Goal: Task Accomplishment & Management: Manage account settings

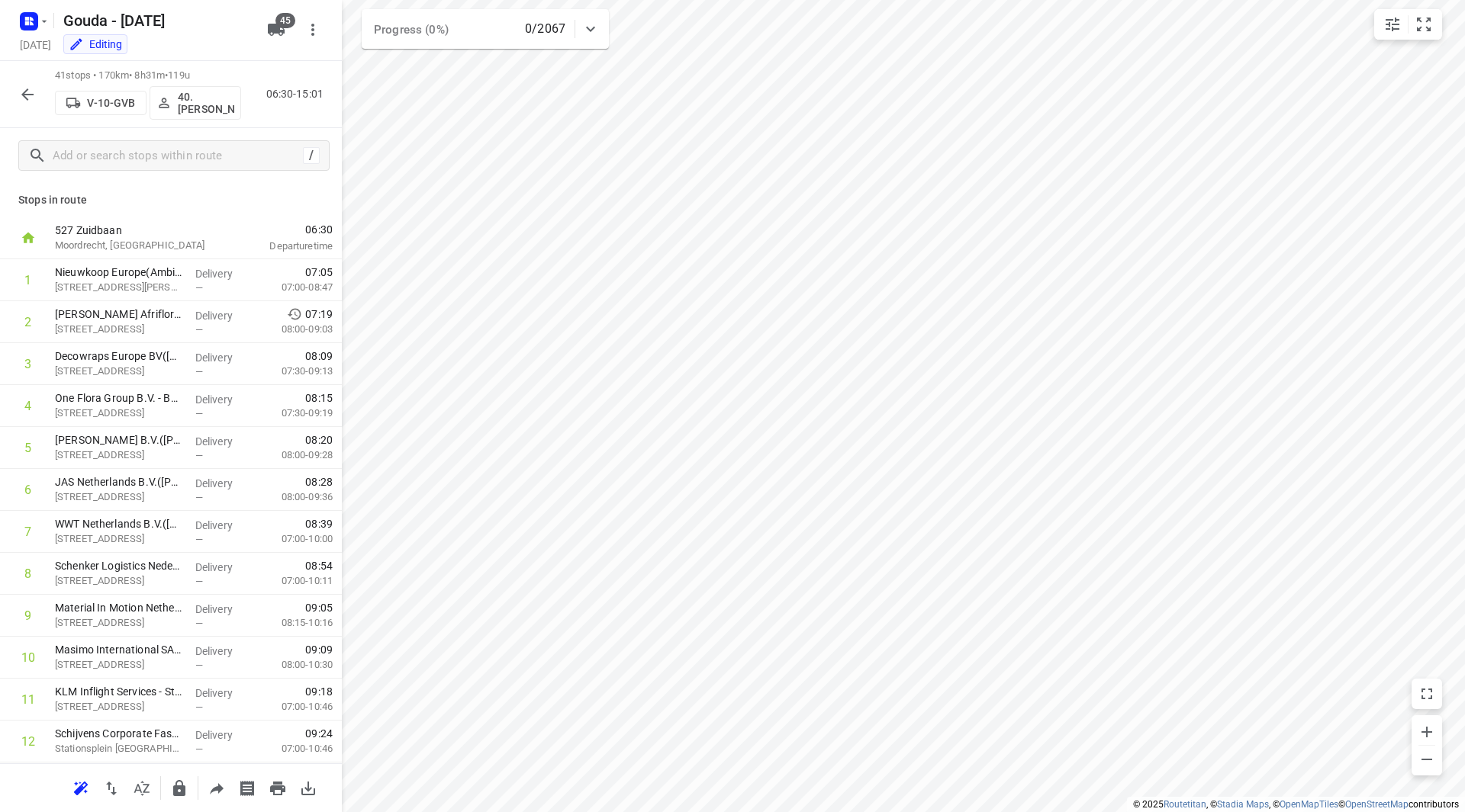
scroll to position [266, 0]
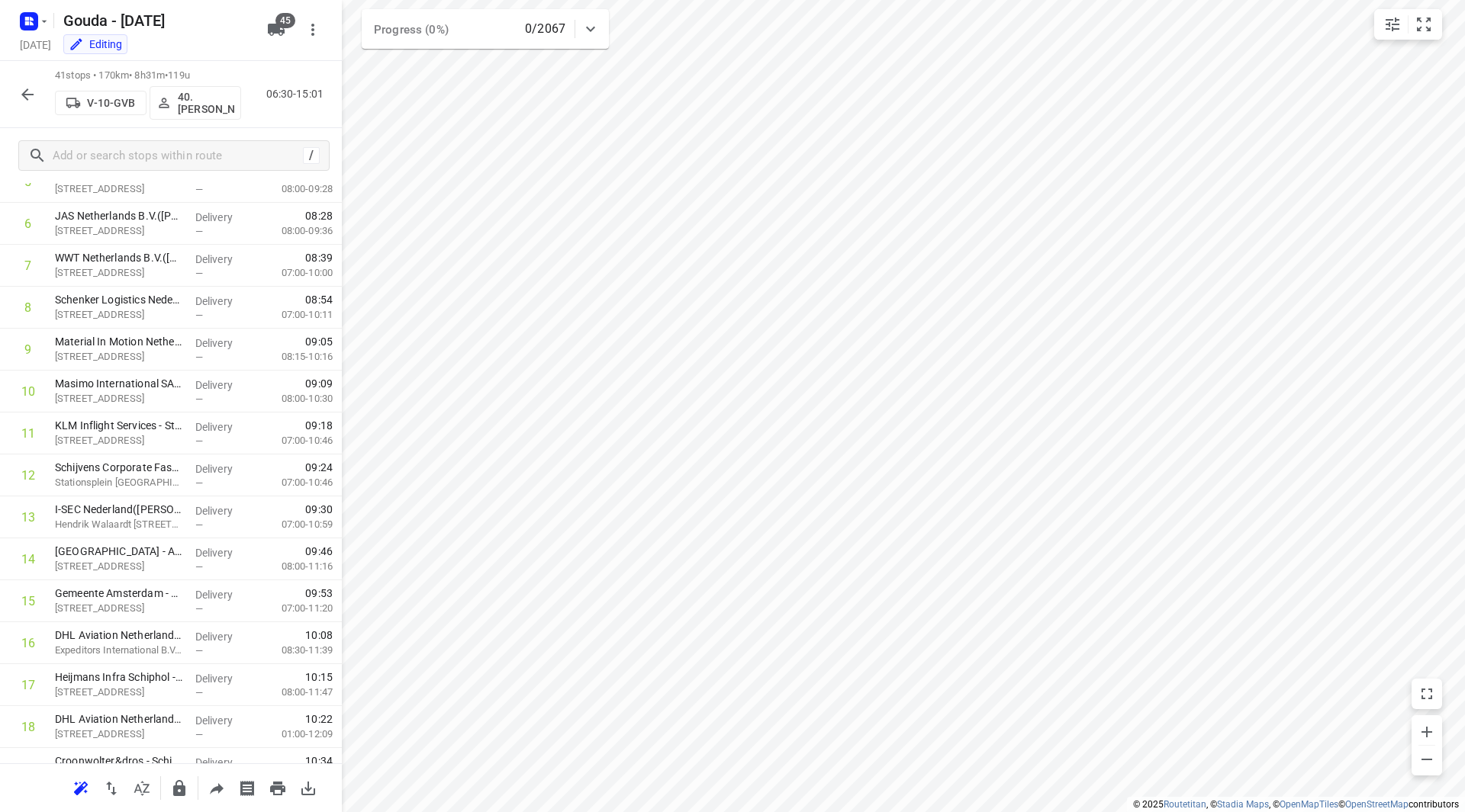
click at [29, 89] on icon "button" at bounding box center [28, 95] width 18 height 18
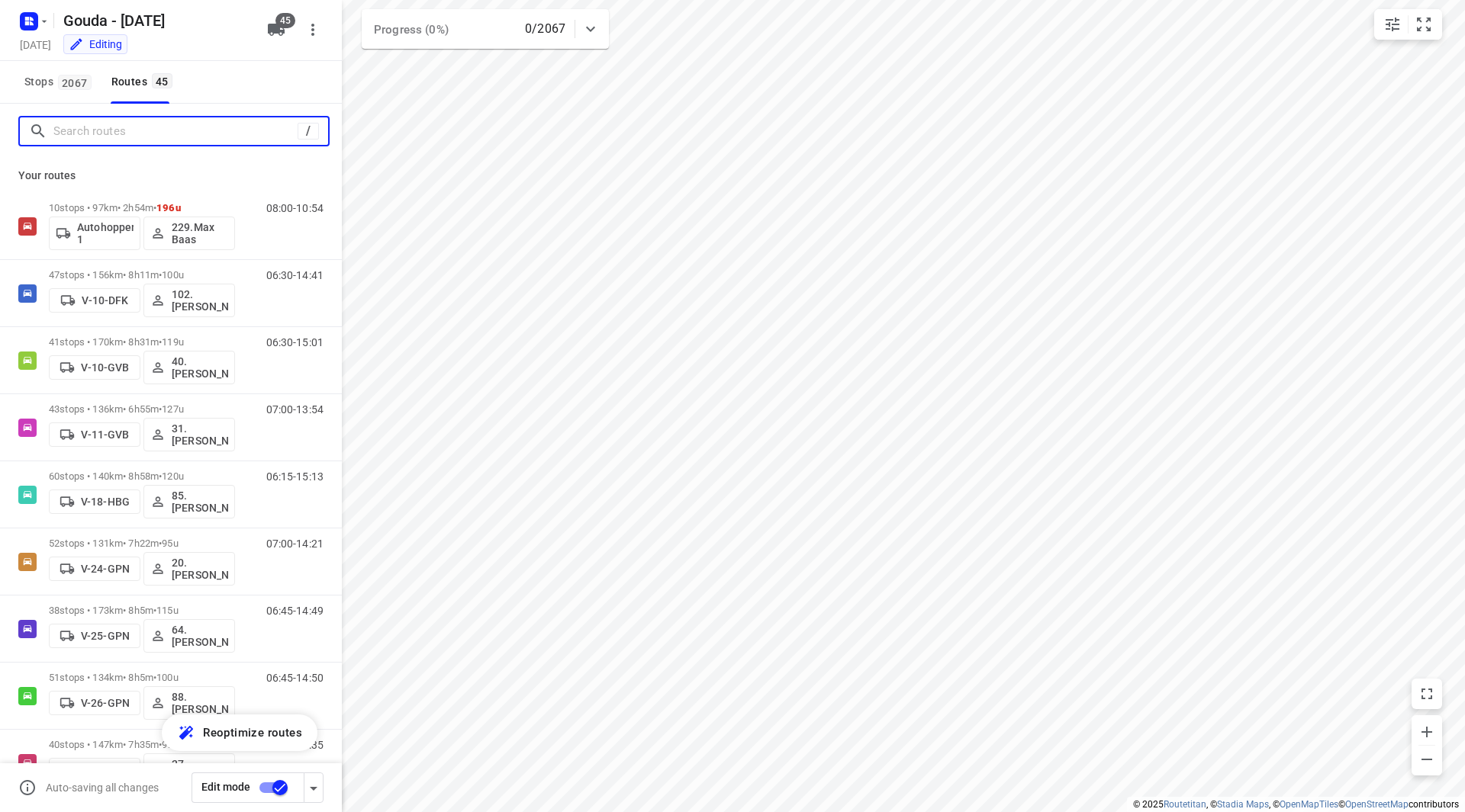
click at [117, 128] on input "Search routes" at bounding box center [175, 131] width 244 height 24
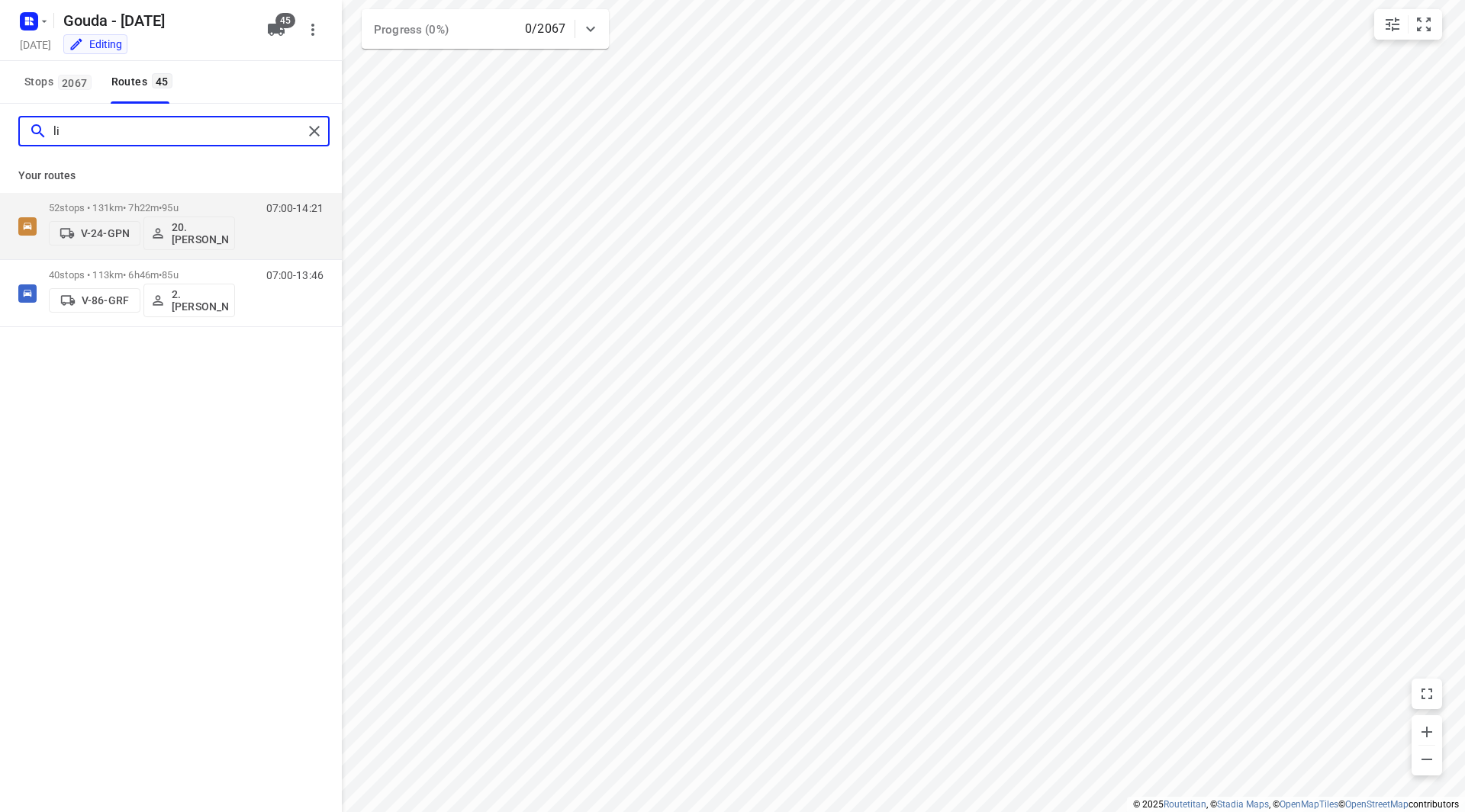
type input "l"
type input "s"
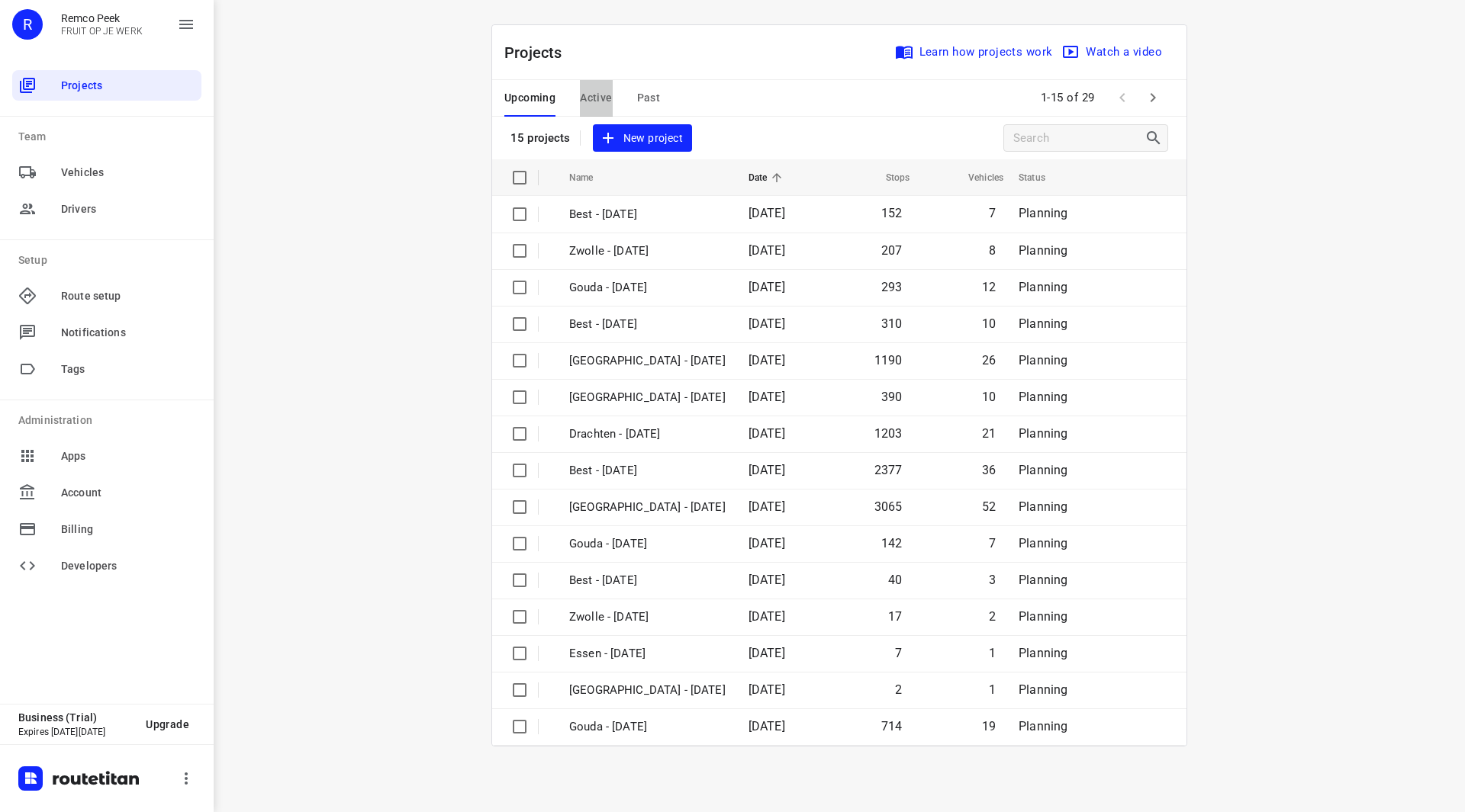
click at [611, 91] on span "Active" at bounding box center [596, 97] width 32 height 19
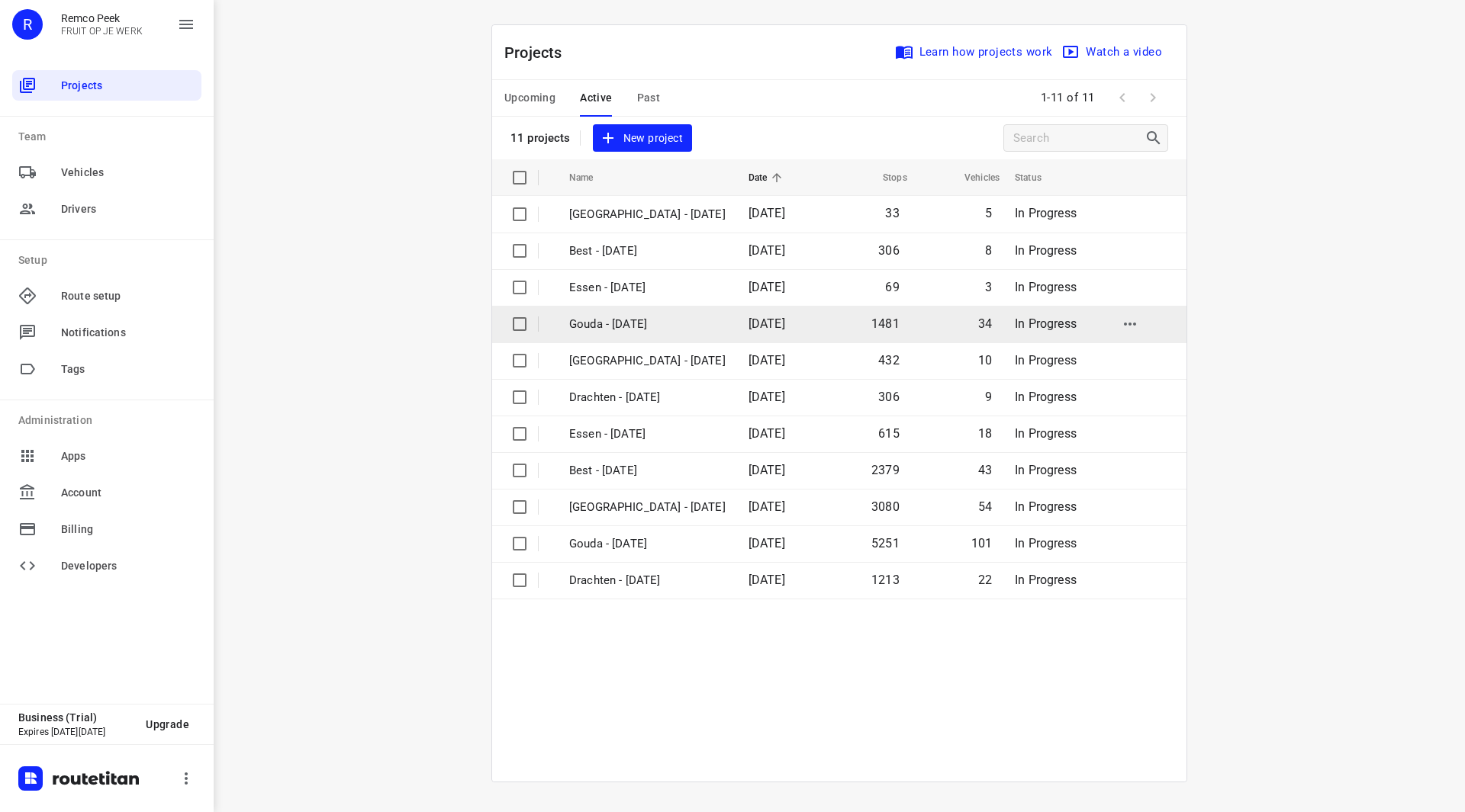
click at [652, 328] on p "Gouda - [DATE]" at bounding box center [647, 324] width 156 height 17
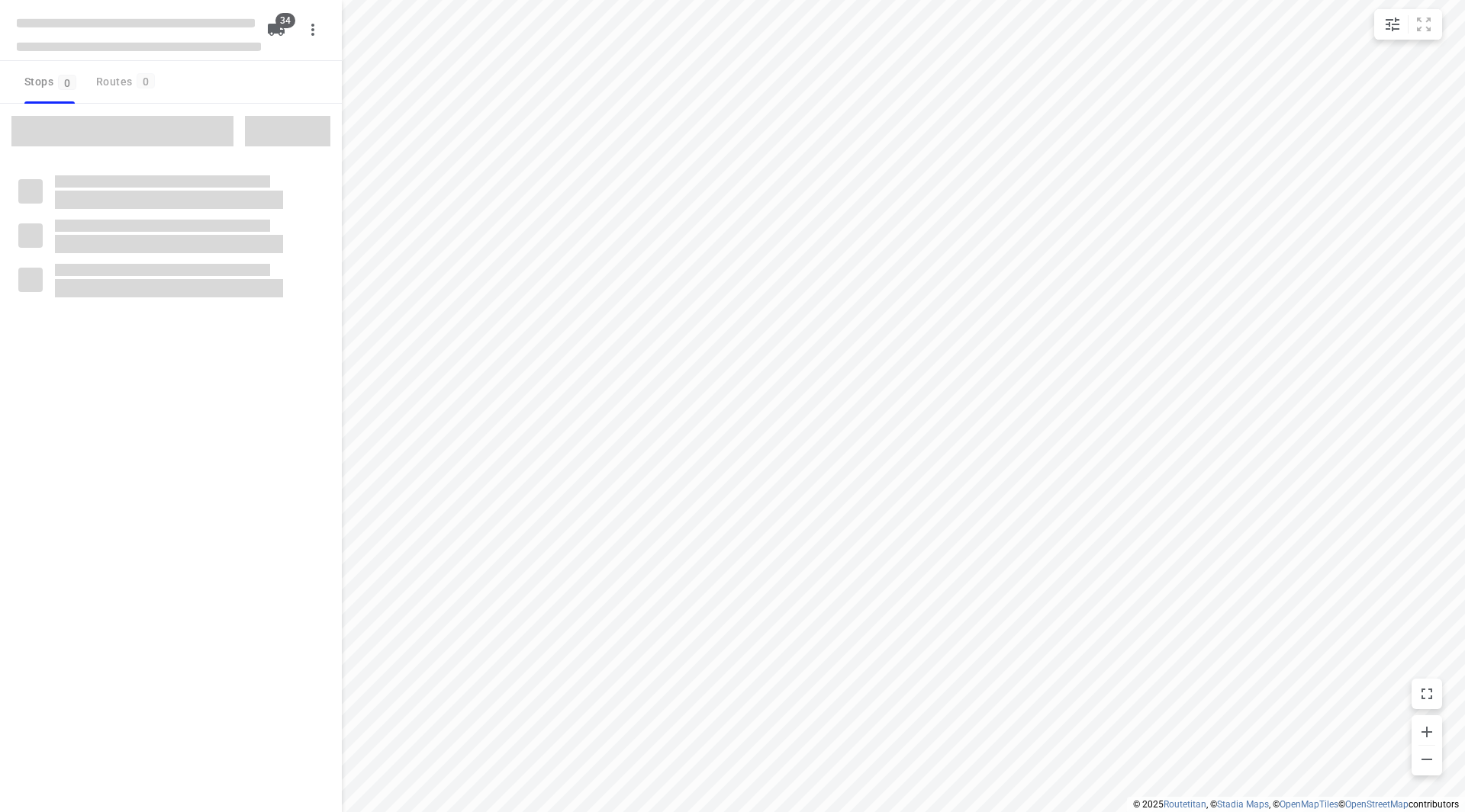
checkbox input "true"
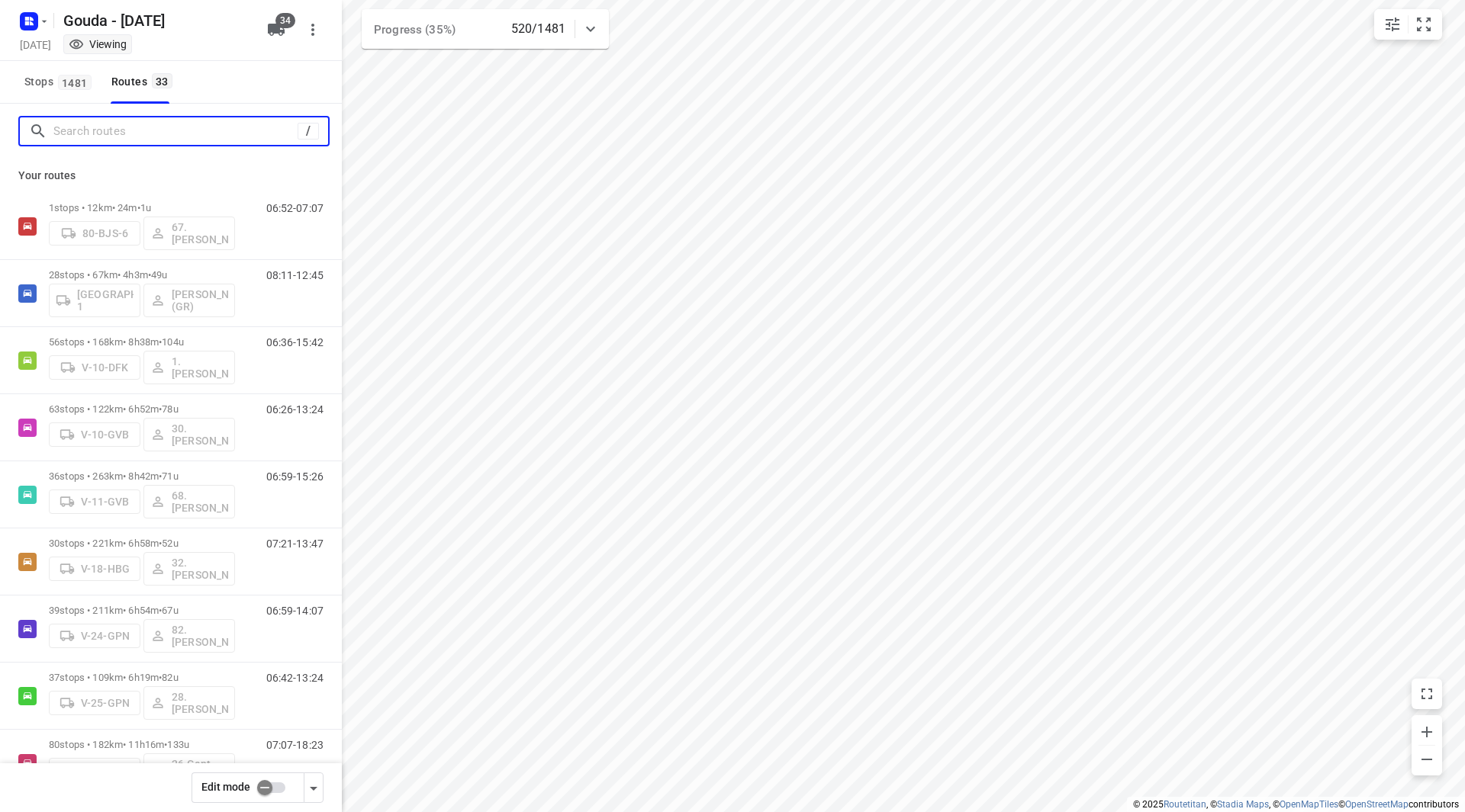
click at [165, 128] on input "Search routes" at bounding box center [175, 131] width 244 height 24
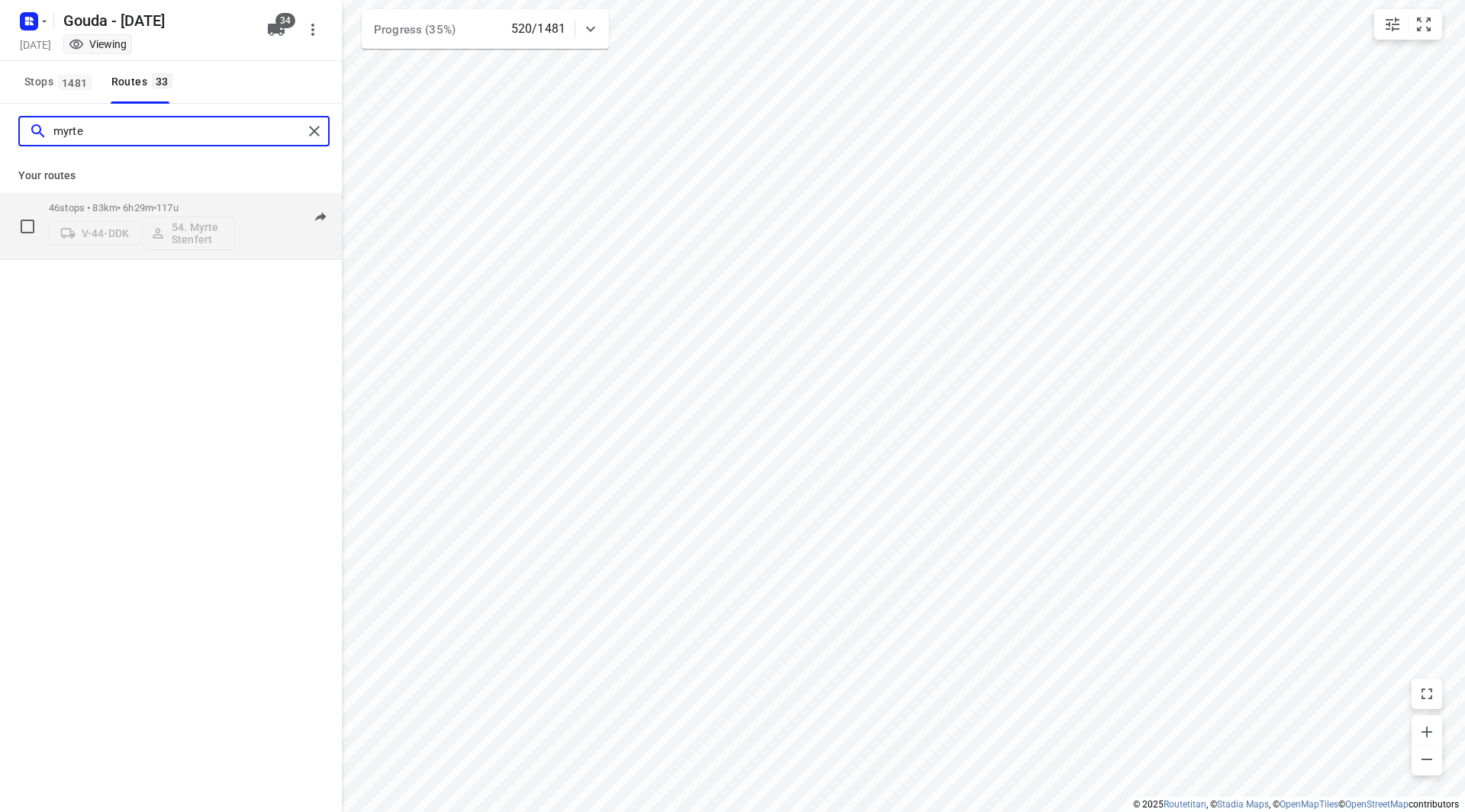
type input "myrte"
click at [210, 215] on div "V-44-DDK 54. [PERSON_NAME]" at bounding box center [141, 232] width 186 height 37
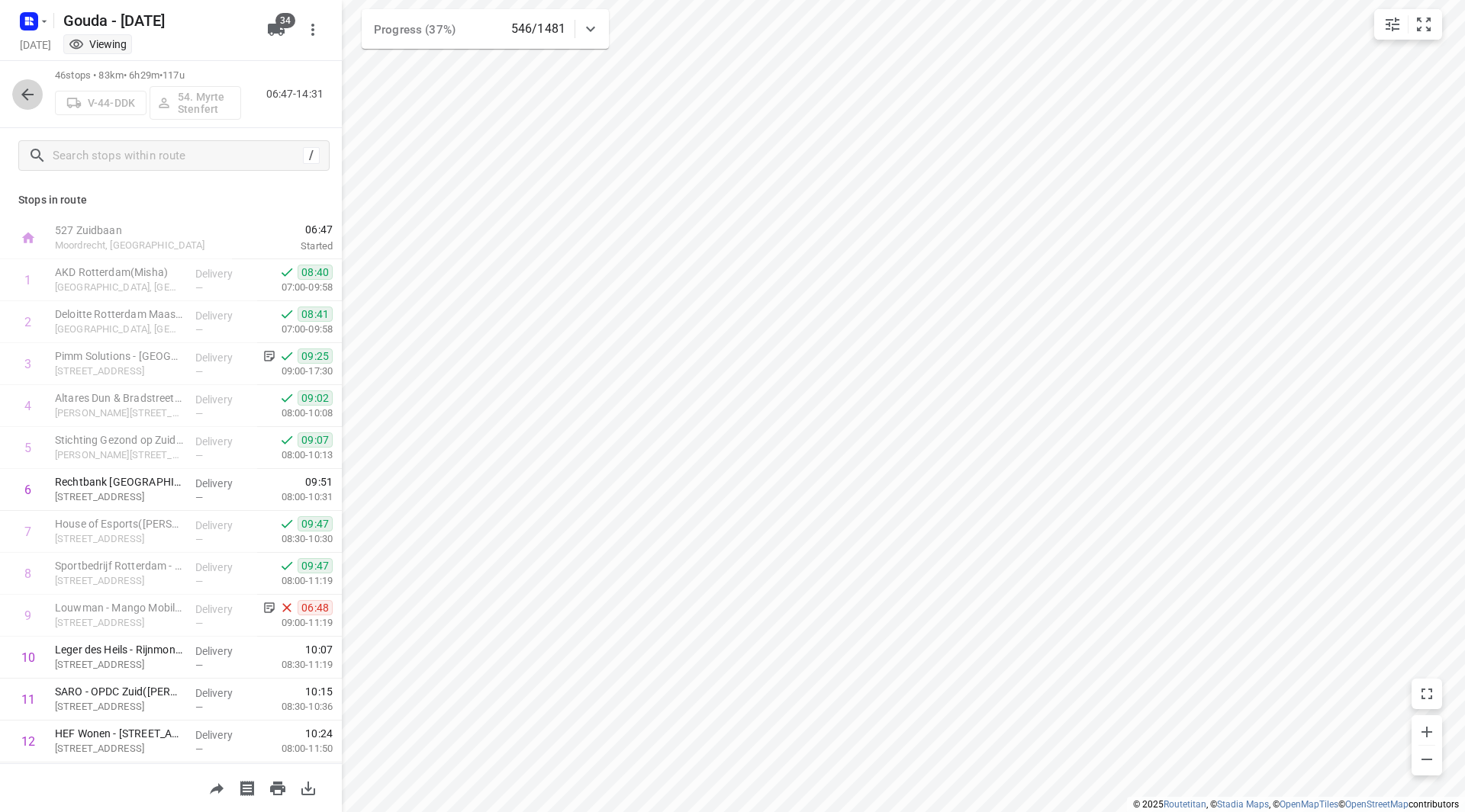
click at [34, 96] on icon "button" at bounding box center [28, 95] width 18 height 18
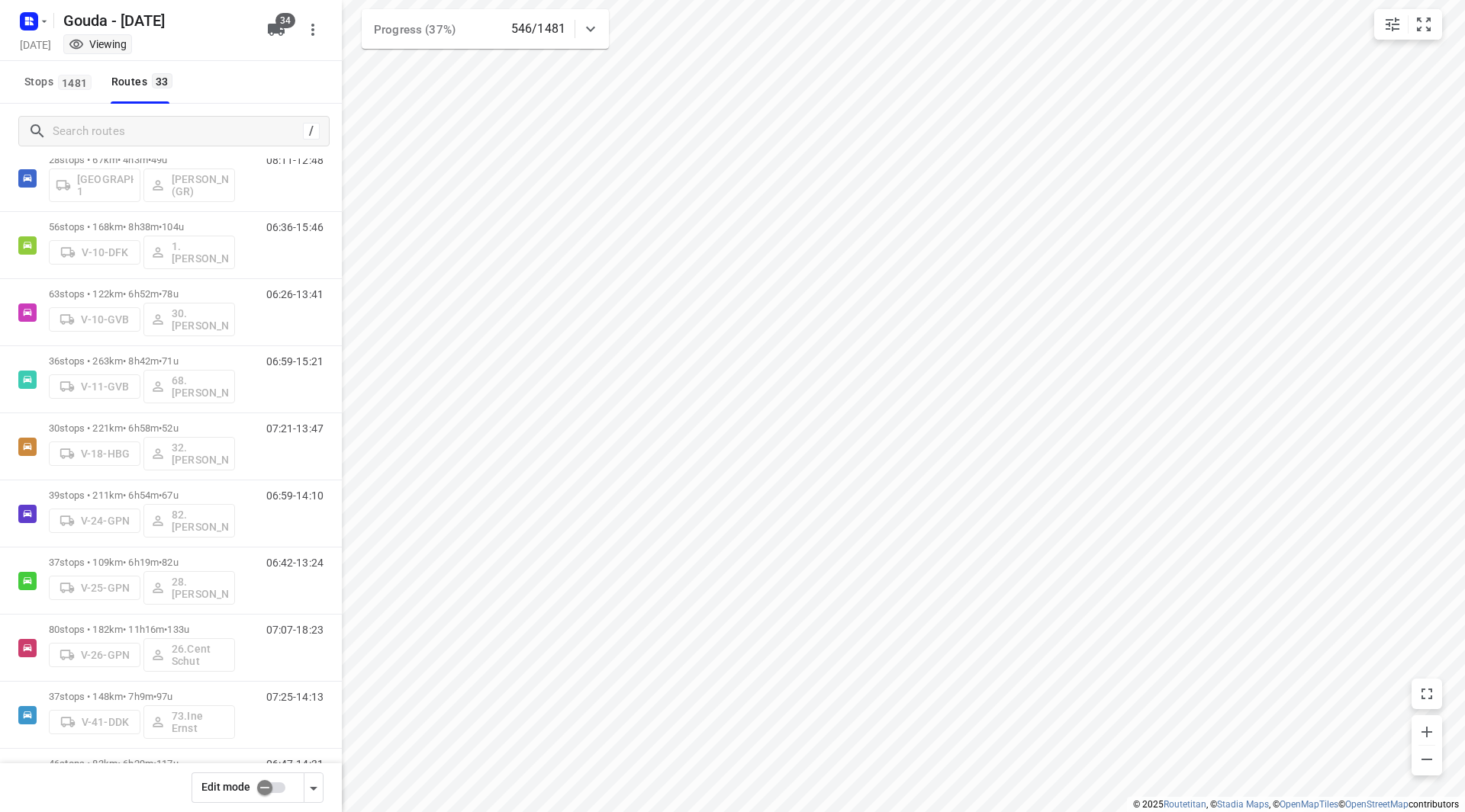
scroll to position [166, 0]
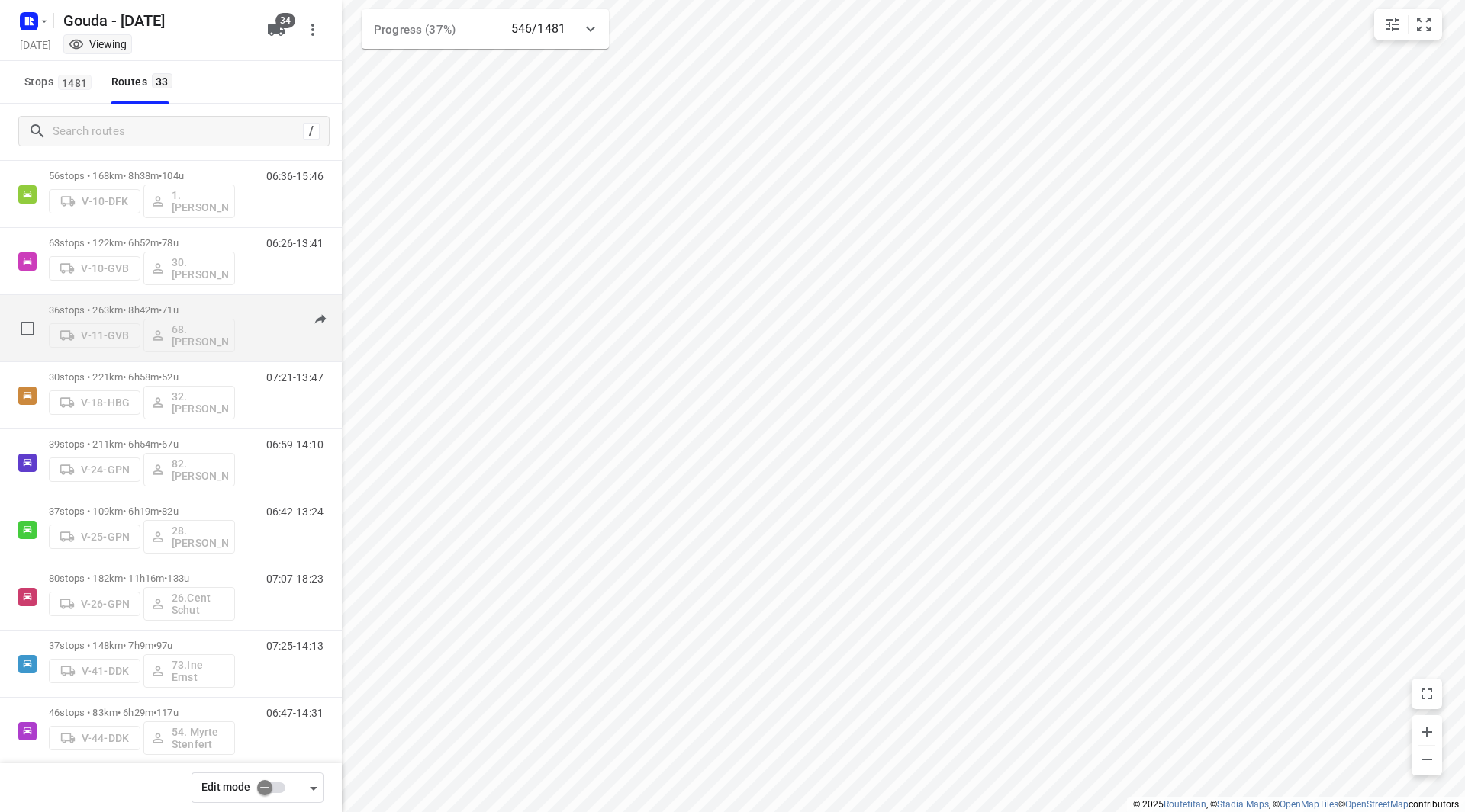
click at [197, 303] on div "36 stops • 263km • 8h42m • 71u V-11-GVB 68.[PERSON_NAME]" at bounding box center [141, 328] width 186 height 63
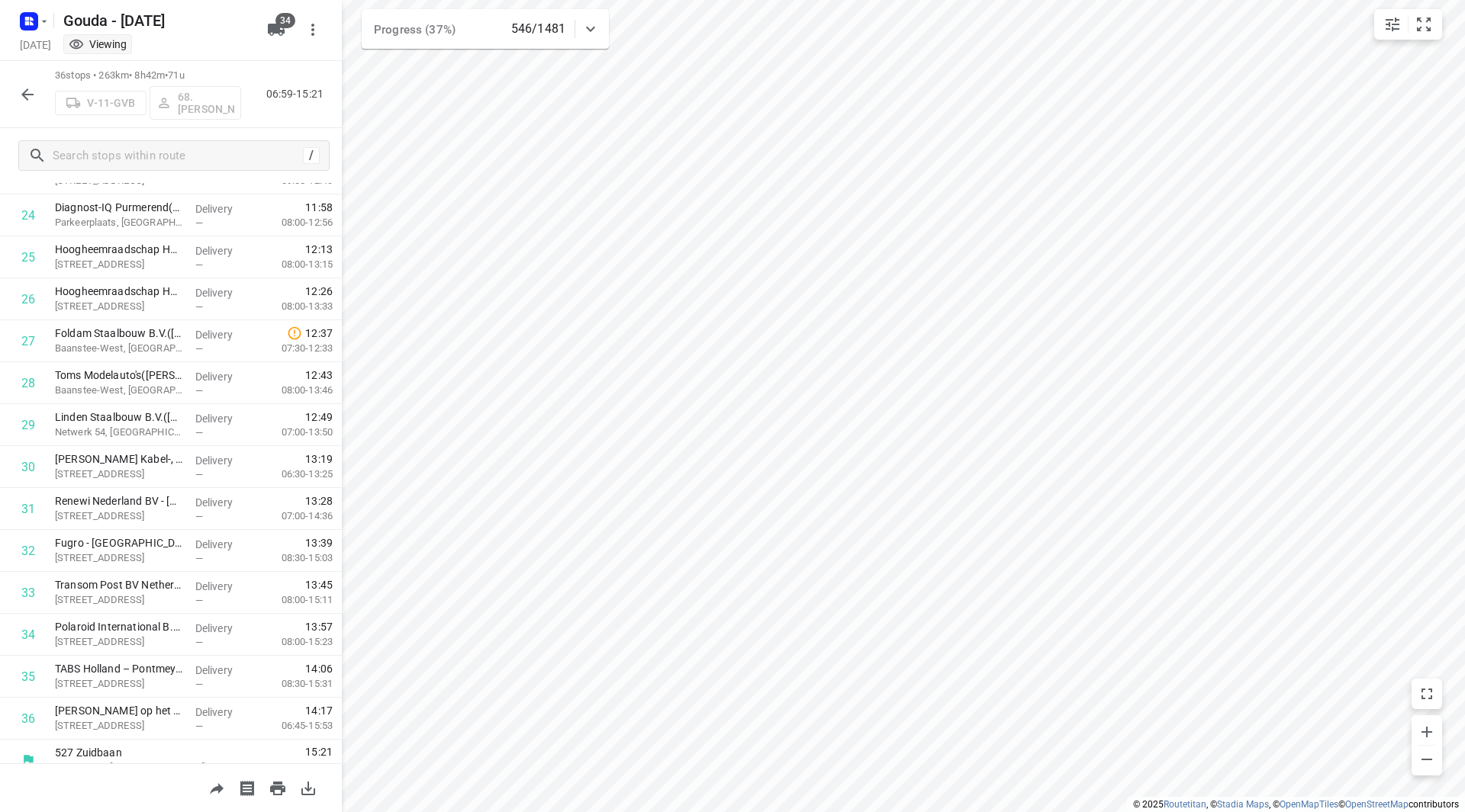
scroll to position [1048, 0]
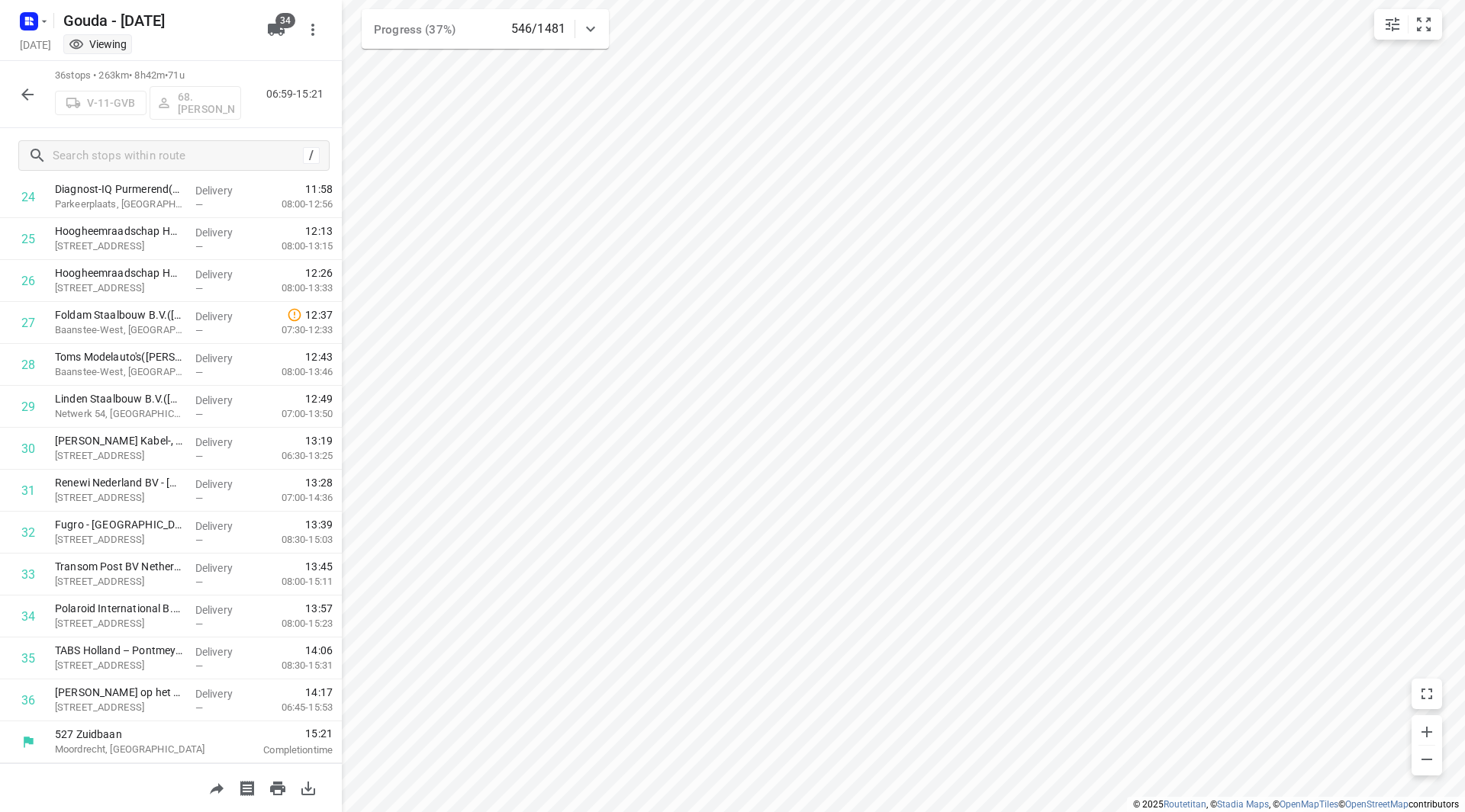
click at [43, 94] on div "36 stops • 263km • 8h42m • 71u V-11-GVB 68.[PERSON_NAME] 06:59-15:21" at bounding box center [171, 94] width 341 height 67
click at [28, 93] on icon "button" at bounding box center [28, 95] width 18 height 18
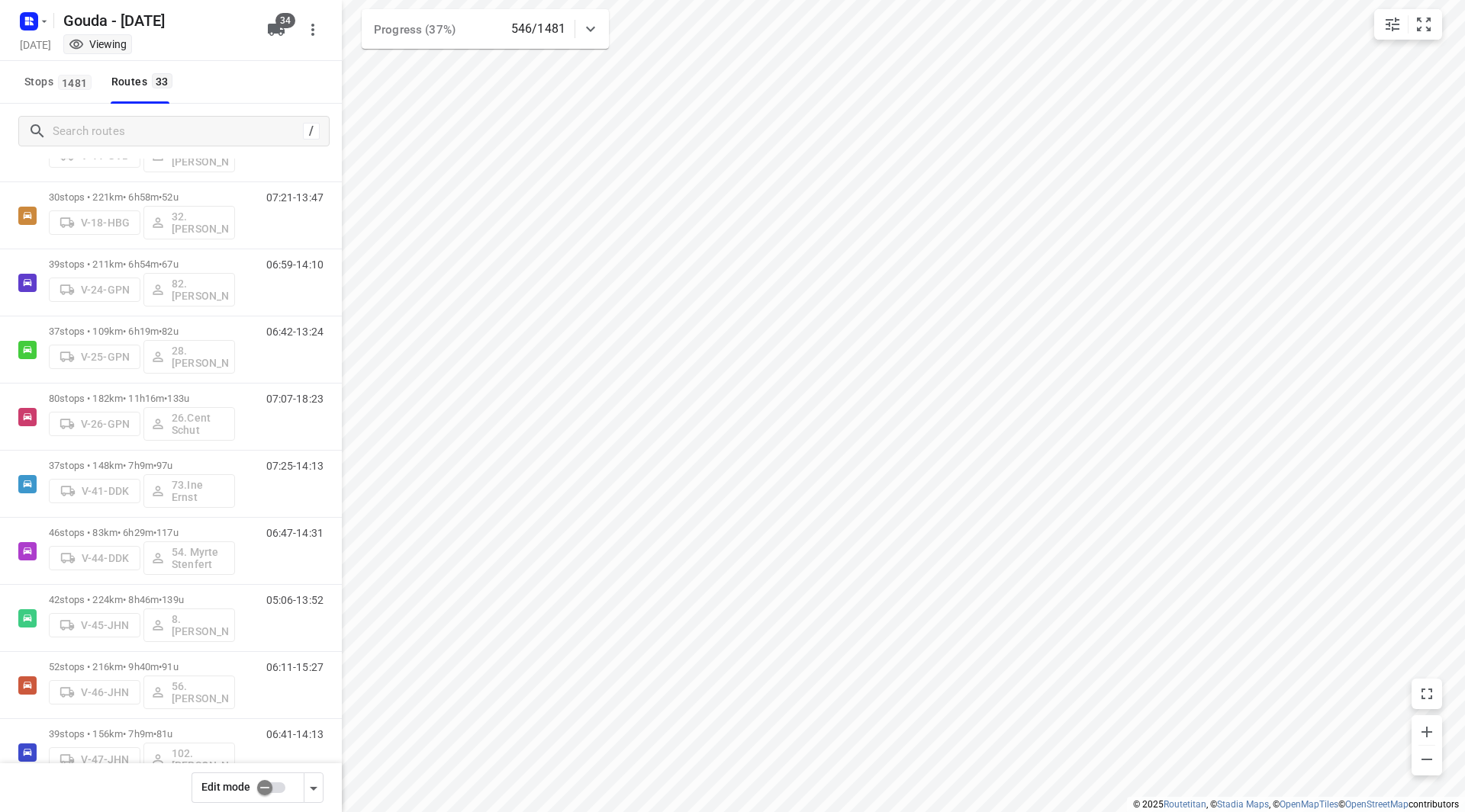
scroll to position [424, 0]
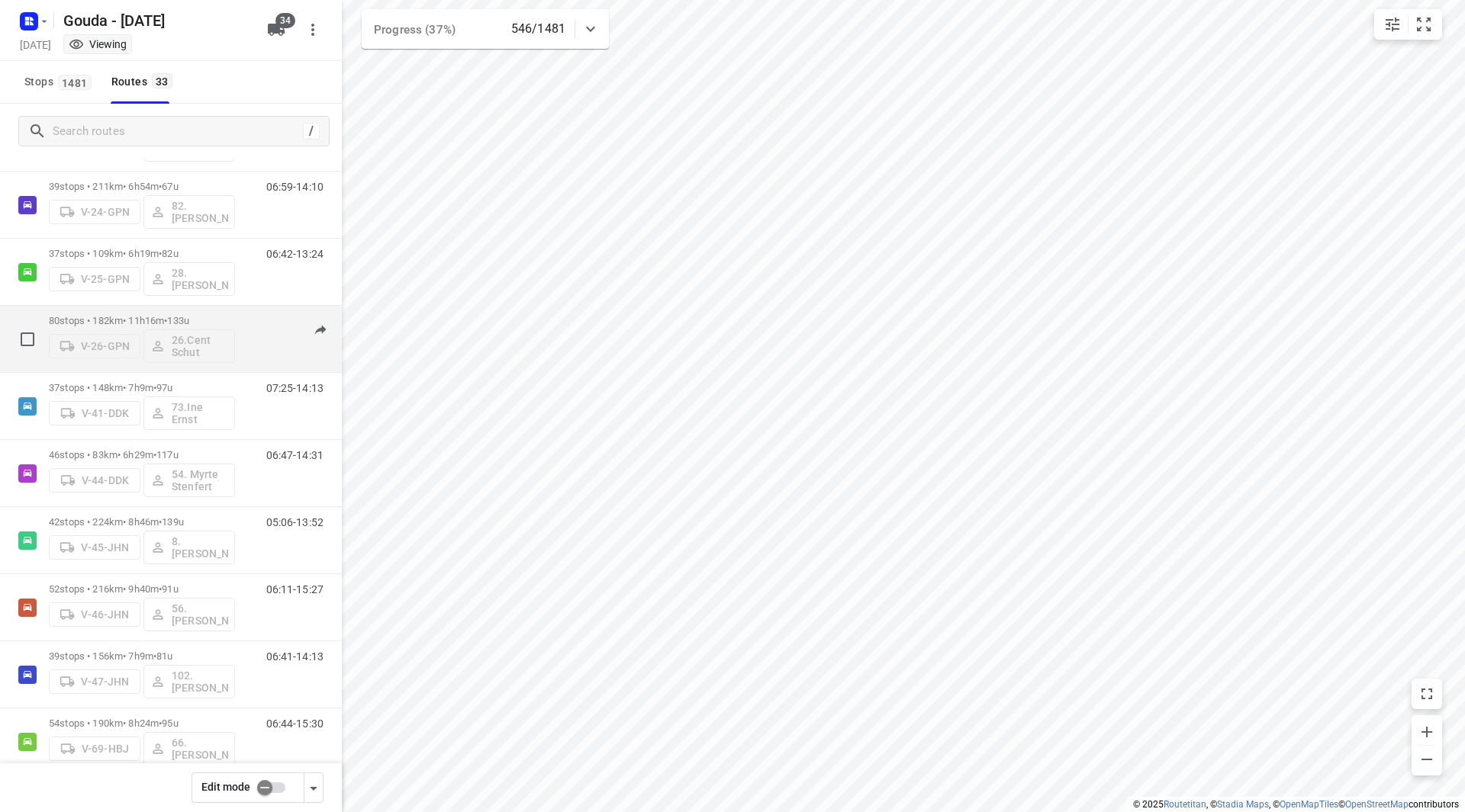
click at [189, 317] on span "133u" at bounding box center [178, 320] width 22 height 11
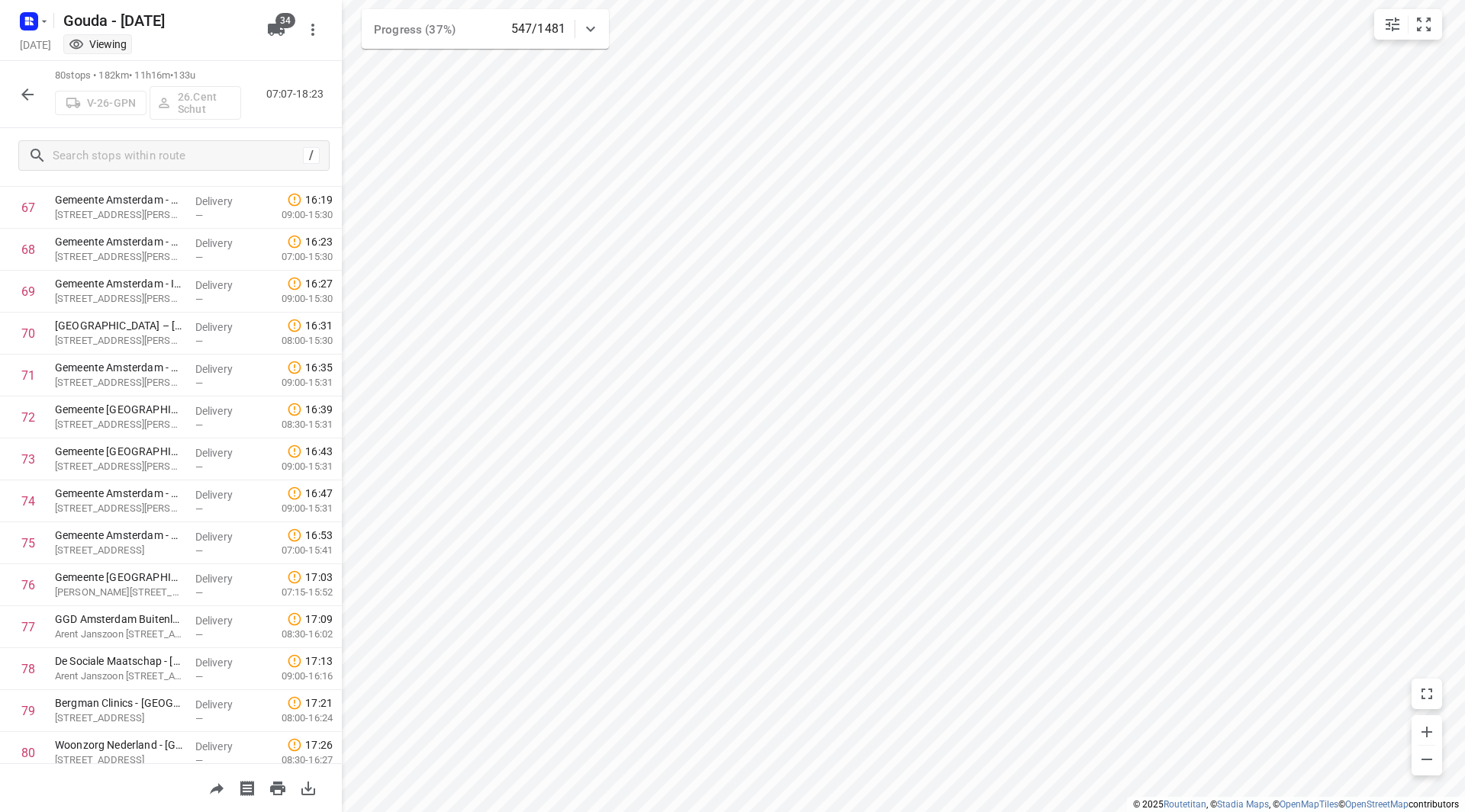
scroll to position [2893, 0]
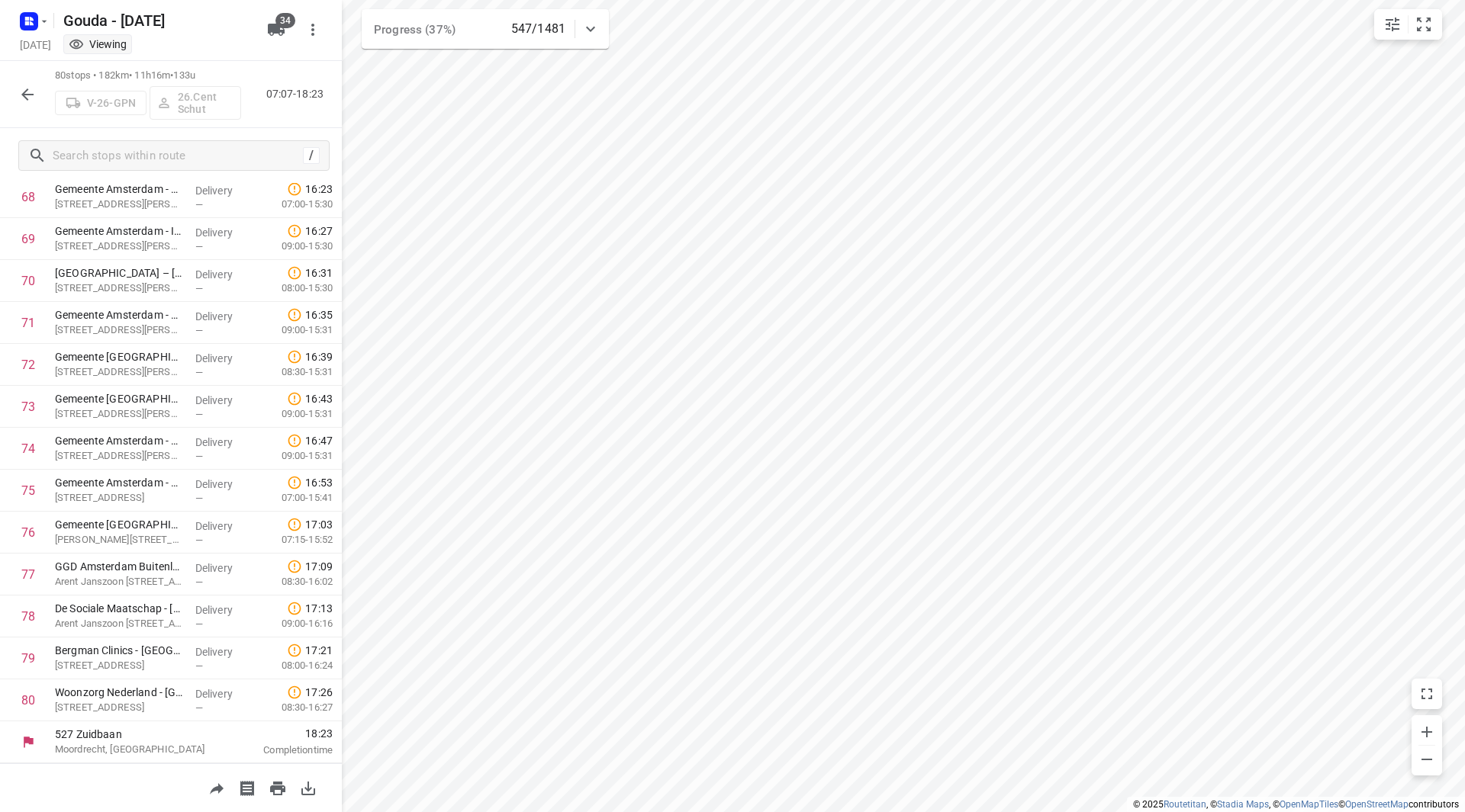
click at [29, 97] on icon "button" at bounding box center [28, 95] width 18 height 18
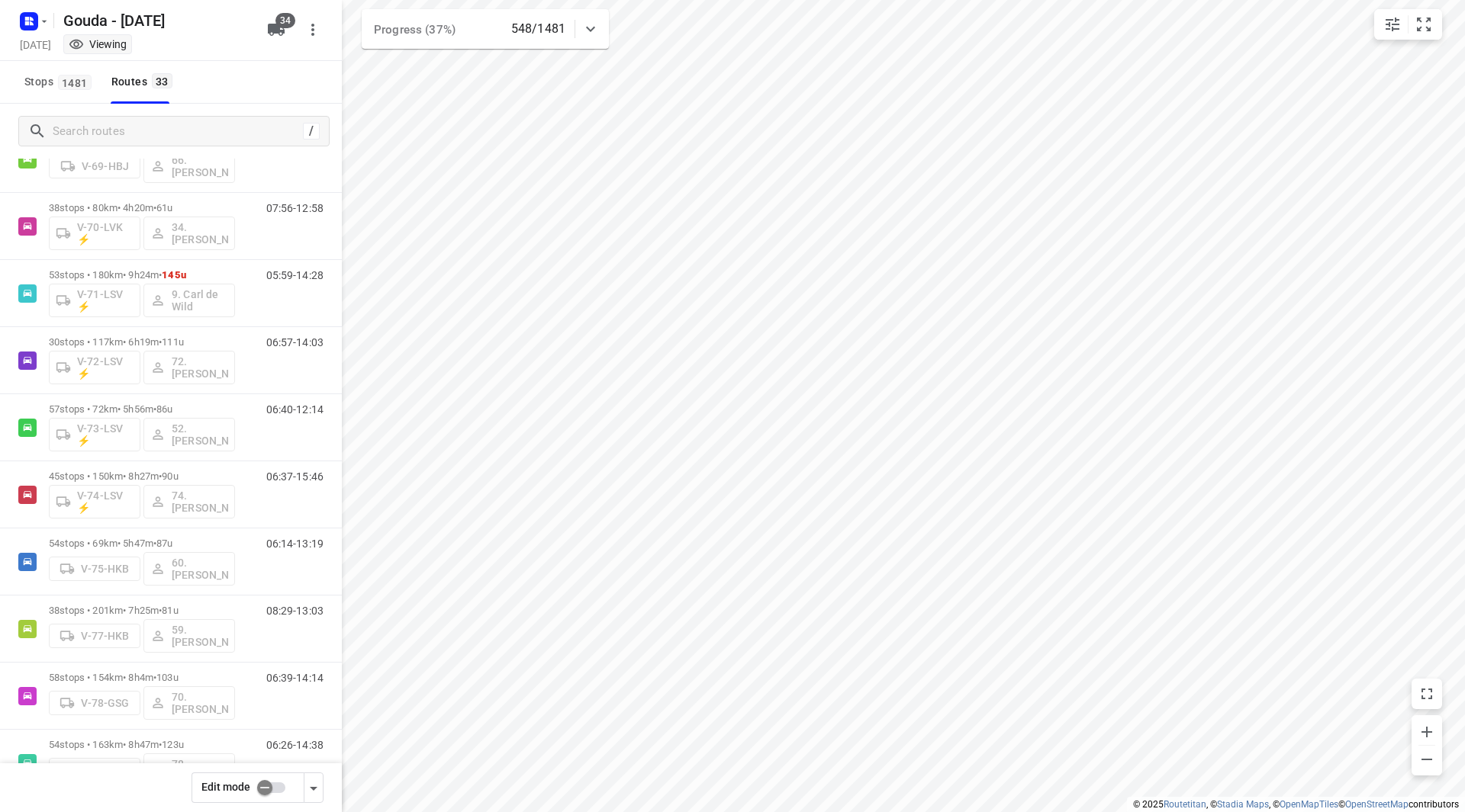
scroll to position [1050, 0]
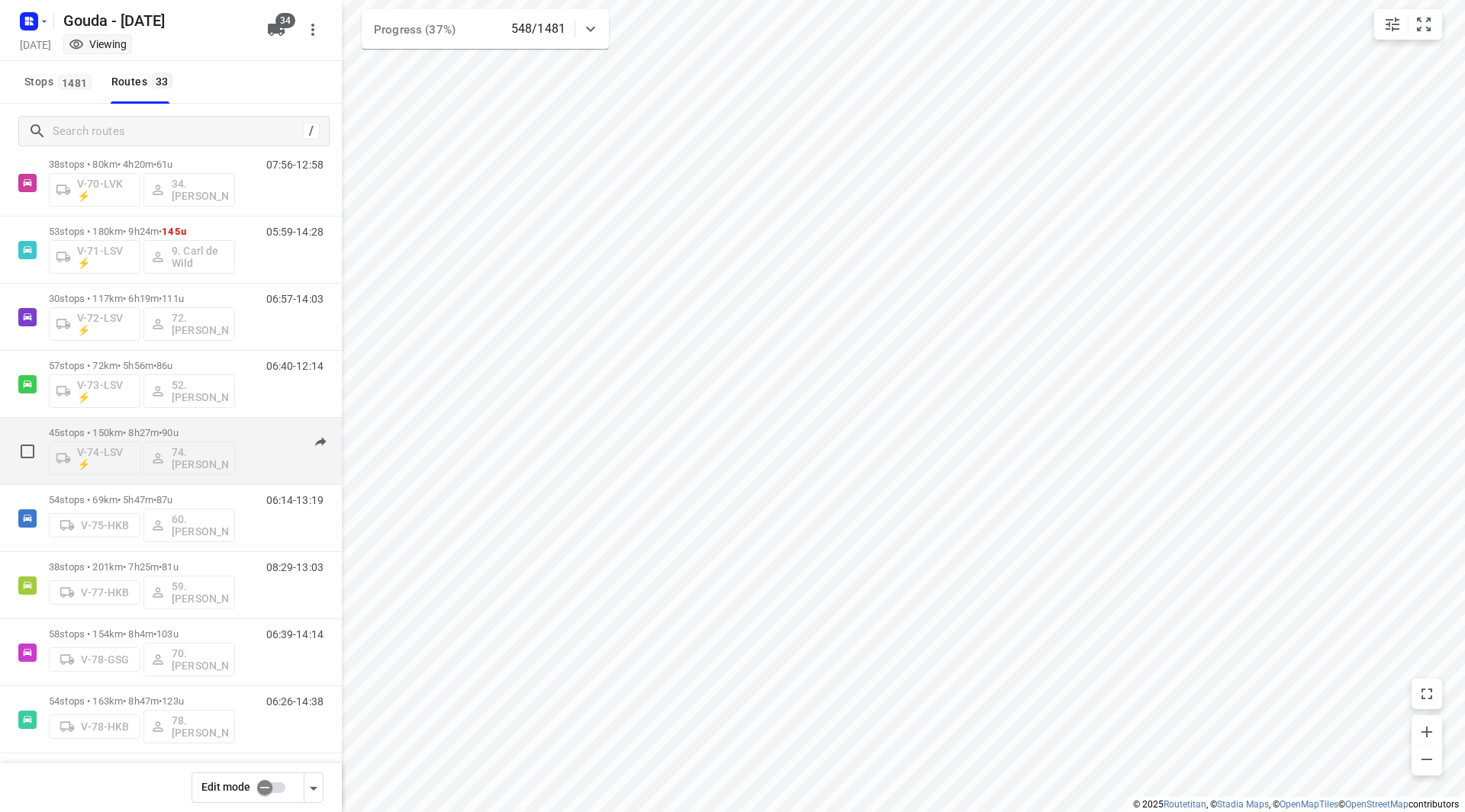
click at [213, 428] on p "45 stops • 150km • 8h27m • 90u" at bounding box center [141, 432] width 186 height 11
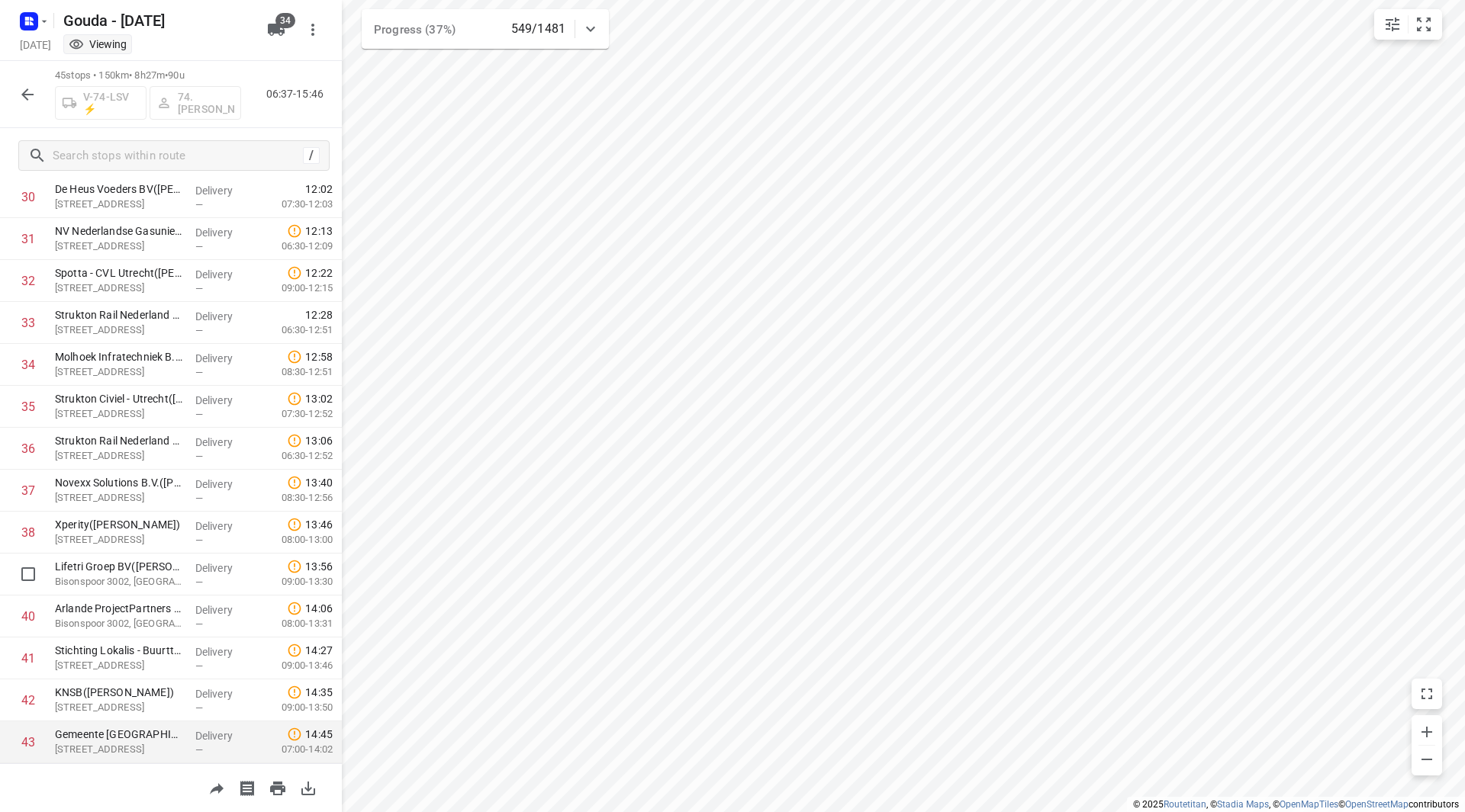
scroll to position [1425, 0]
click at [20, 91] on icon "button" at bounding box center [28, 95] width 18 height 18
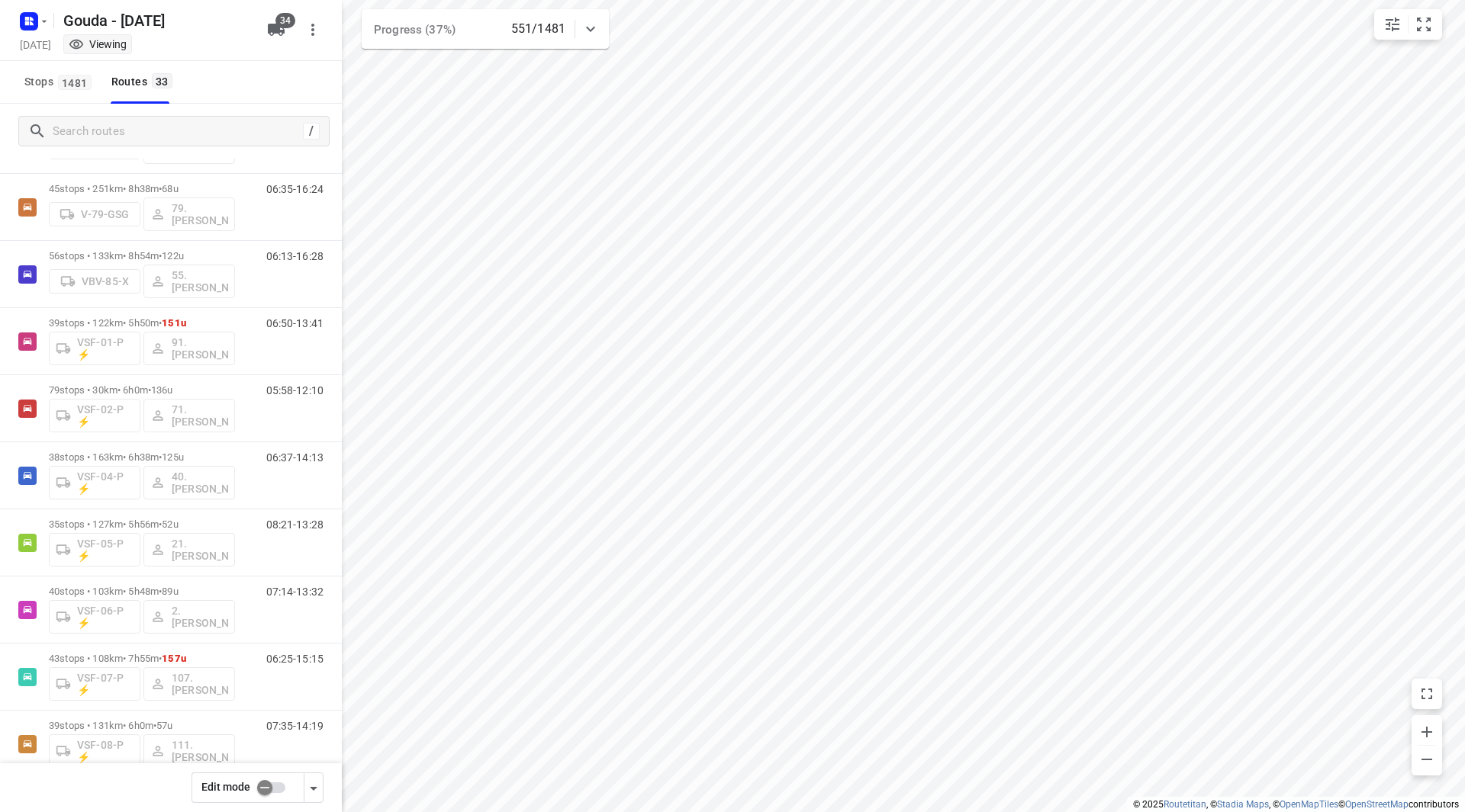
scroll to position [1504, 0]
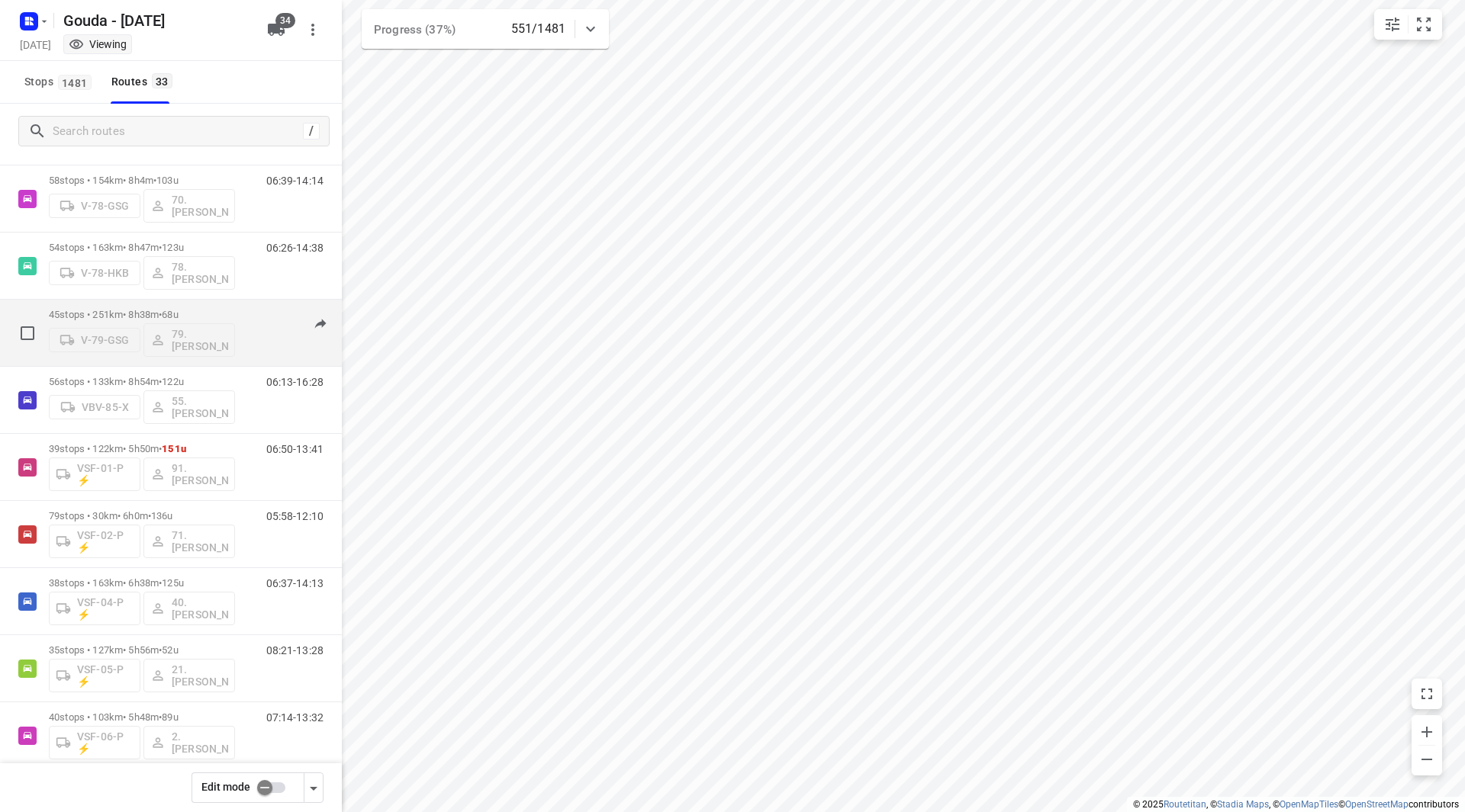
click at [223, 306] on div "45 stops • 251km • 8h38m • 68u V-79-GSG 79. [PERSON_NAME]" at bounding box center [141, 332] width 186 height 63
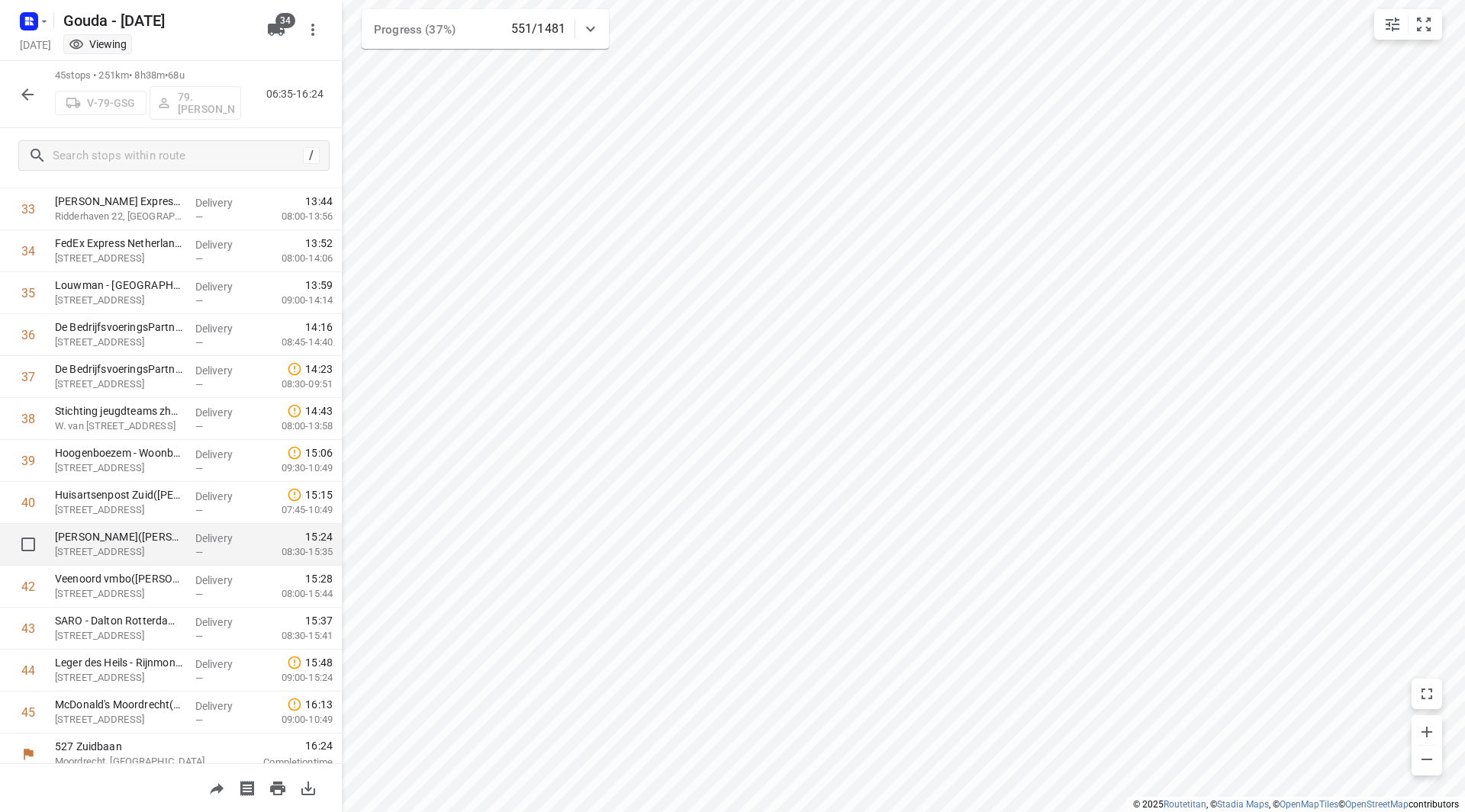
scroll to position [1425, 0]
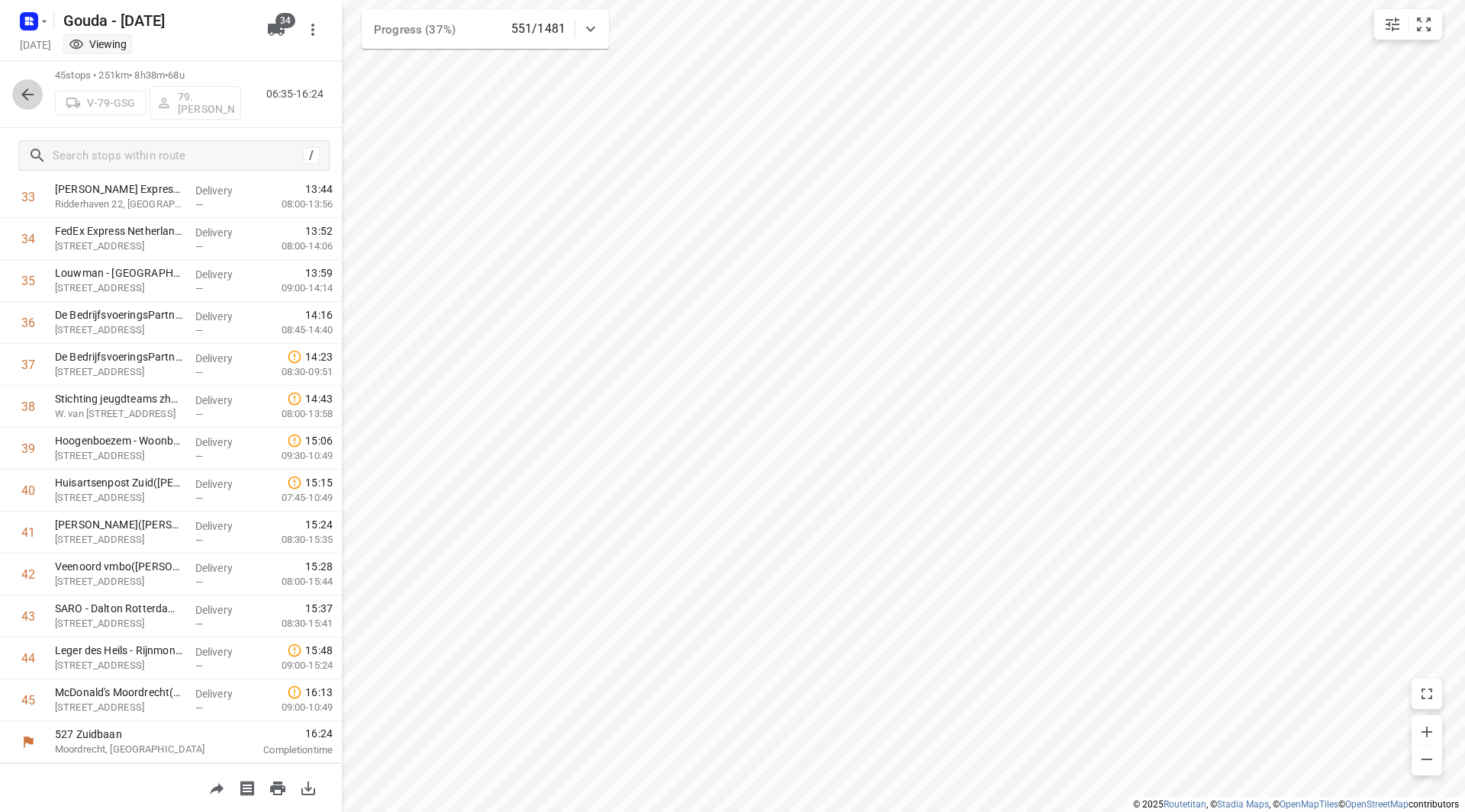
click at [39, 97] on button "button" at bounding box center [27, 94] width 30 height 30
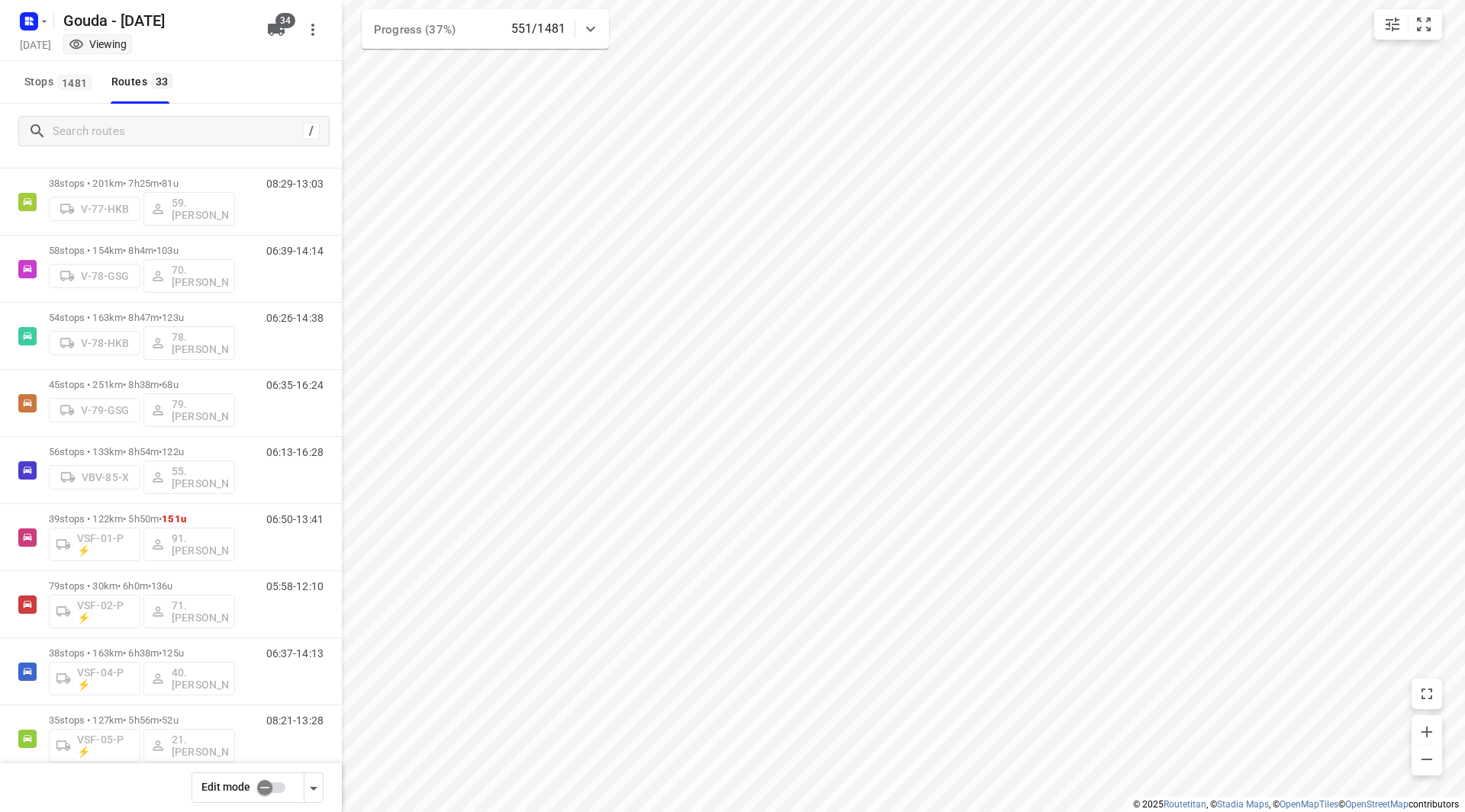
scroll to position [1374, 0]
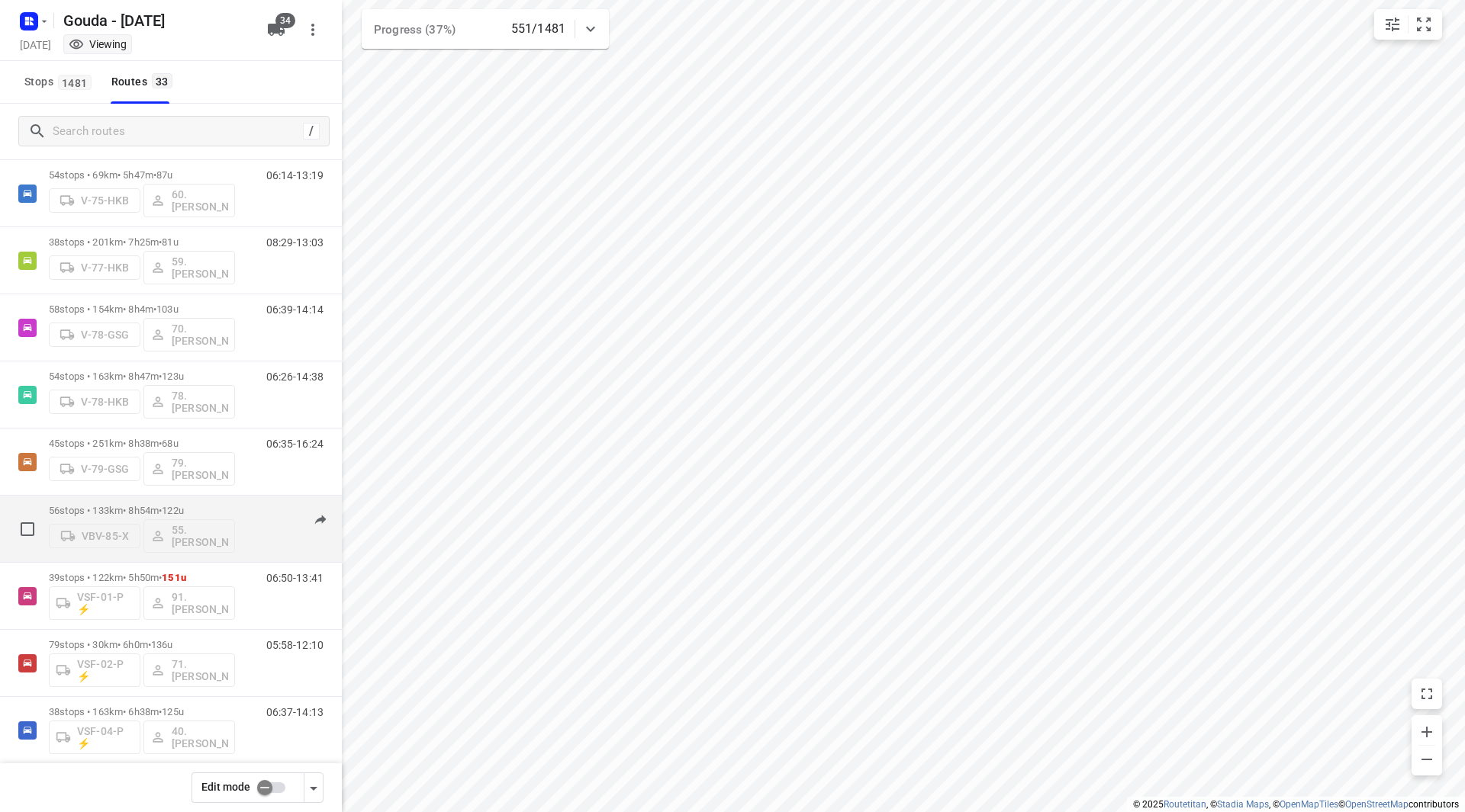
click at [210, 503] on div "56 stops • 133km • 8h54m • 122u VBV-85-X 55. [PERSON_NAME]" at bounding box center [141, 528] width 186 height 63
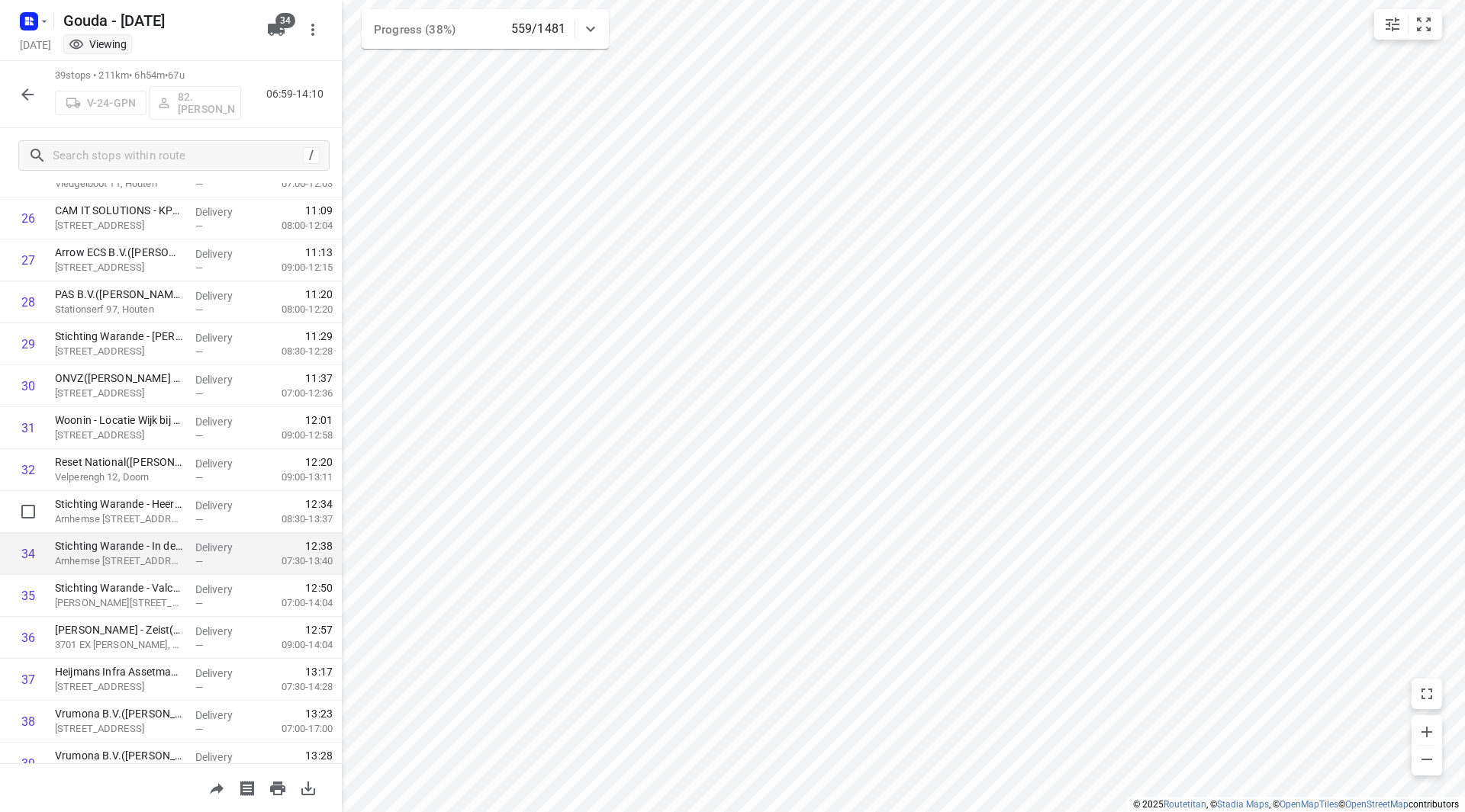
scroll to position [1174, 0]
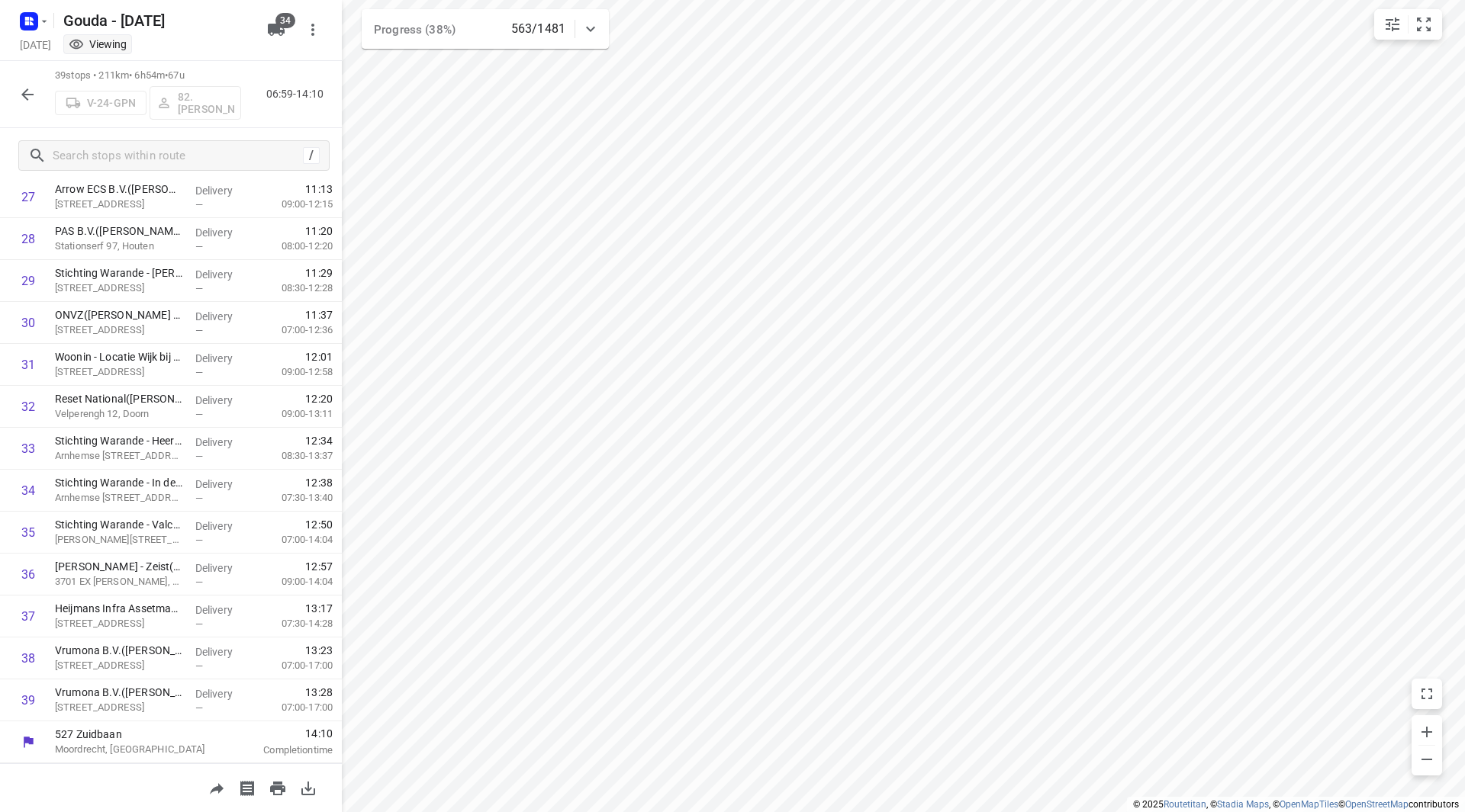
click at [51, 23] on div "Gouda - [DATE]" at bounding box center [136, 19] width 244 height 28
click at [40, 22] on icon "button" at bounding box center [44, 21] width 12 height 12
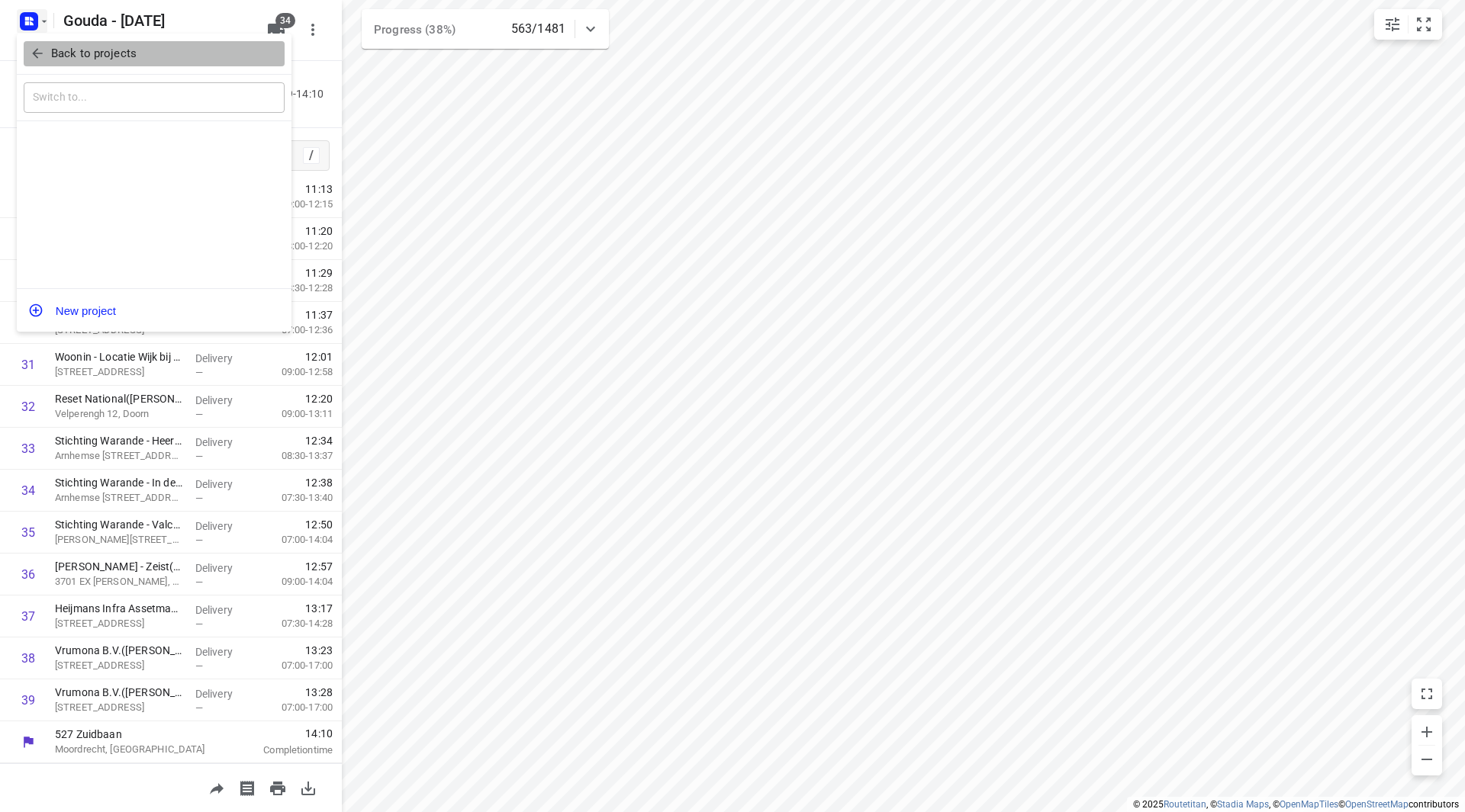
click at [69, 59] on p "Back to projects" at bounding box center [94, 53] width 85 height 17
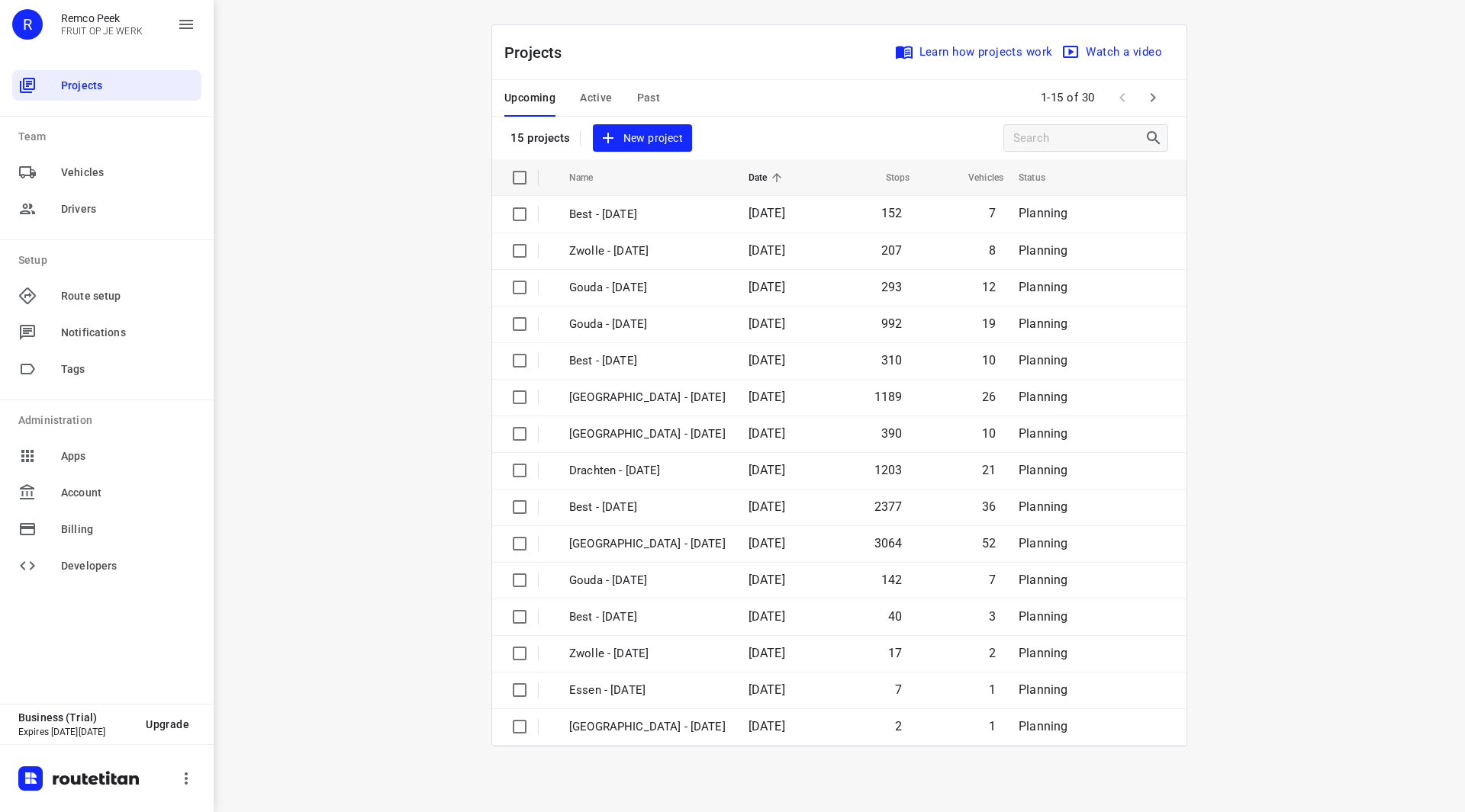
click at [1167, 101] on button "button" at bounding box center [1152, 97] width 30 height 30
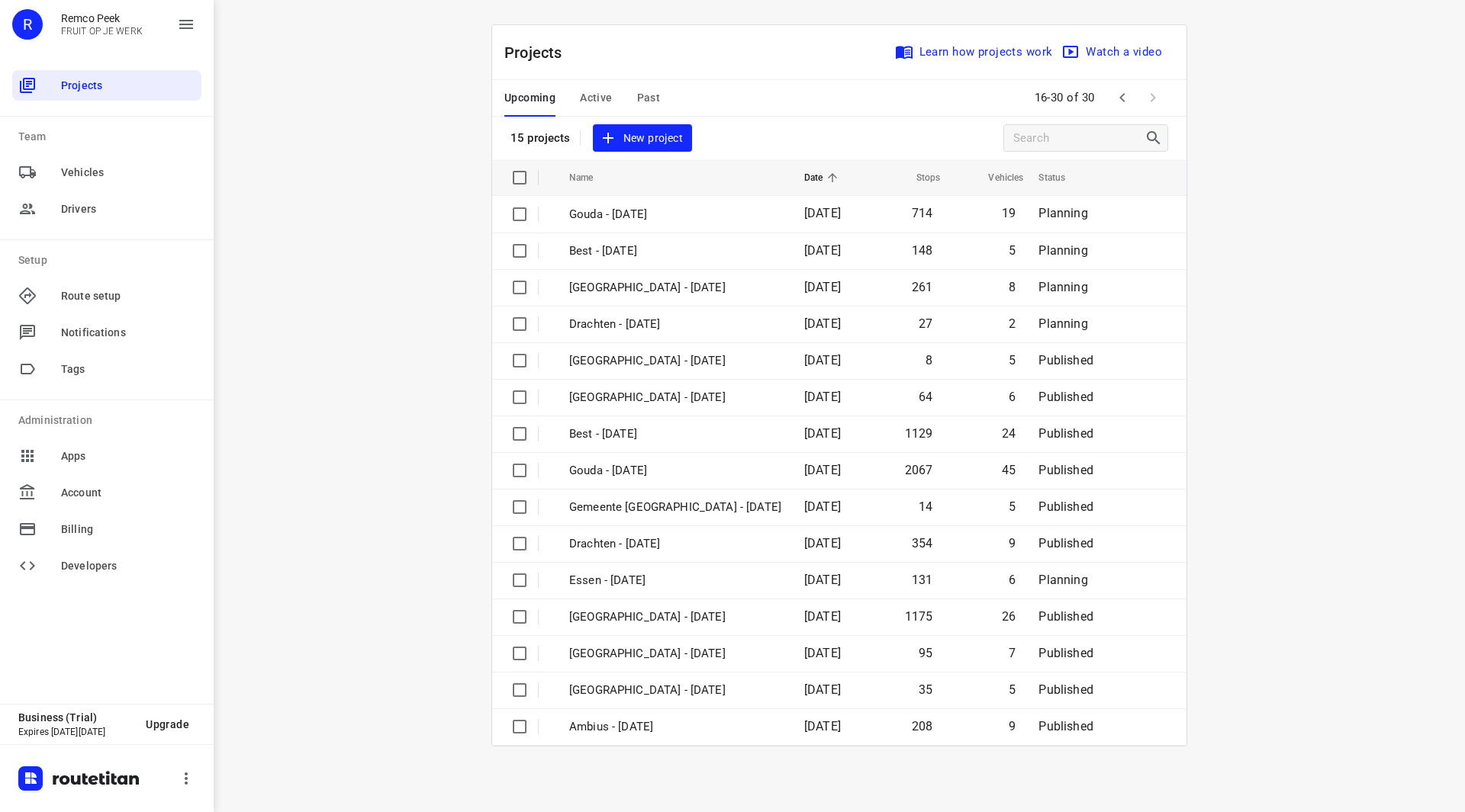
click at [609, 93] on span "Active" at bounding box center [596, 97] width 32 height 19
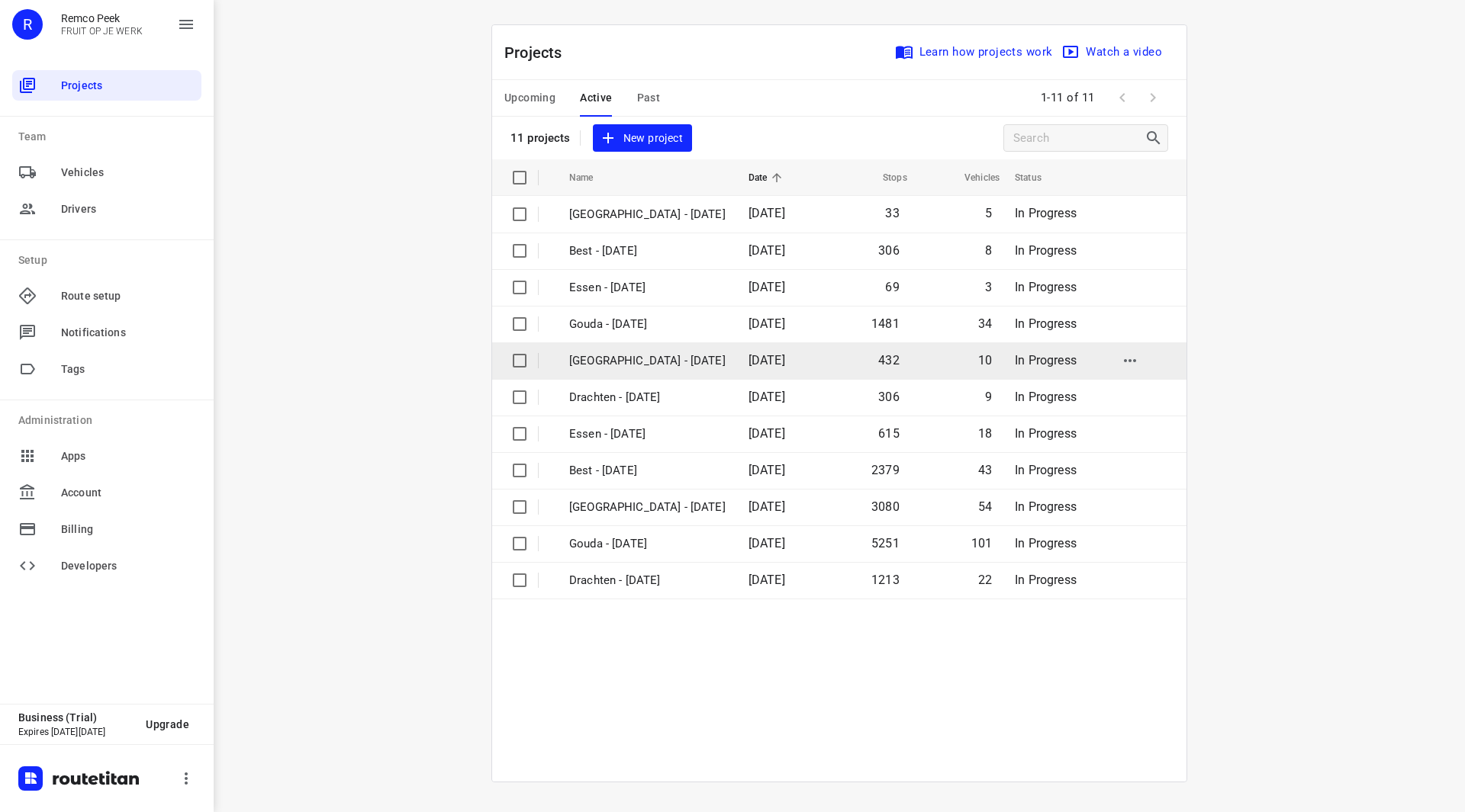
click at [620, 354] on p "[GEOGRAPHIC_DATA] - [DATE]" at bounding box center [647, 361] width 156 height 17
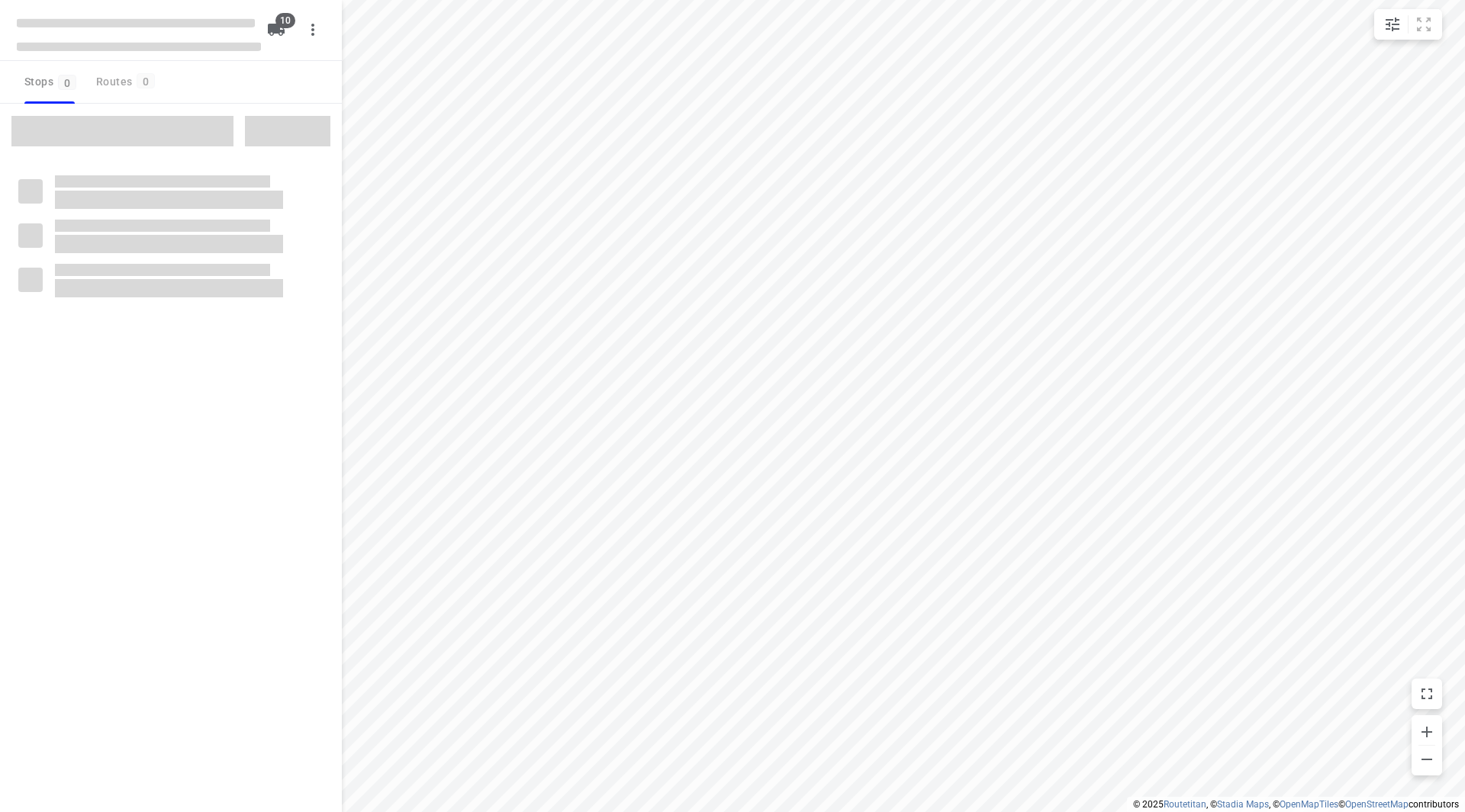
checkbox input "true"
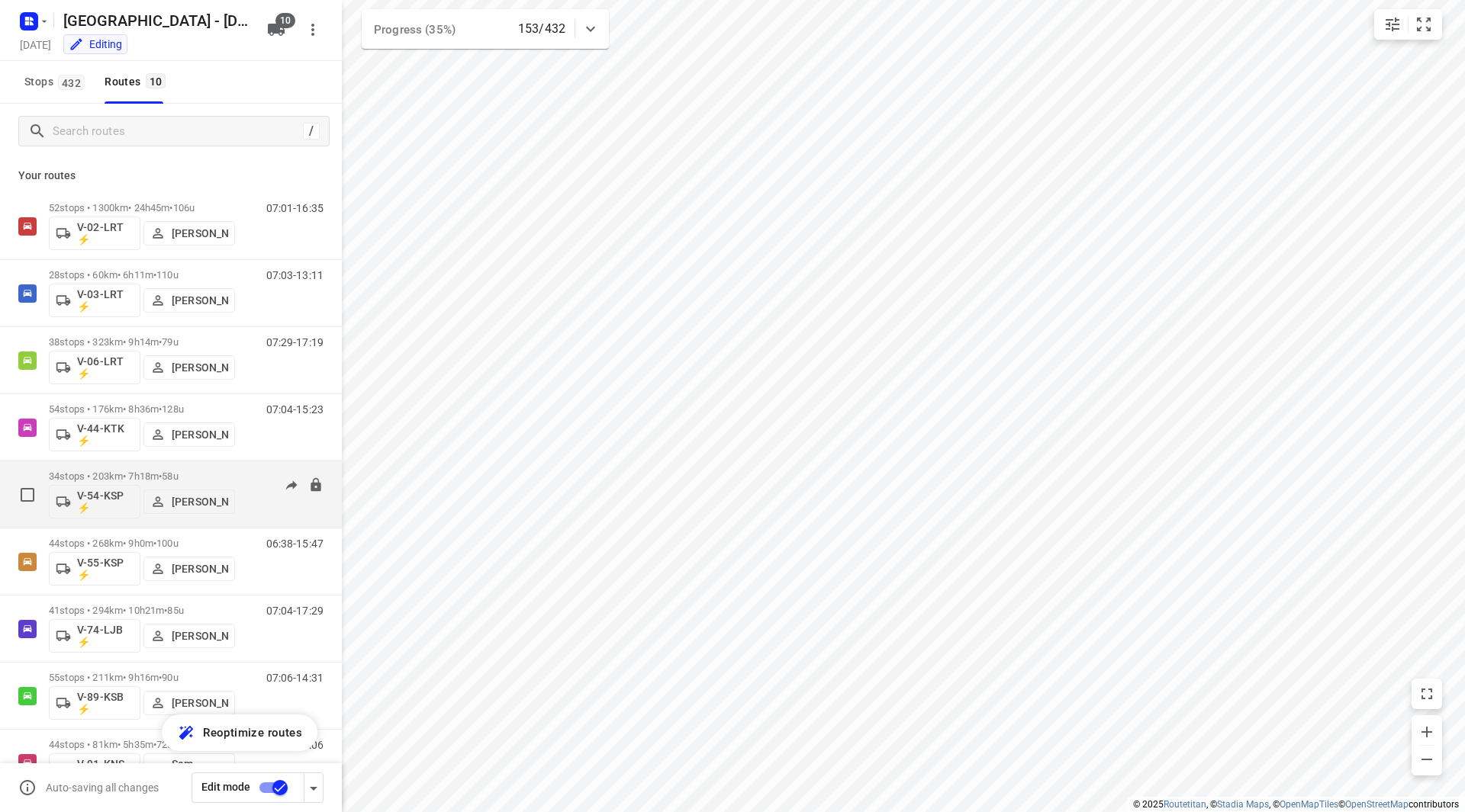
click at [194, 476] on p "34 stops • 203km • 7h18m • 58u" at bounding box center [141, 476] width 186 height 11
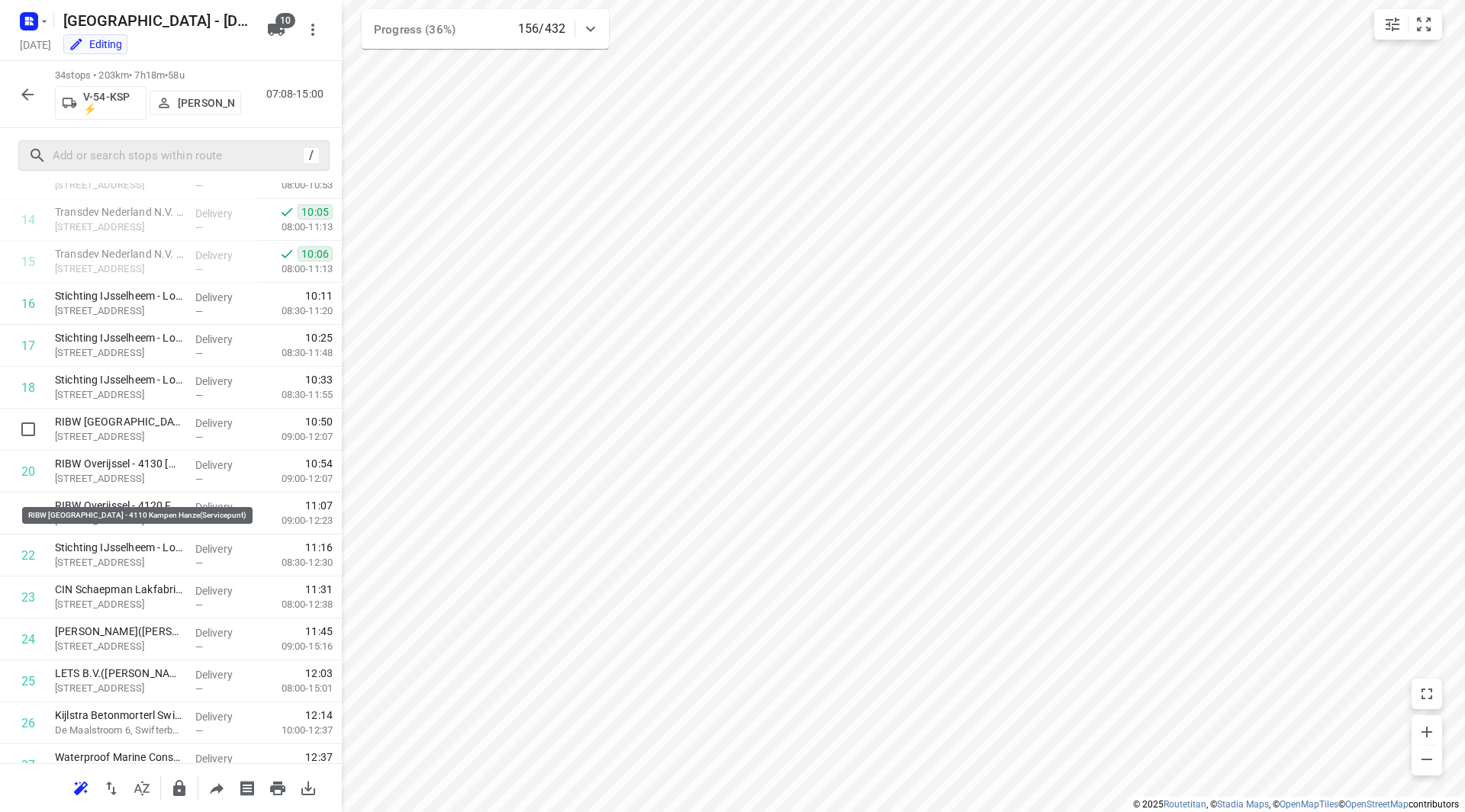
scroll to position [659, 0]
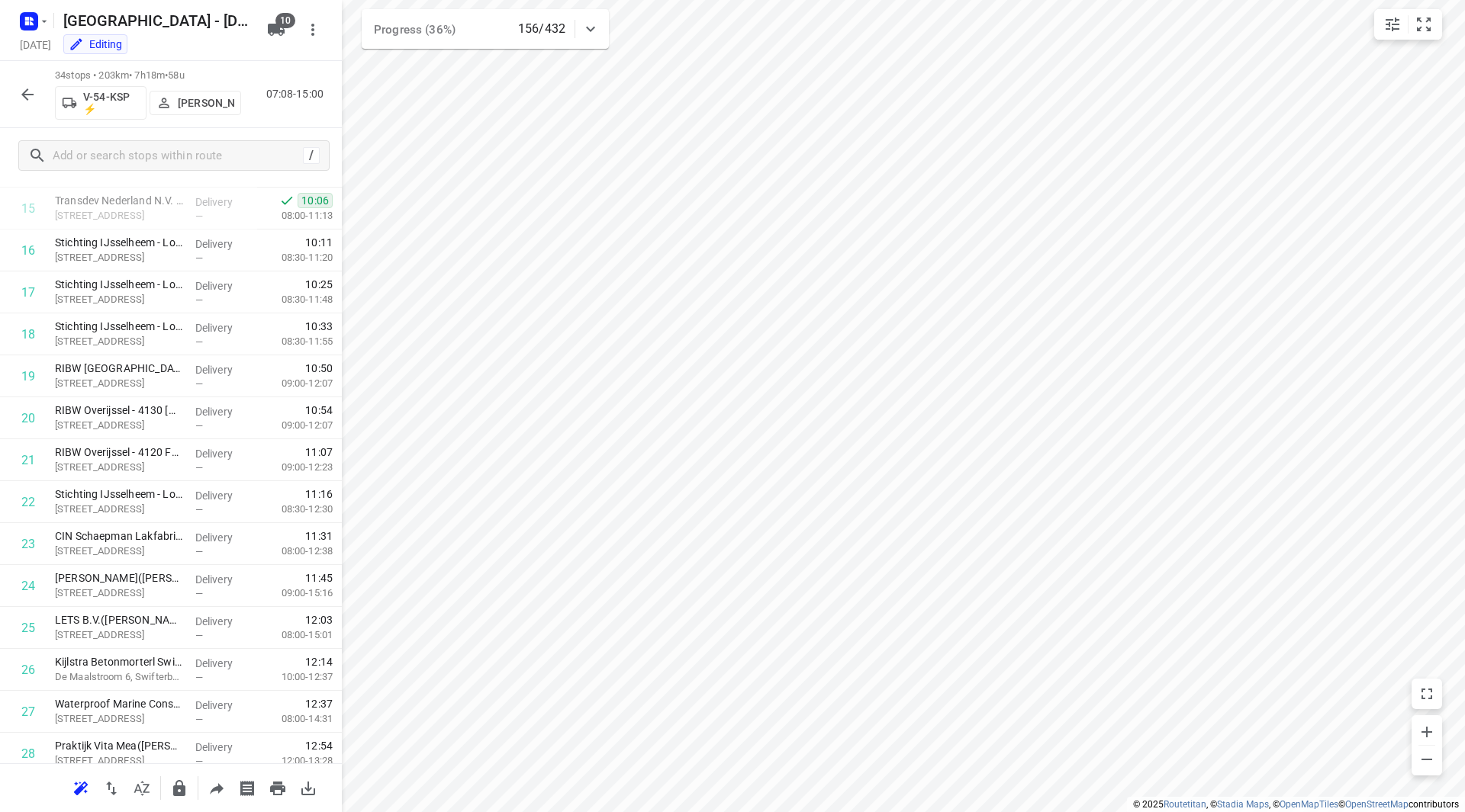
click at [20, 96] on icon "button" at bounding box center [28, 95] width 18 height 18
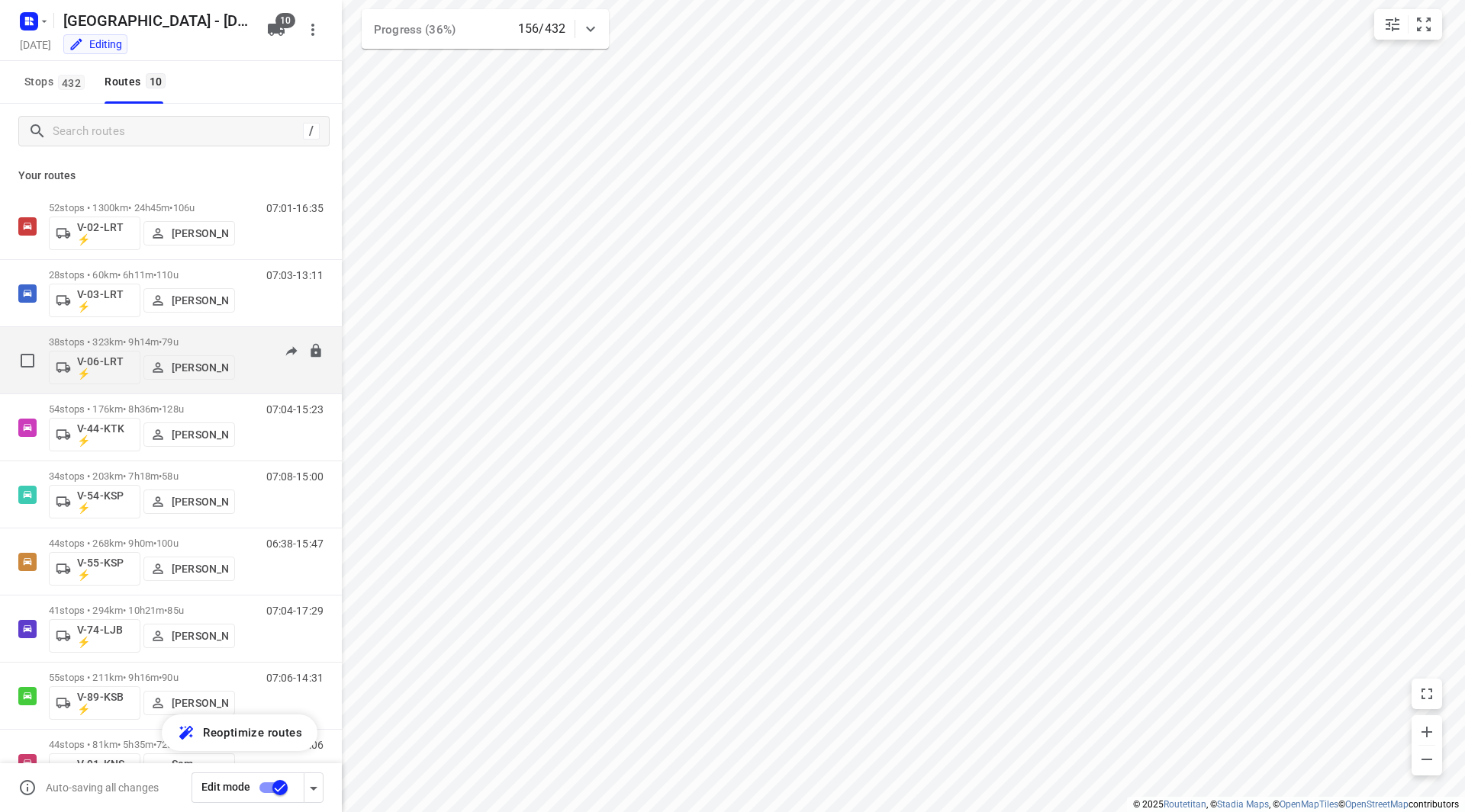
click at [196, 338] on p "38 stops • 323km • 9h14m • 79u" at bounding box center [141, 341] width 186 height 11
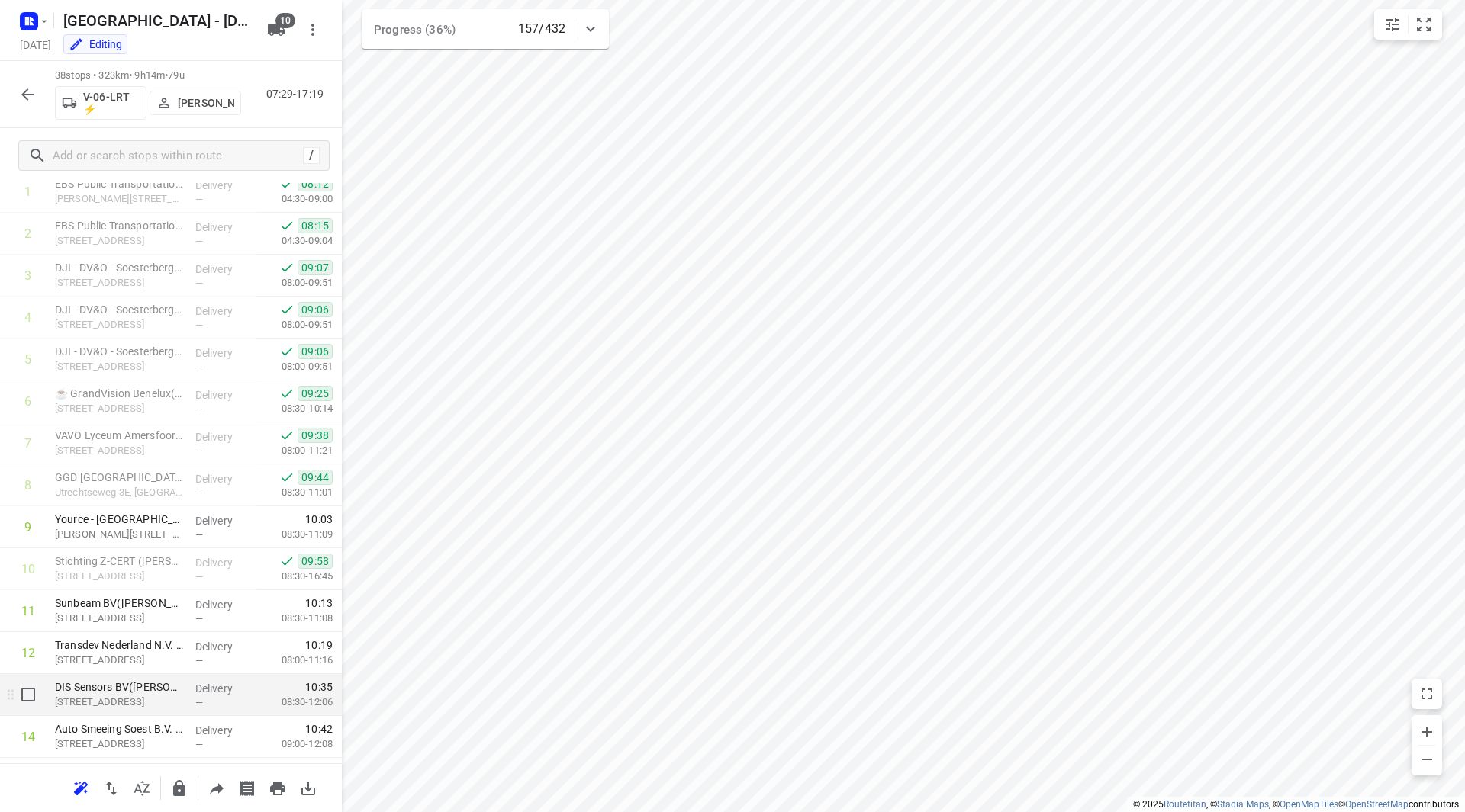
scroll to position [152, 0]
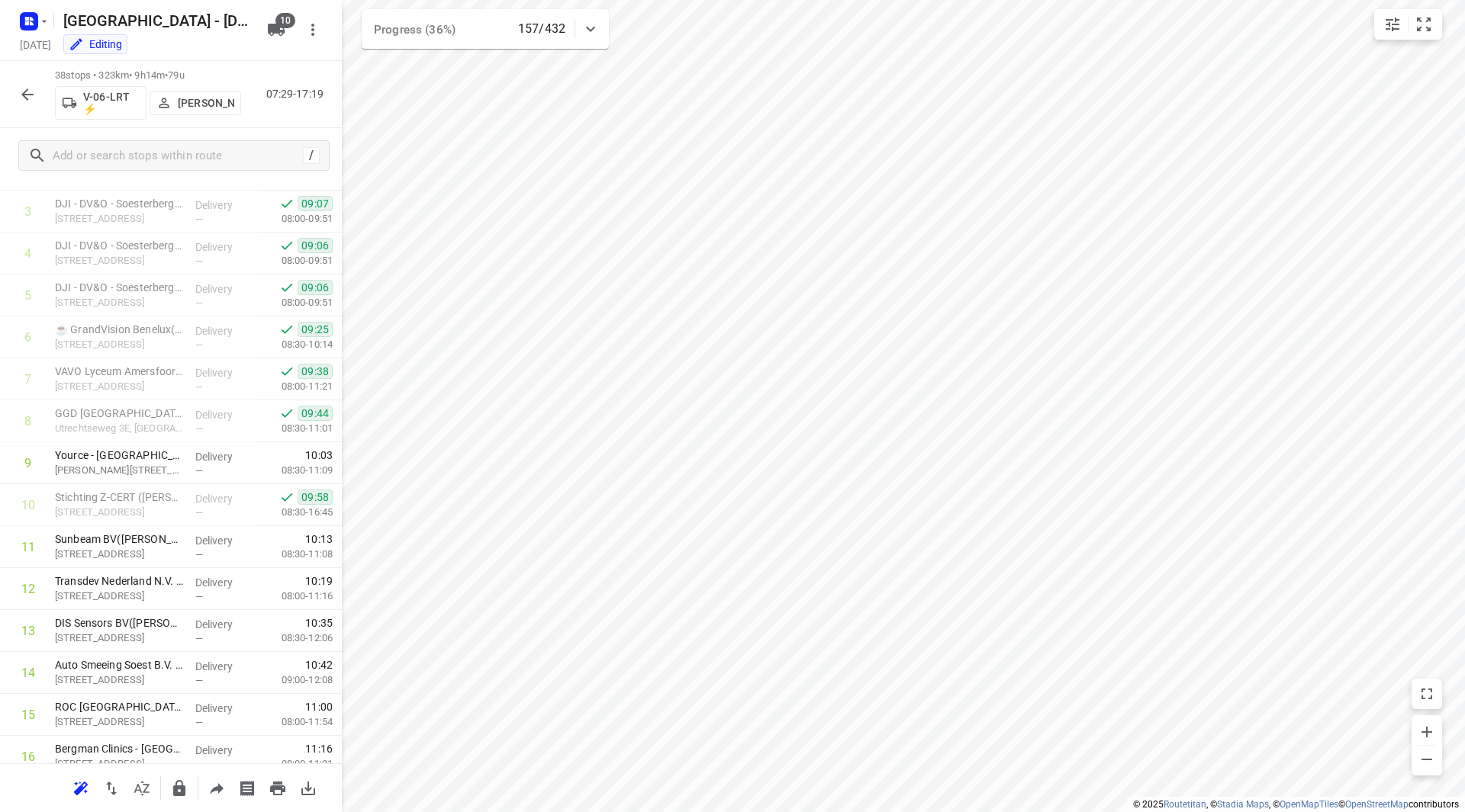
click at [28, 94] on icon "button" at bounding box center [27, 94] width 12 height 12
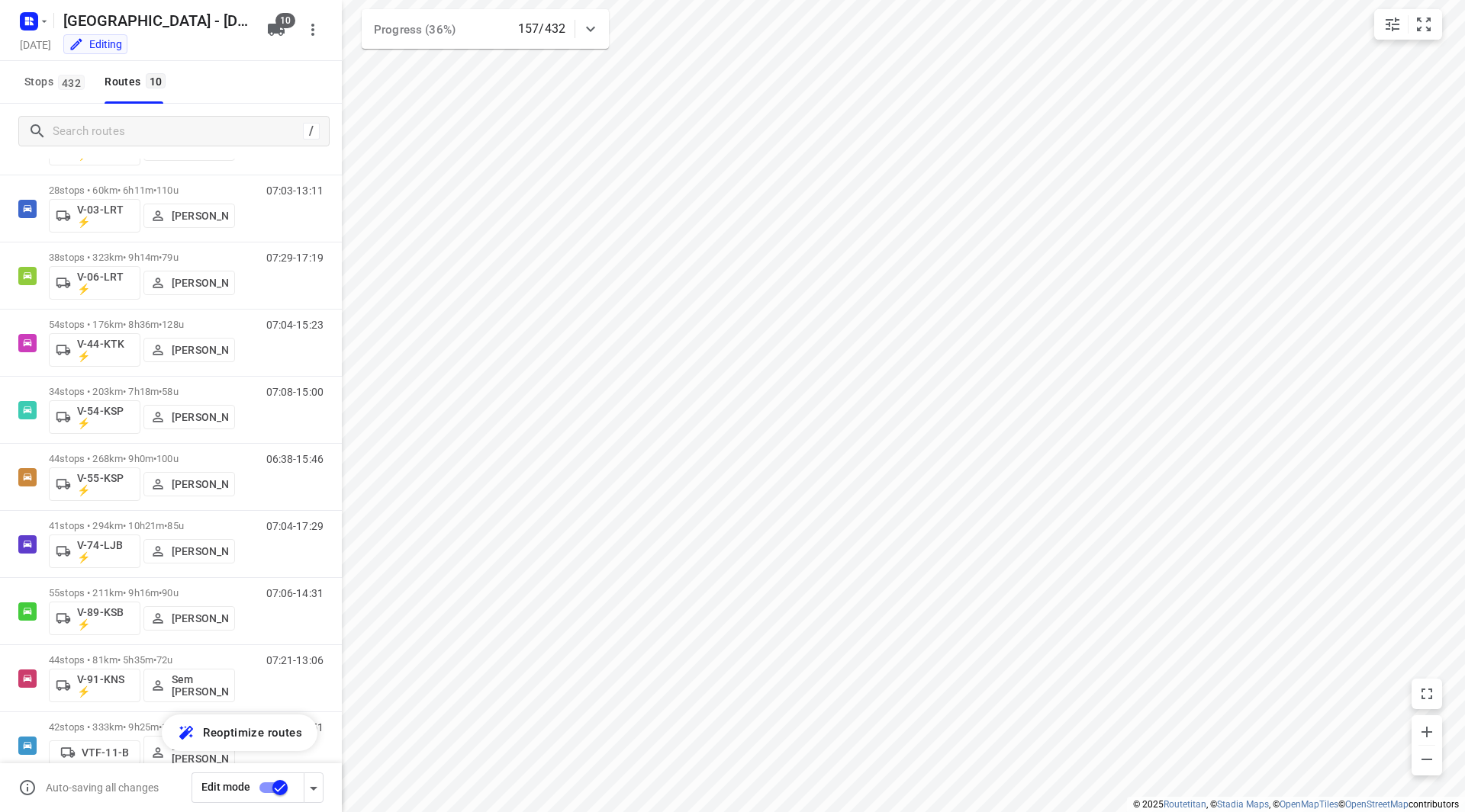
scroll to position [116, 0]
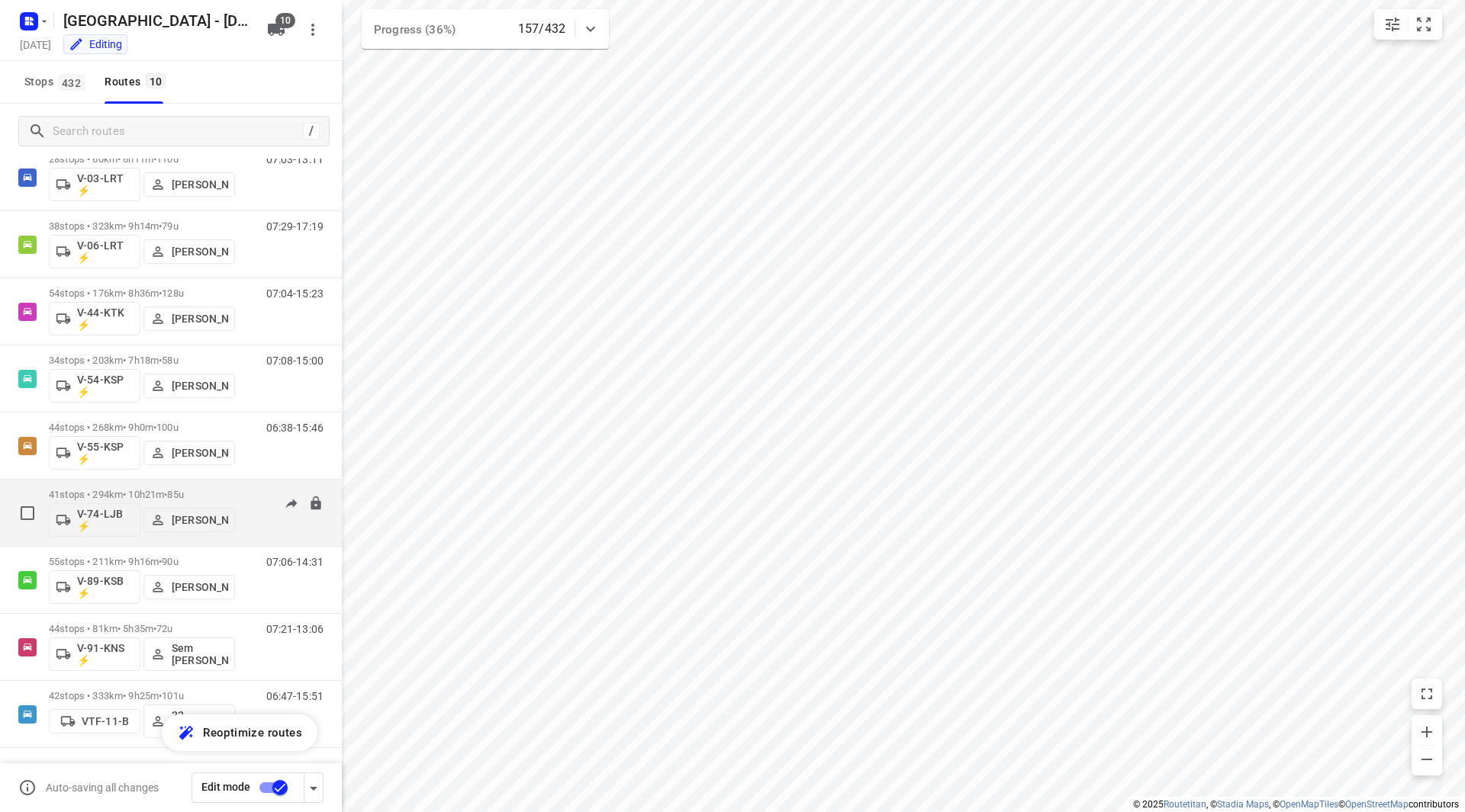
click at [196, 484] on div "41 stops • 294km • 10h21m • 85u V-74-LJB ⚡ [PERSON_NAME]" at bounding box center [141, 512] width 186 height 63
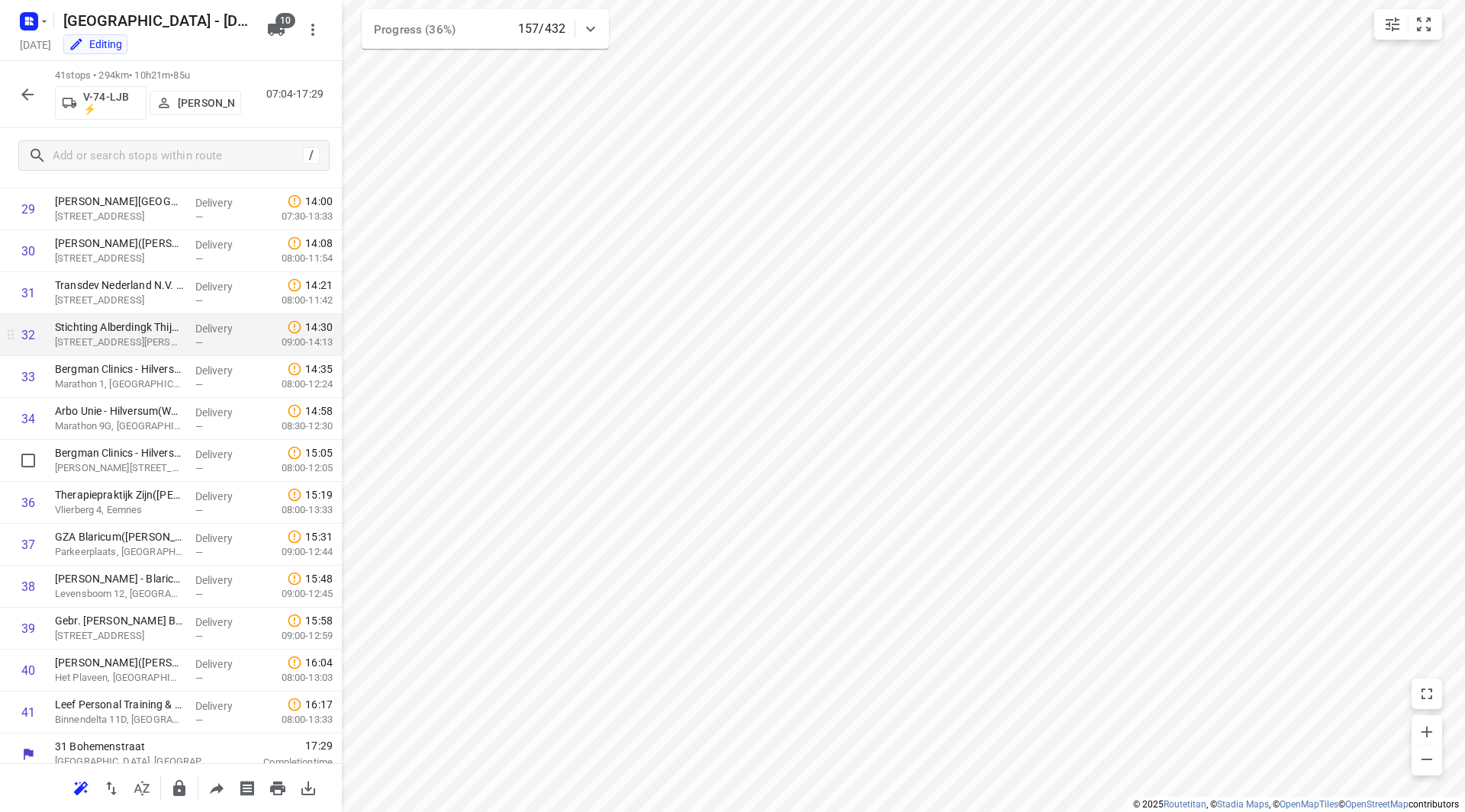
scroll to position [1257, 0]
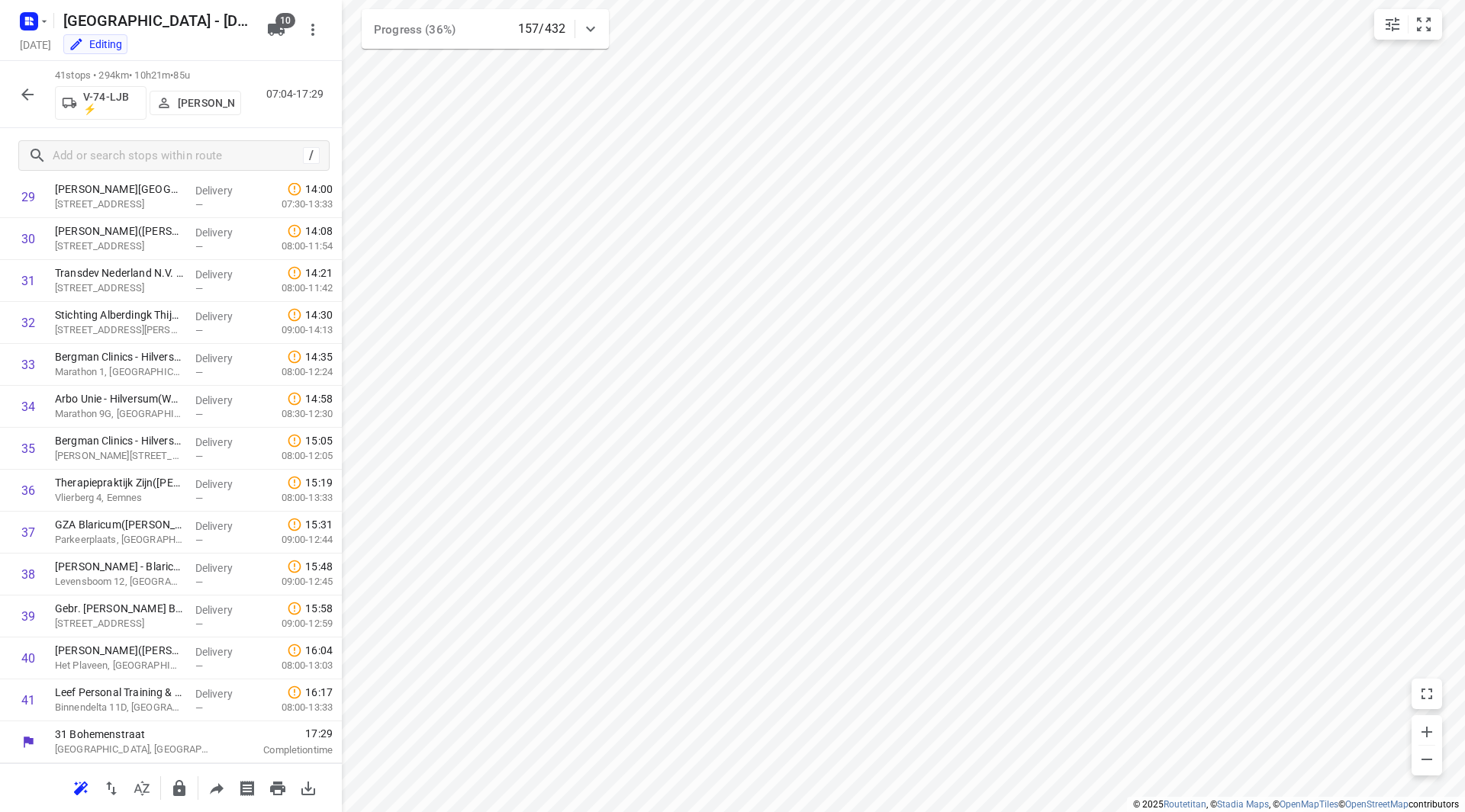
click at [30, 95] on icon "button" at bounding box center [28, 95] width 18 height 18
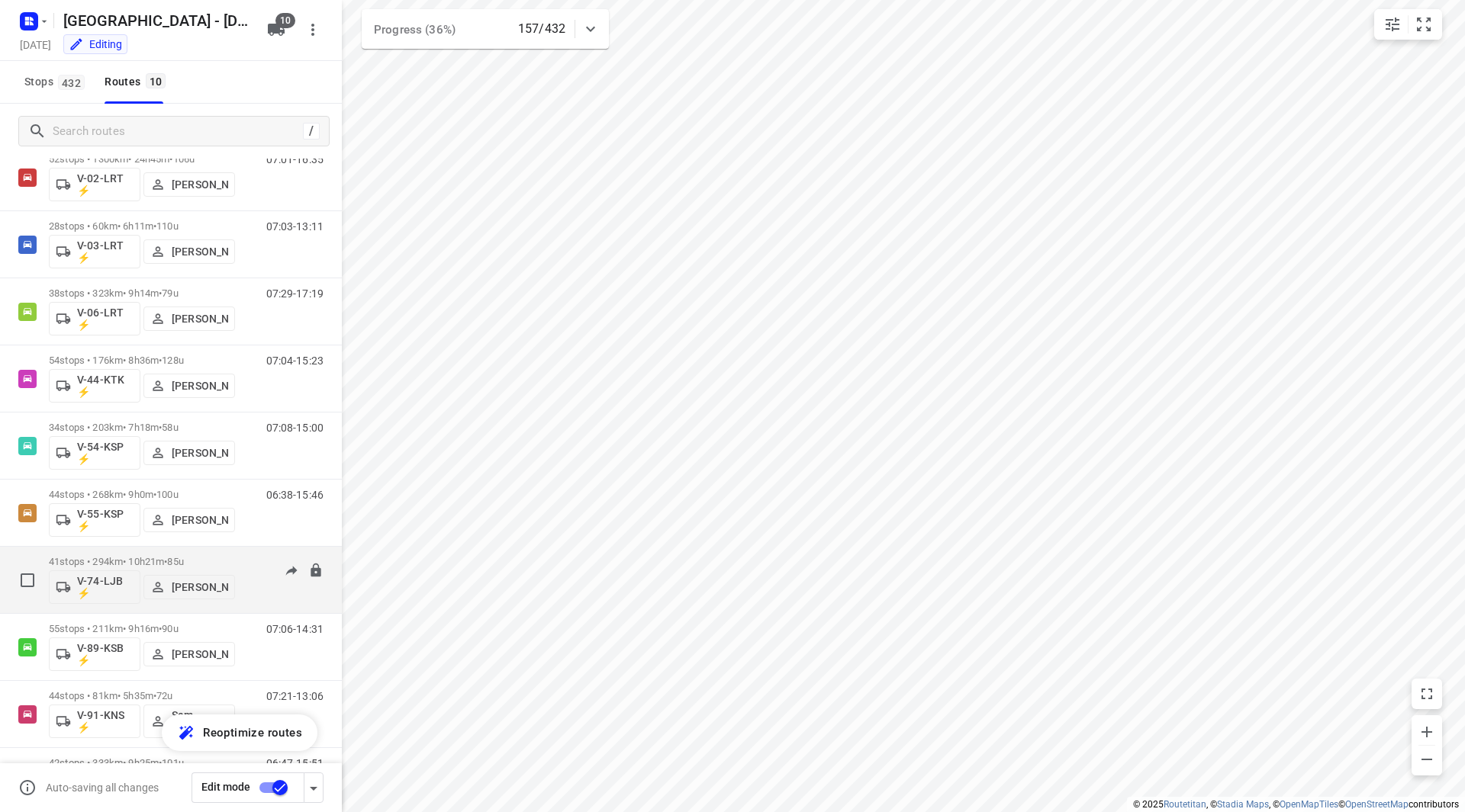
scroll to position [0, 0]
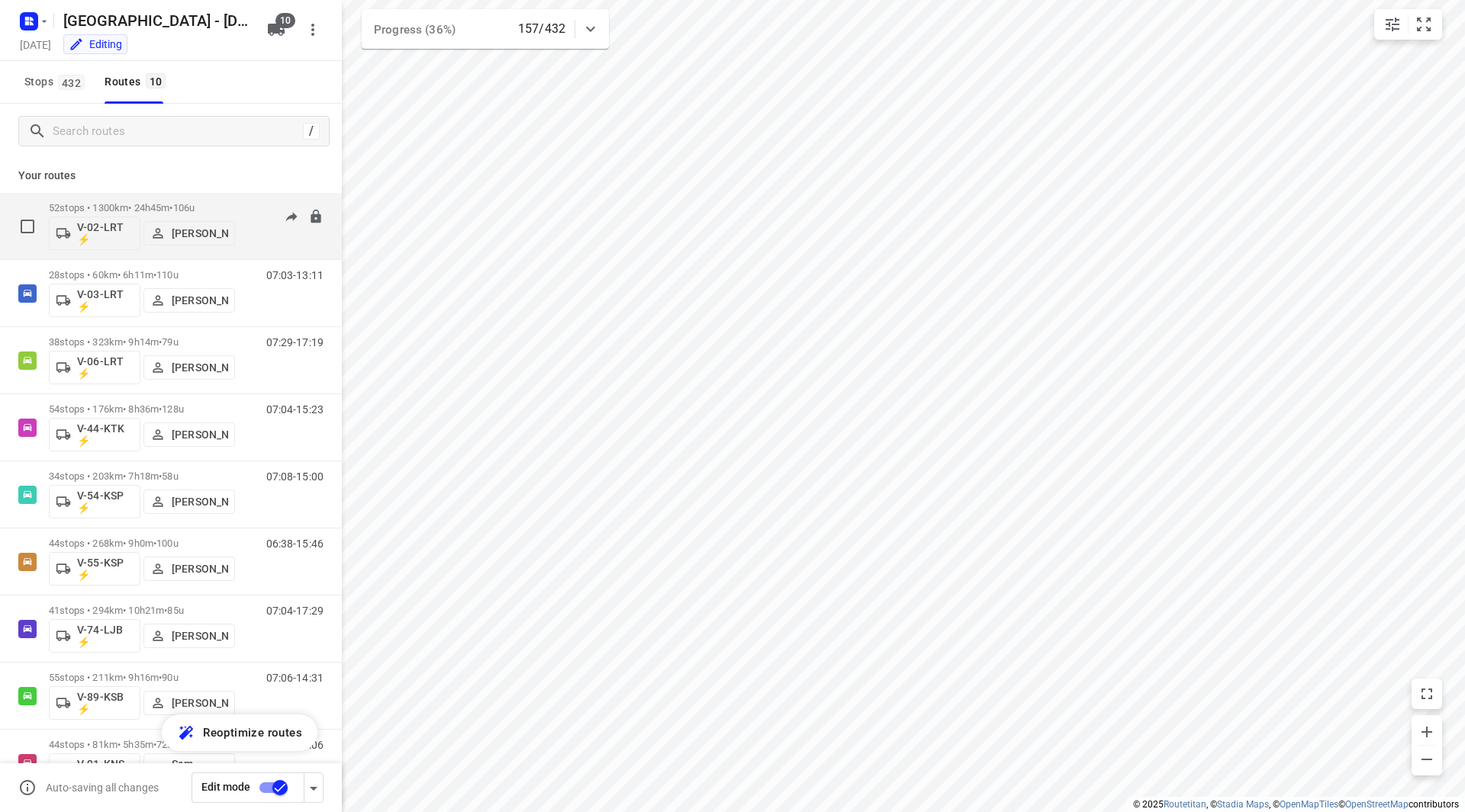
click at [218, 205] on p "52 stops • 1300km • 24h45m • 106u" at bounding box center [141, 207] width 186 height 11
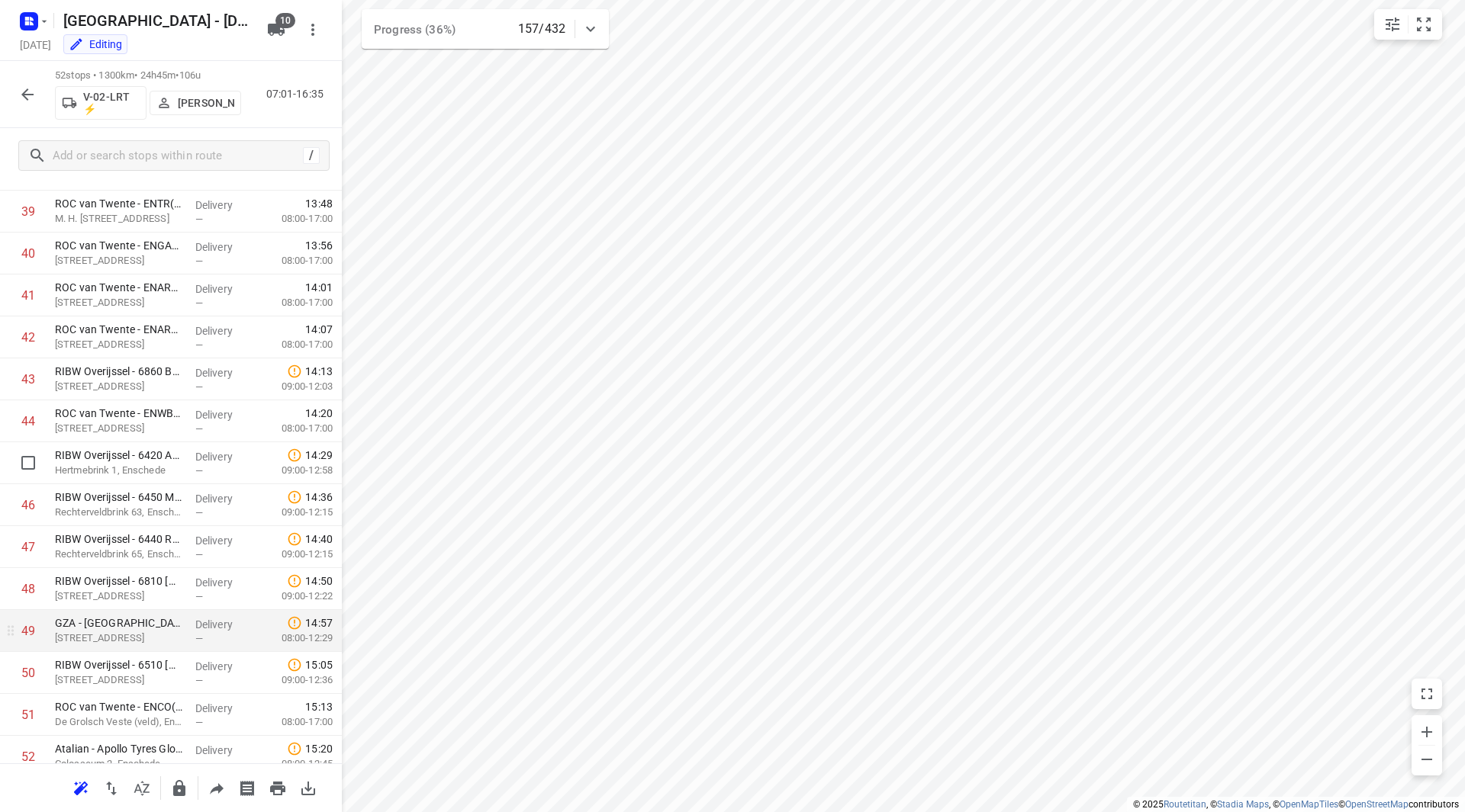
scroll to position [1719, 0]
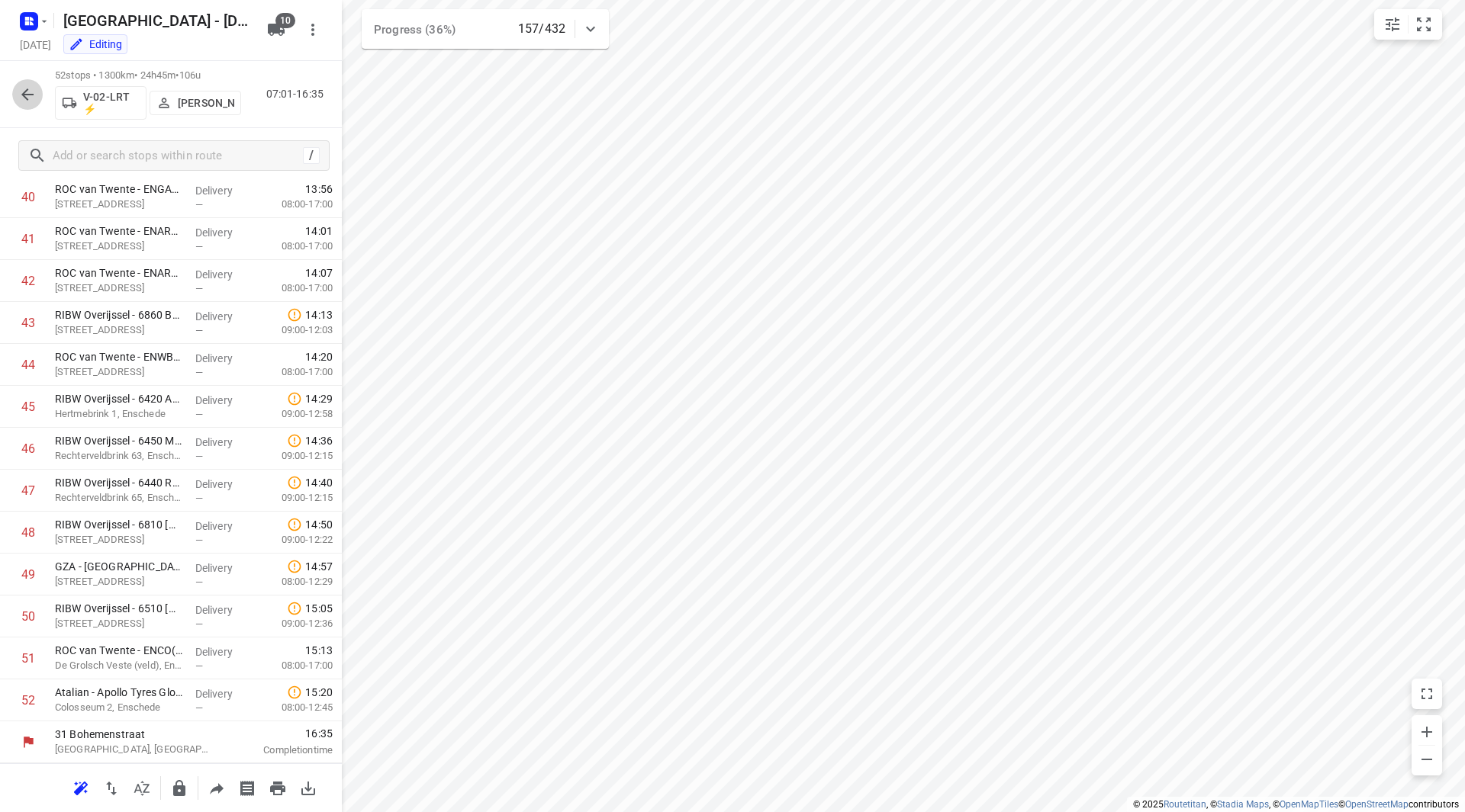
click at [25, 88] on icon "button" at bounding box center [28, 95] width 18 height 18
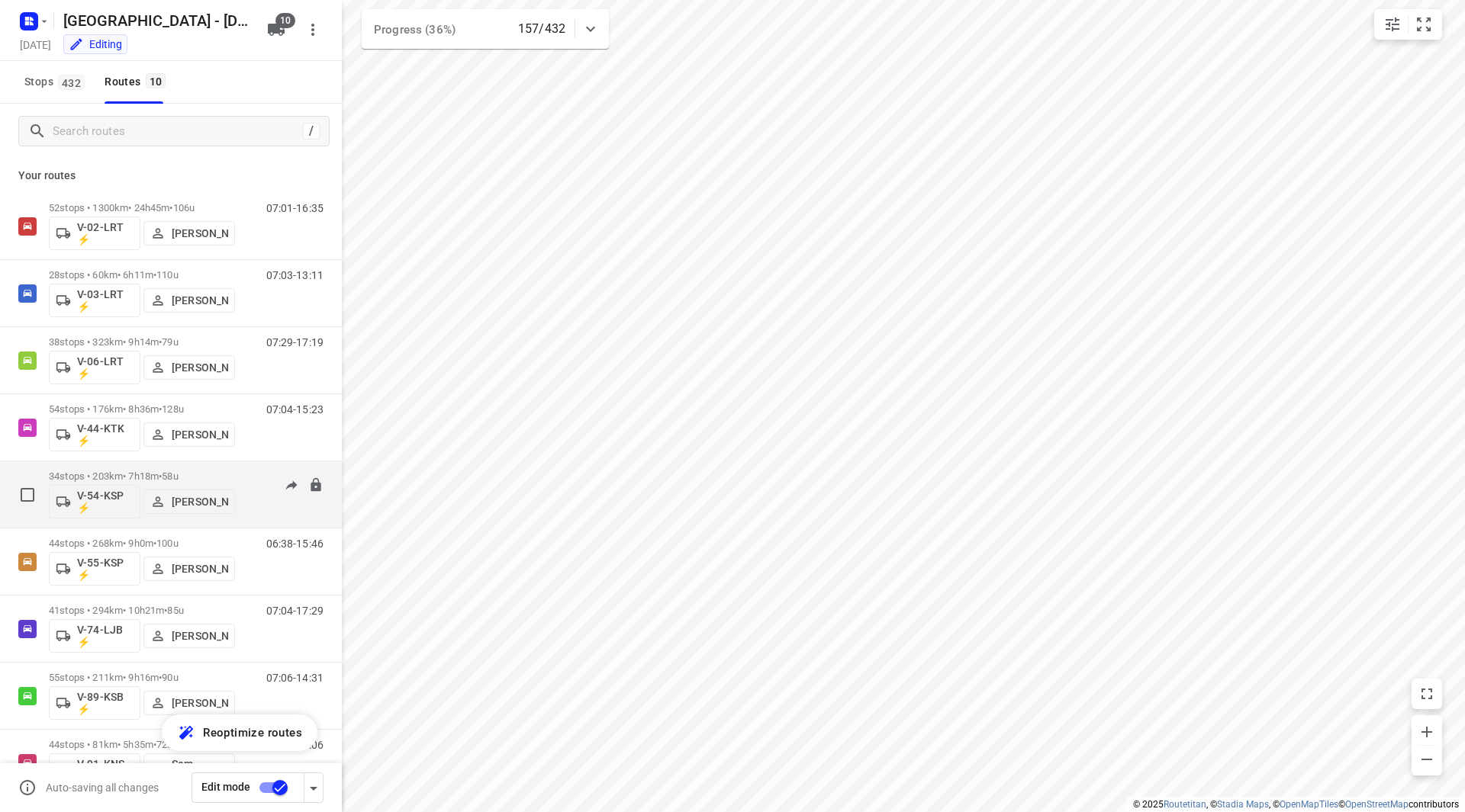
click at [210, 472] on div "34 stops • 203km • 7h18m • 58u V-54-KSP ⚡ [PERSON_NAME]" at bounding box center [141, 494] width 186 height 63
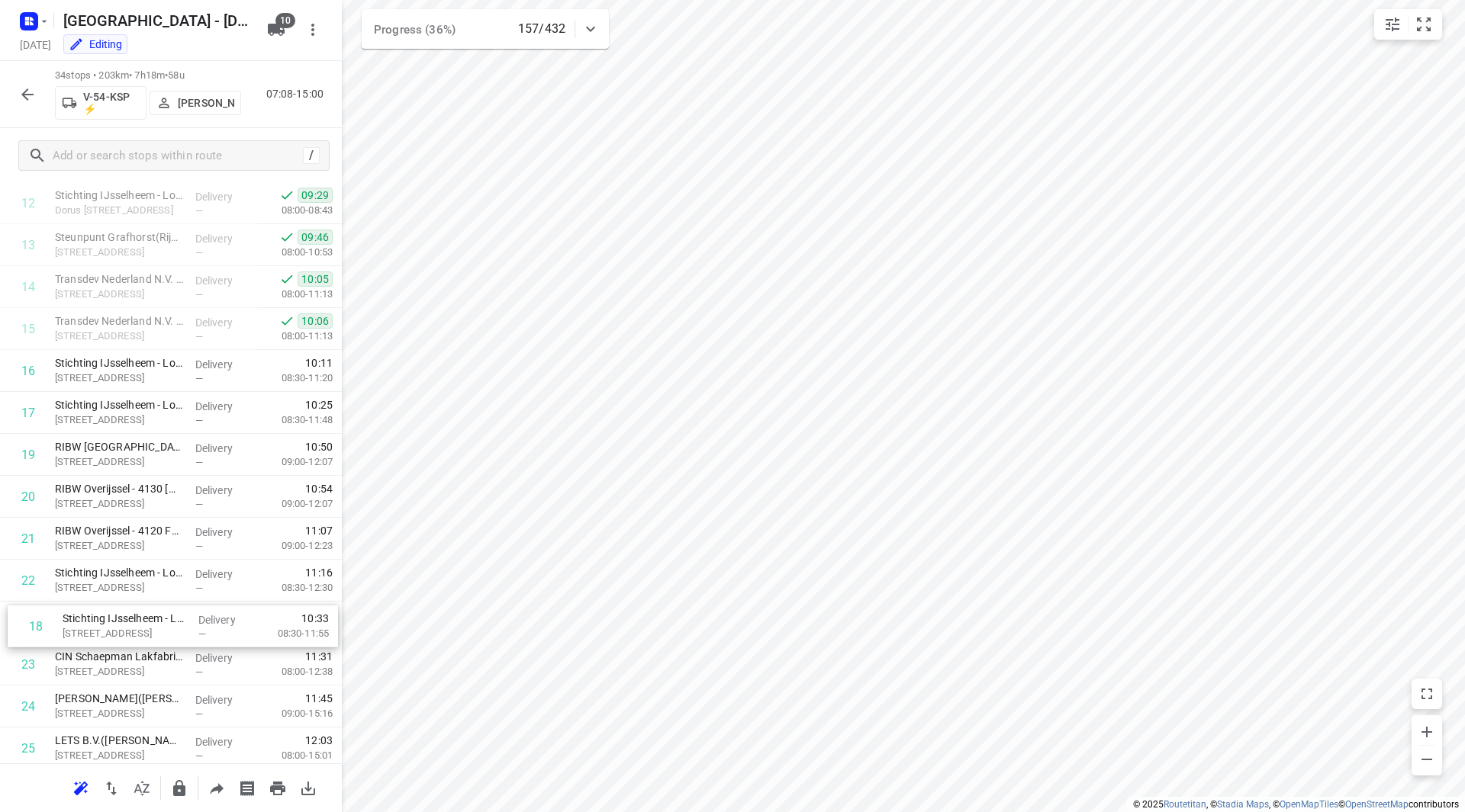
scroll to position [543, 0]
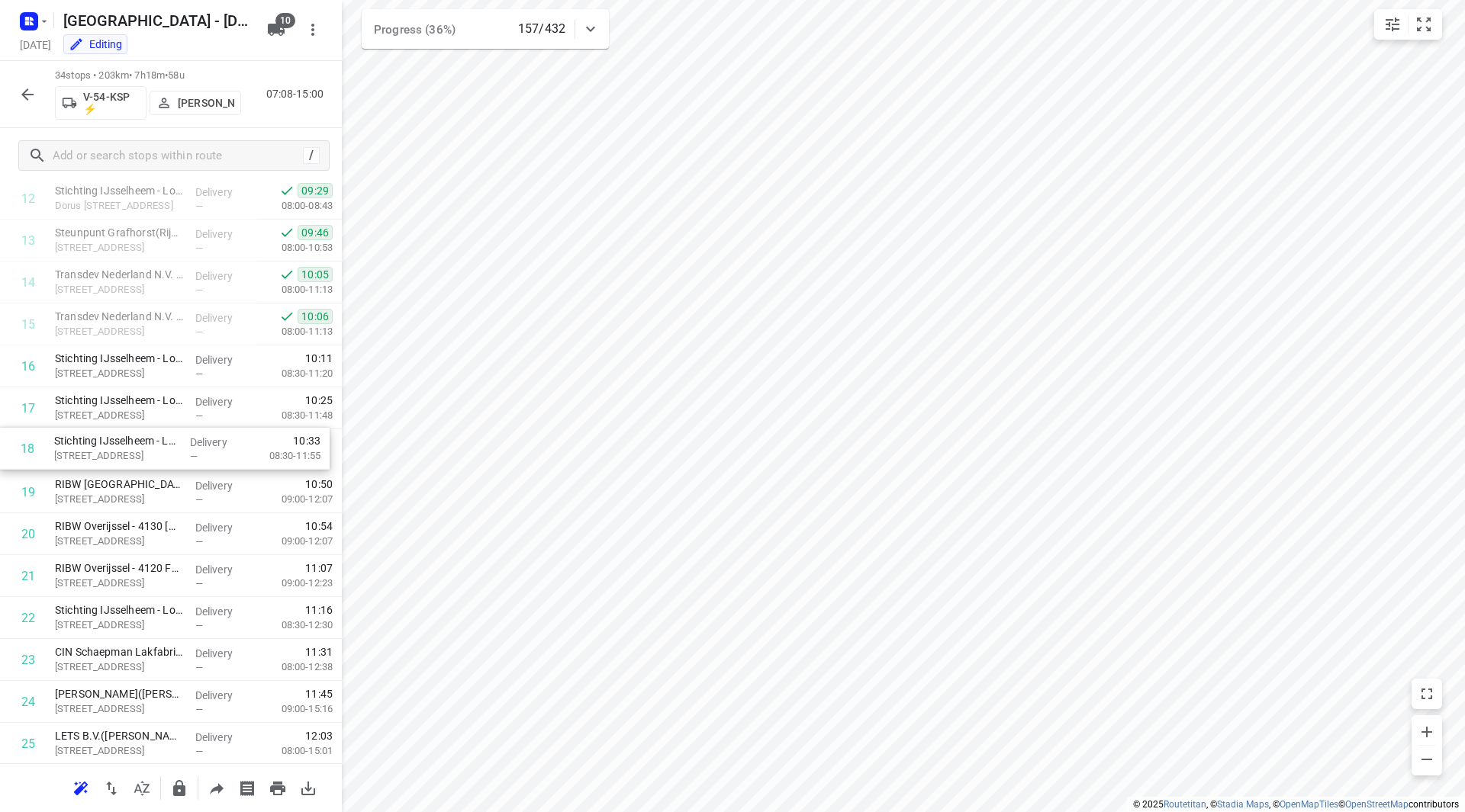
click at [323, 445] on div "1 ⭐EMM International([PERSON_NAME] / [PERSON_NAME]) [STREET_ADDRESS] Delivery —…" at bounding box center [171, 429] width 341 height 1426
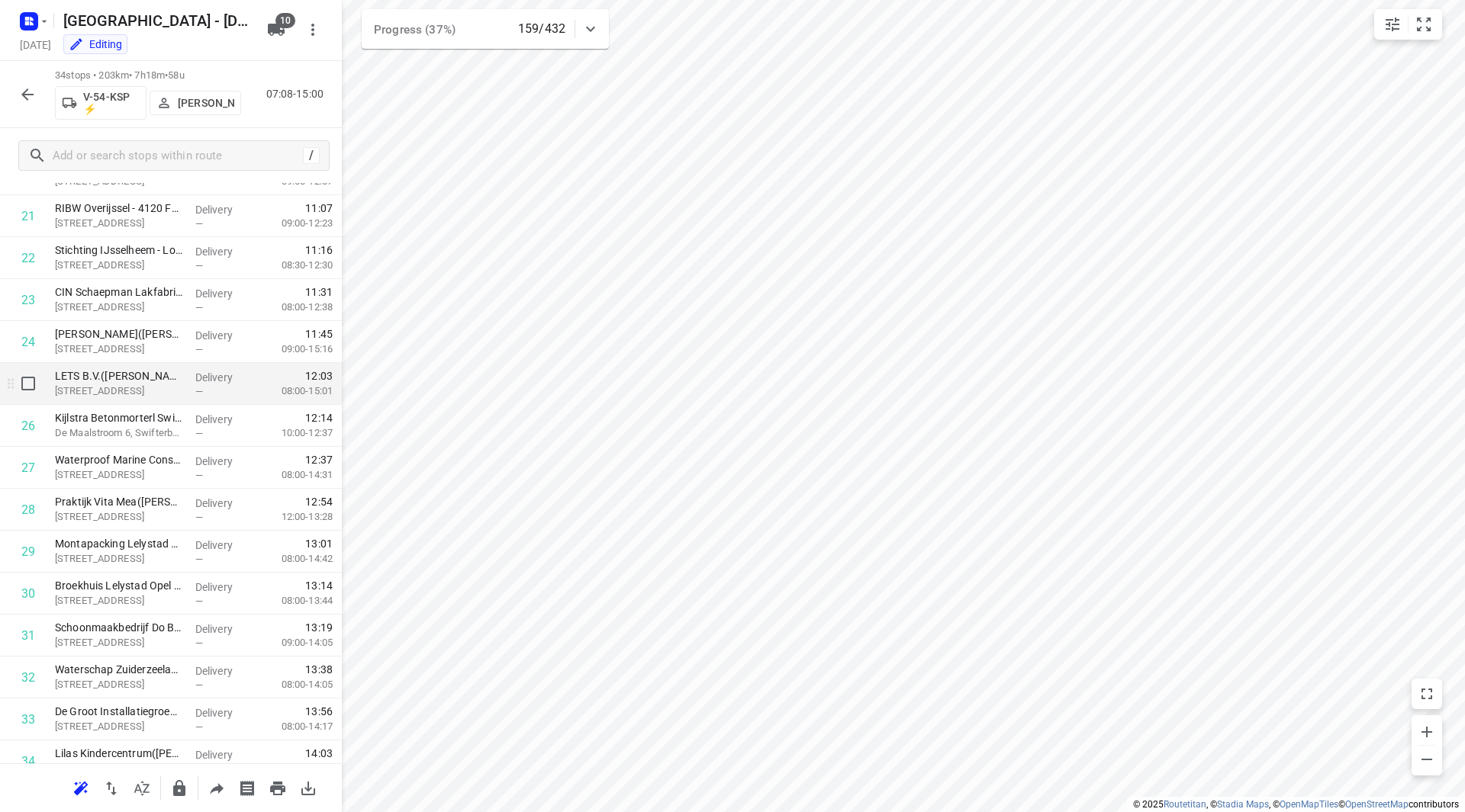
scroll to position [963, 0]
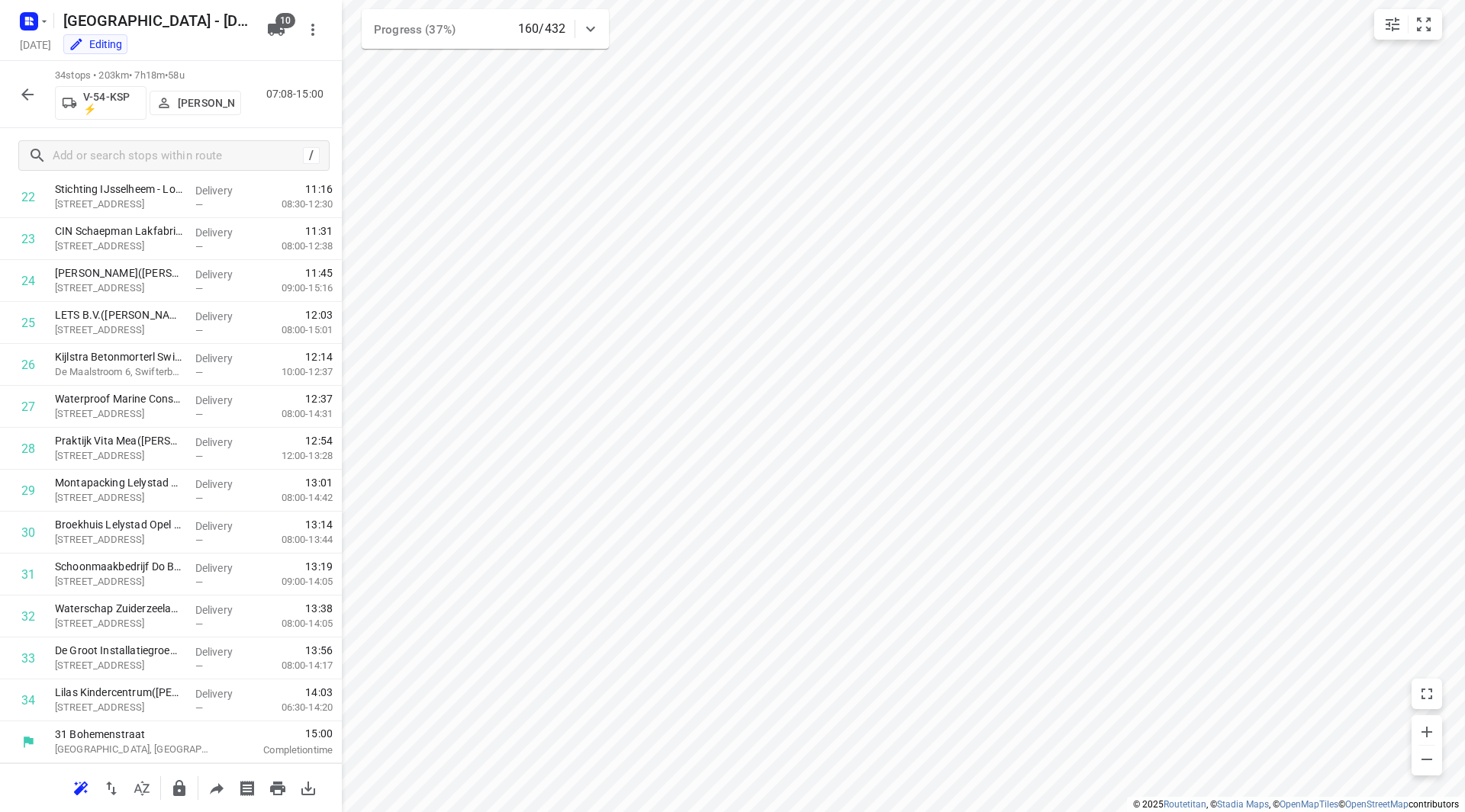
click at [34, 102] on icon "button" at bounding box center [28, 95] width 18 height 18
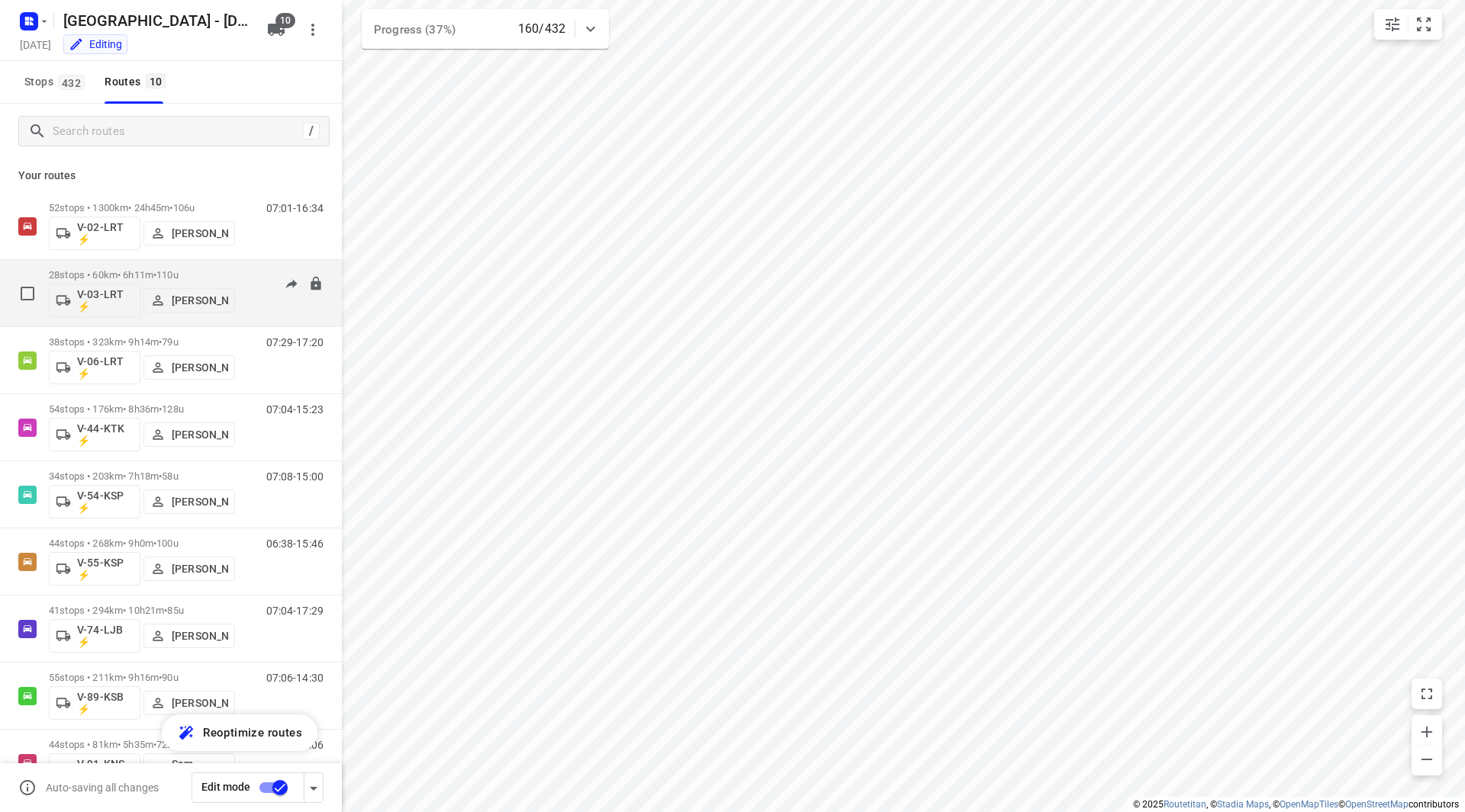
click at [222, 326] on div "28 stops • 60km • 6h11m • 110u V-03-LRT ⚡ [PERSON_NAME] 07:03-13:11" at bounding box center [171, 293] width 341 height 67
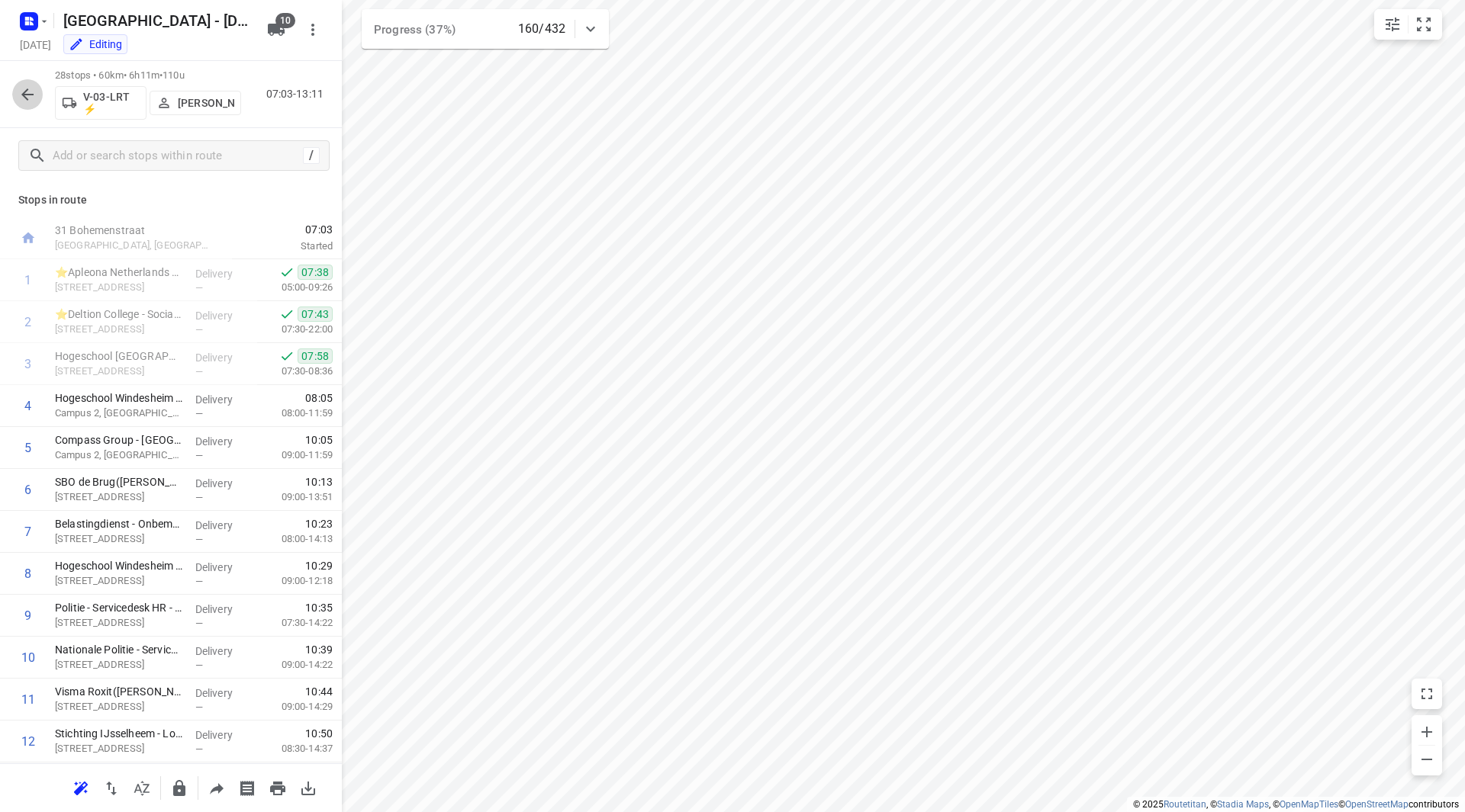
click at [33, 92] on icon "button" at bounding box center [28, 95] width 18 height 18
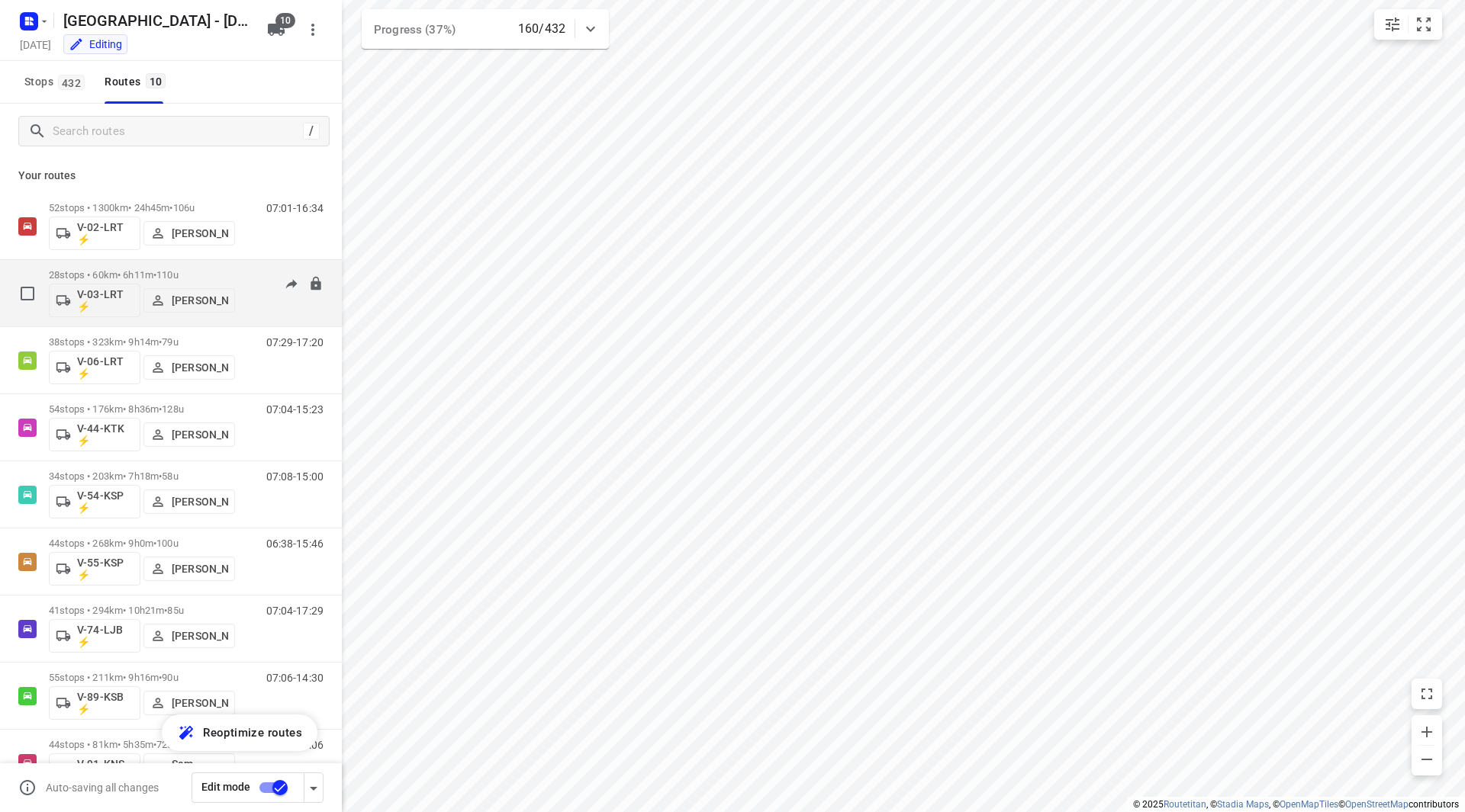
click at [222, 267] on div "28 stops • 60km • 6h11m • 110u V-03-LRT ⚡ [PERSON_NAME]" at bounding box center [141, 293] width 186 height 63
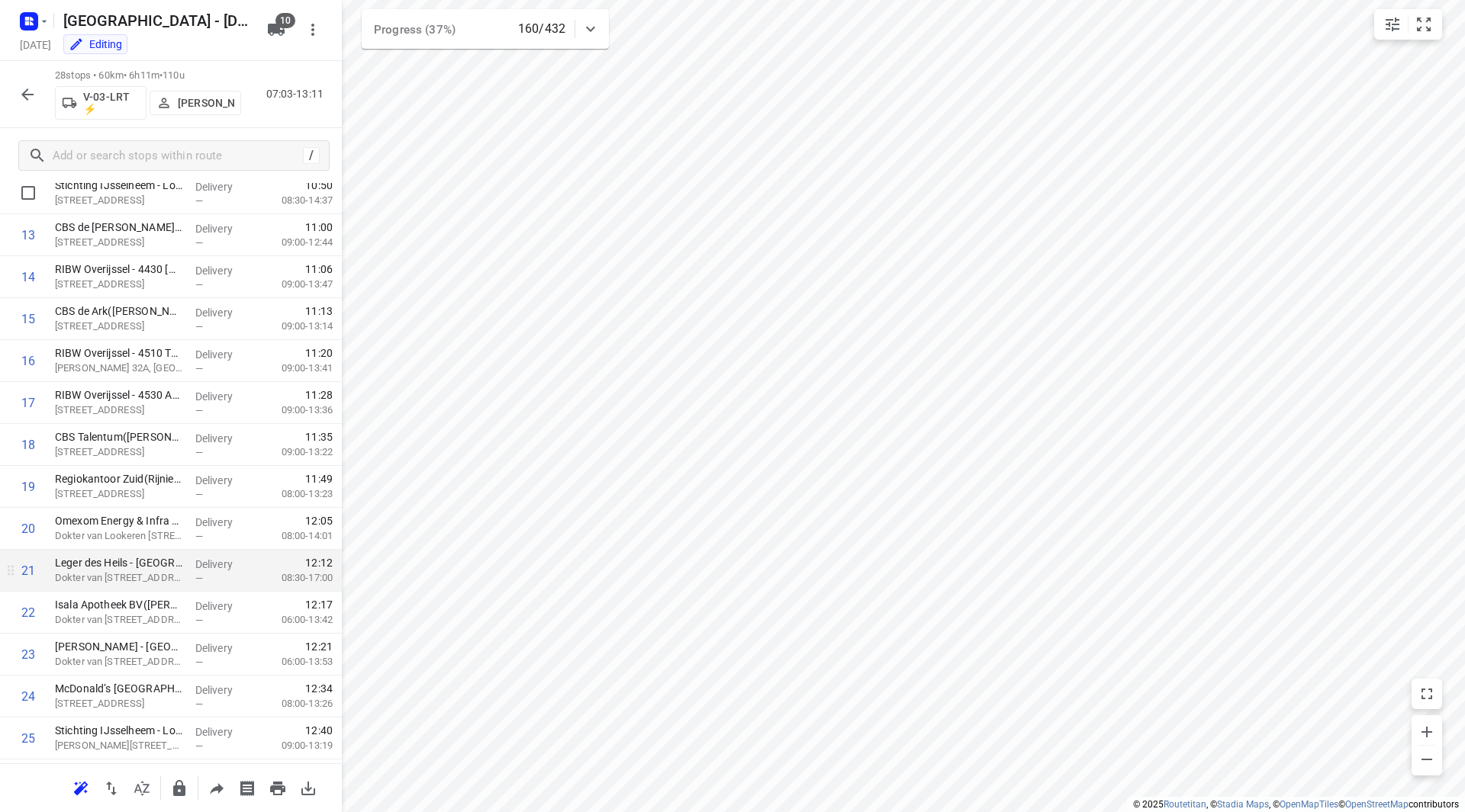
scroll to position [712, 0]
click at [24, 93] on icon "button" at bounding box center [27, 94] width 12 height 12
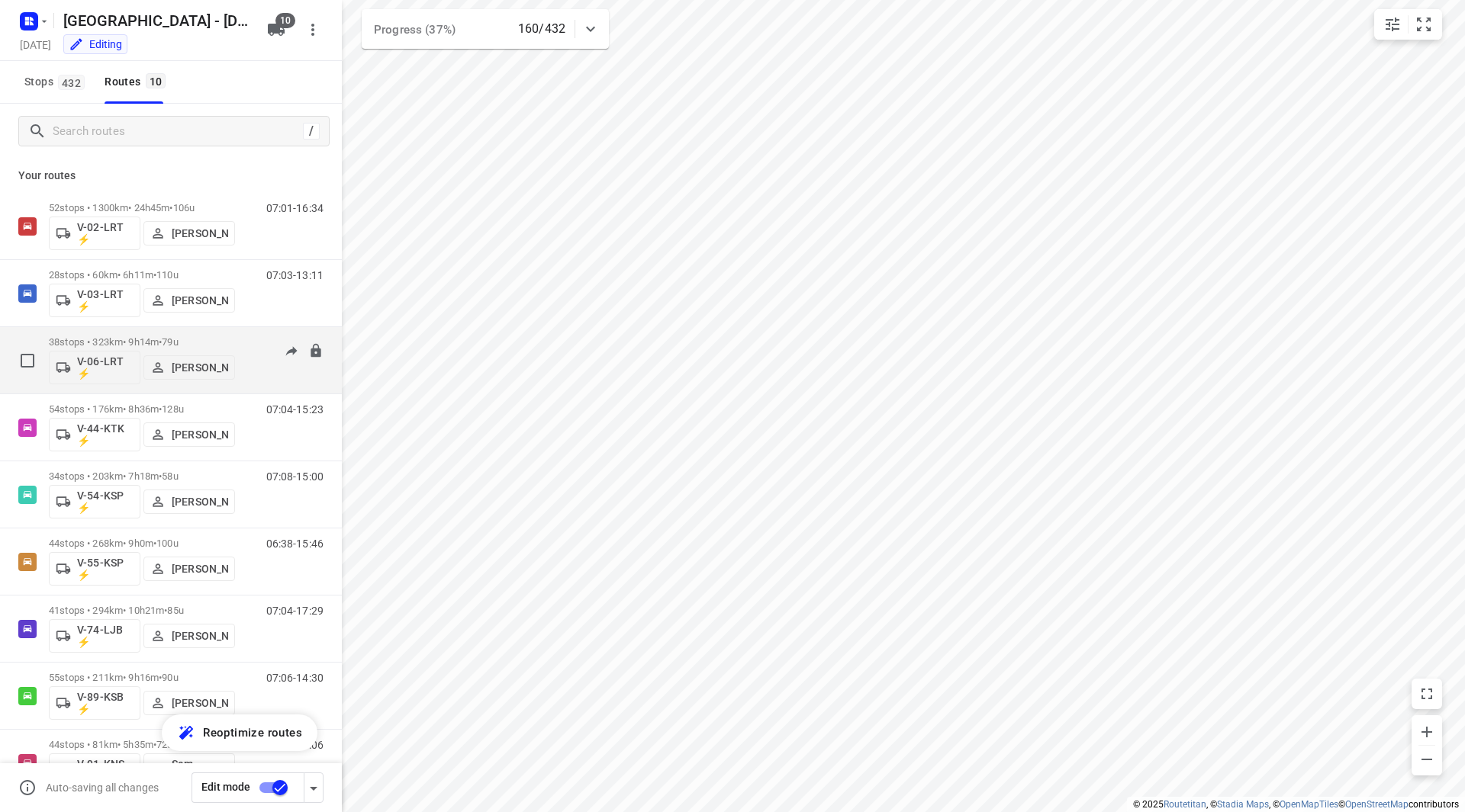
click at [225, 336] on div "38 stops • 323km • 9h14m • 79u V-06-LRT ⚡ [PERSON_NAME]" at bounding box center [141, 360] width 186 height 63
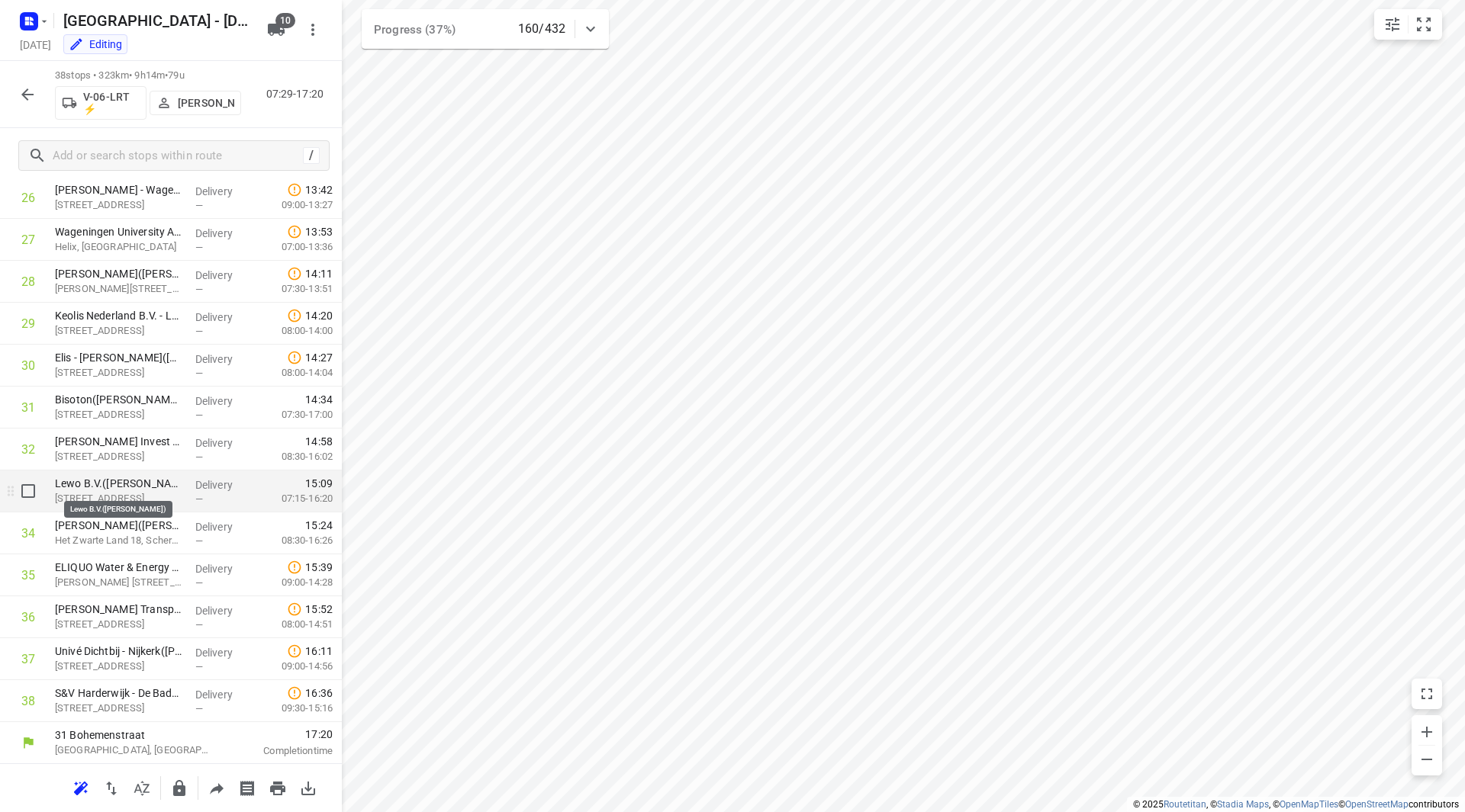
scroll to position [1131, 0]
click at [24, 95] on icon "button" at bounding box center [27, 94] width 12 height 12
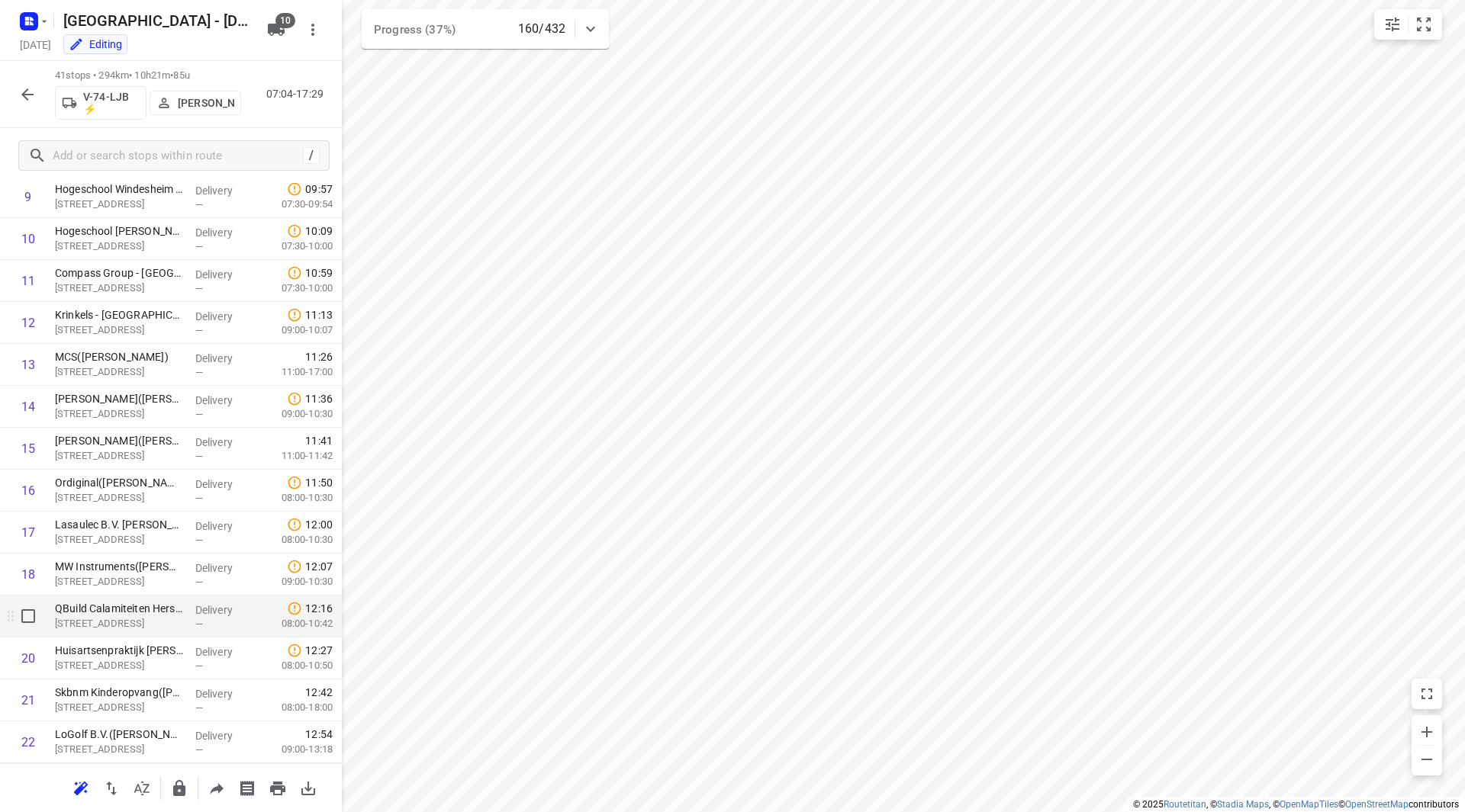
scroll to position [190, 0]
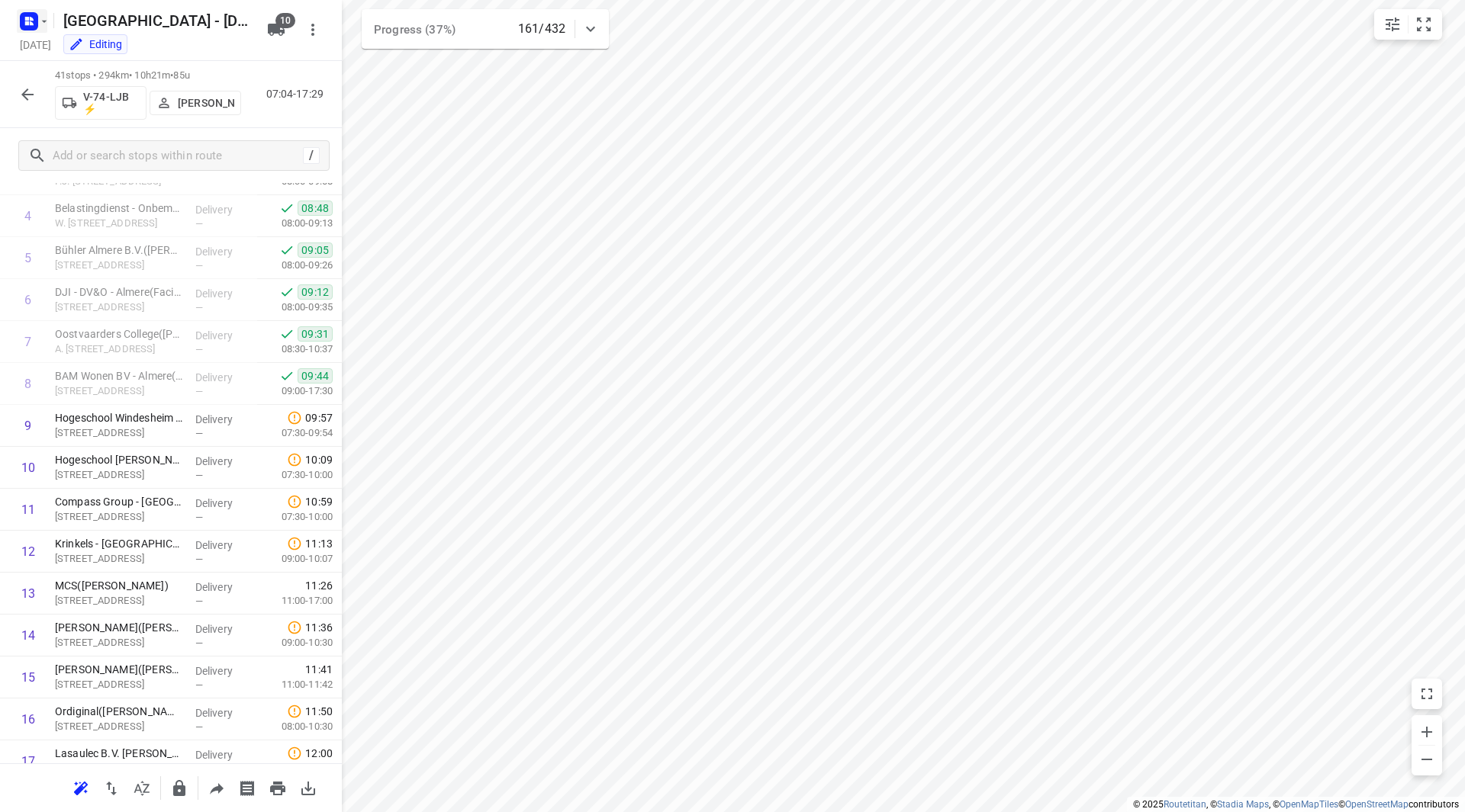
click at [45, 22] on icon "button" at bounding box center [44, 21] width 12 height 12
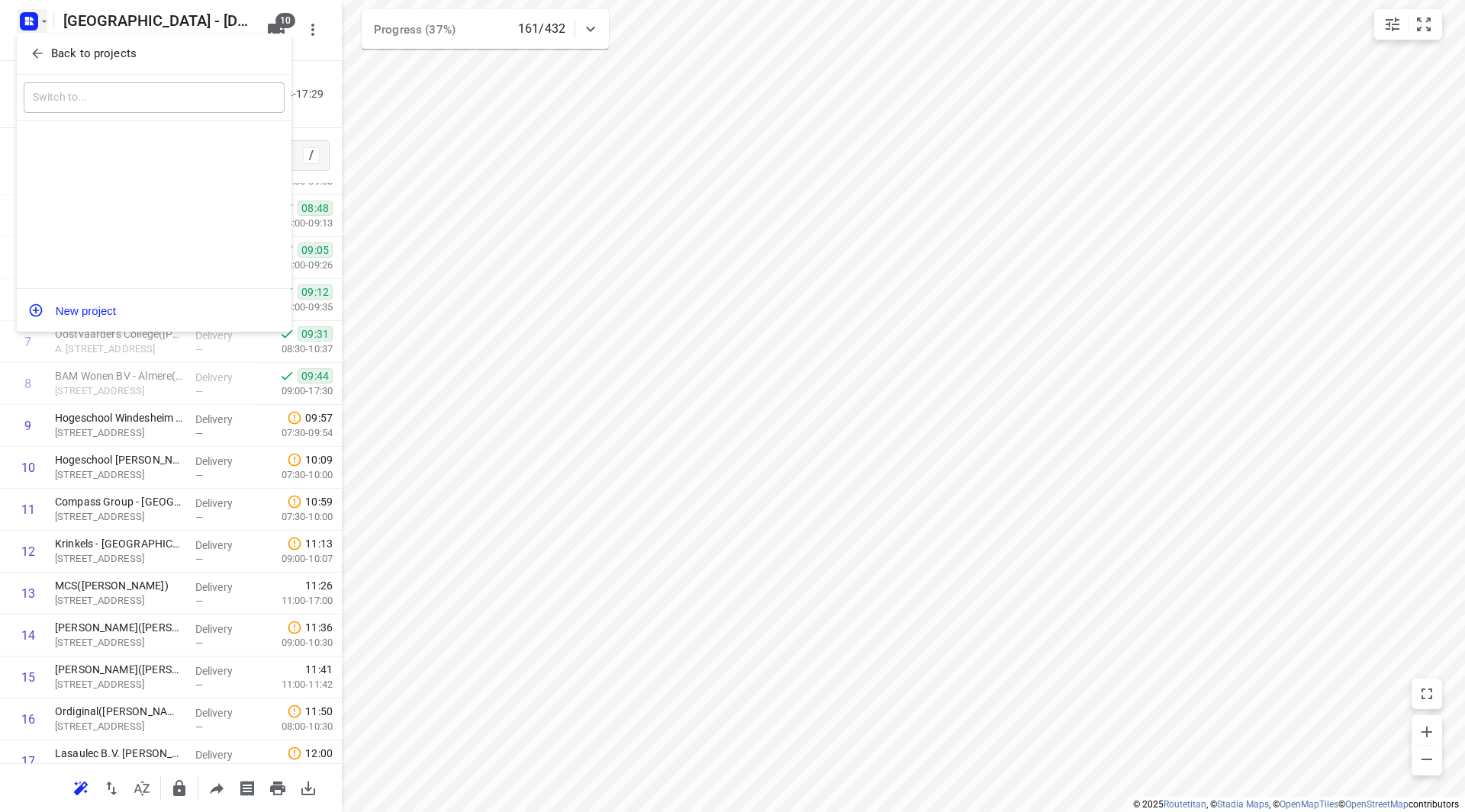
click at [56, 48] on p "Back to projects" at bounding box center [94, 53] width 85 height 17
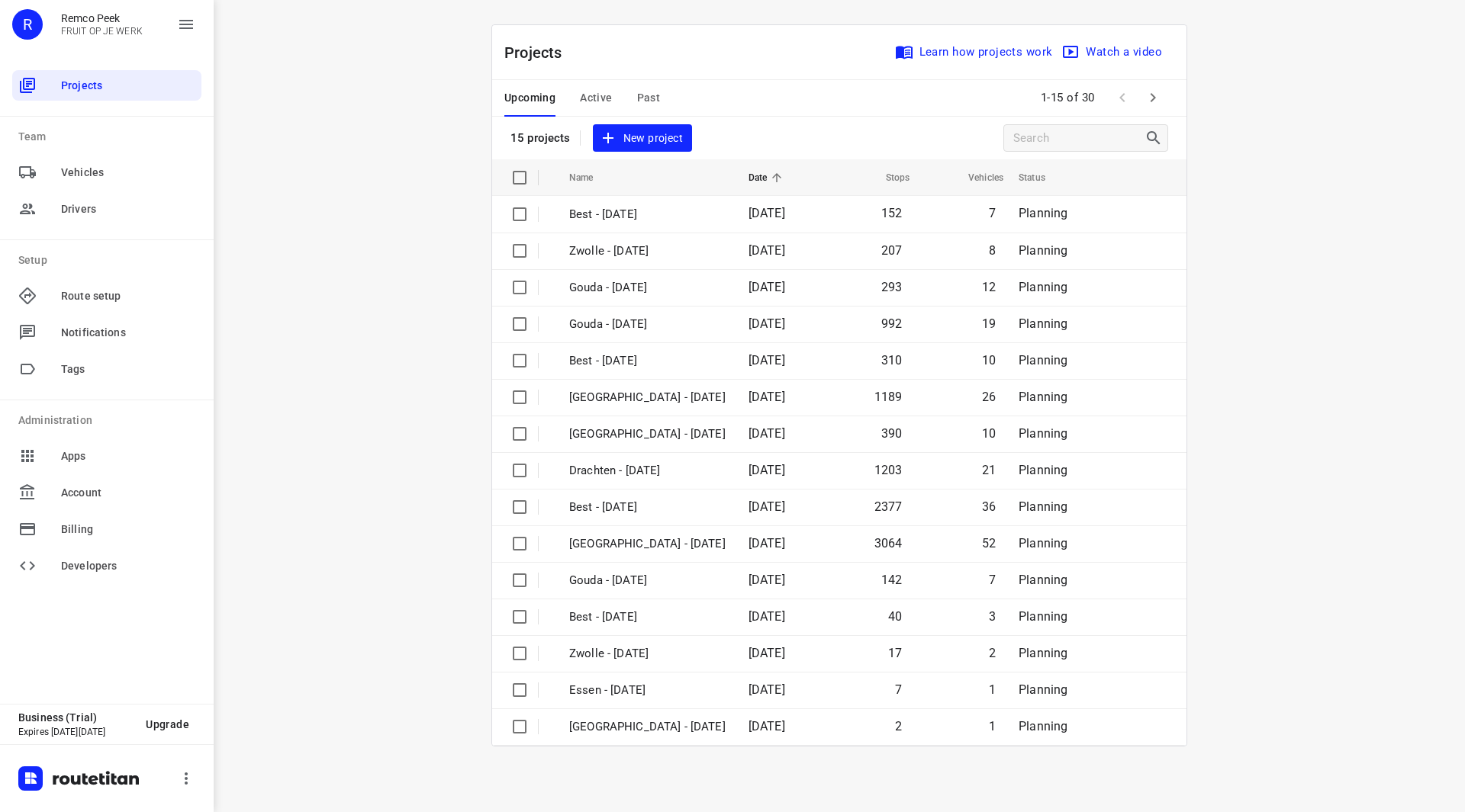
click at [589, 96] on span "Active" at bounding box center [596, 97] width 32 height 19
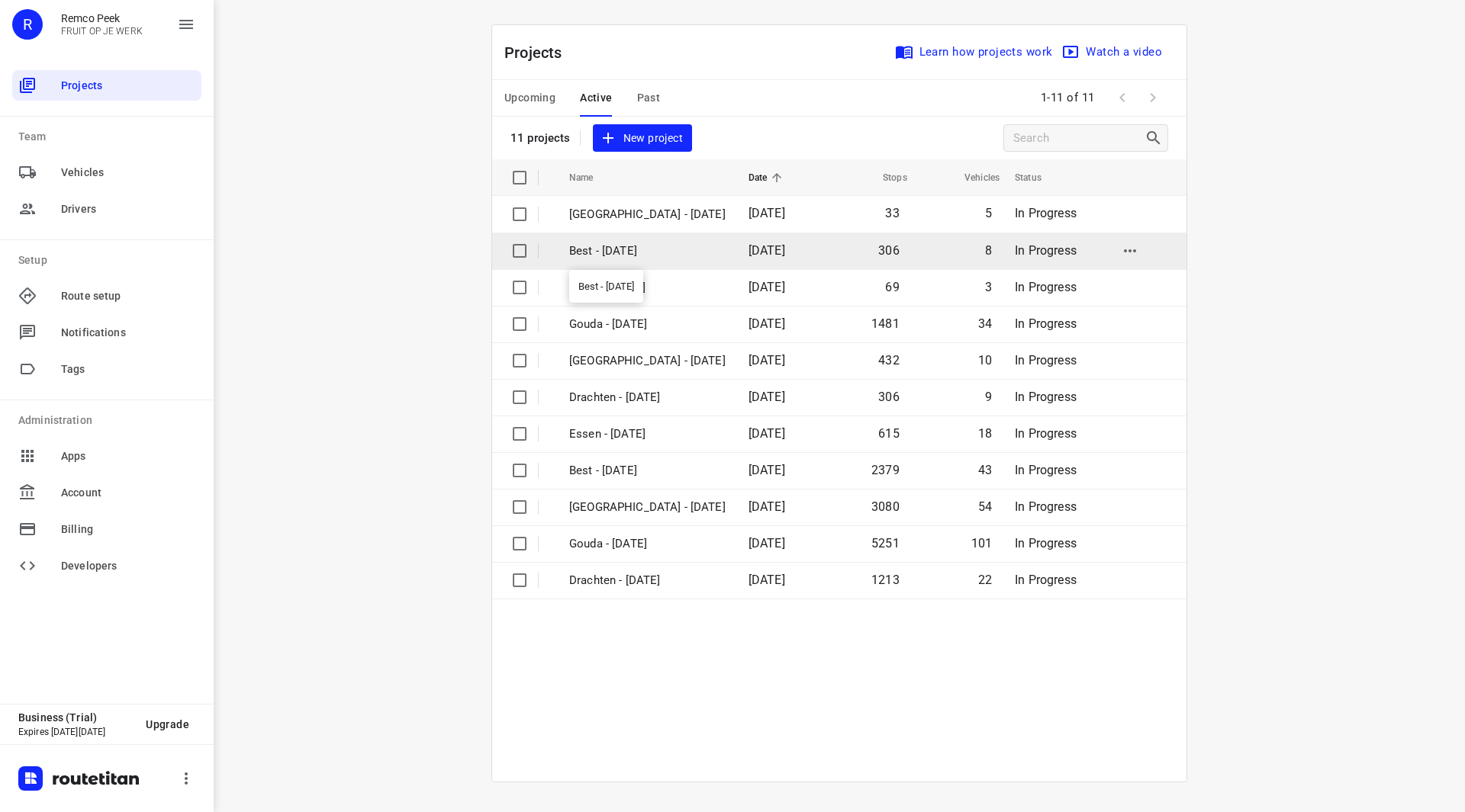
click at [632, 247] on p "Best - [DATE]" at bounding box center [647, 250] width 156 height 17
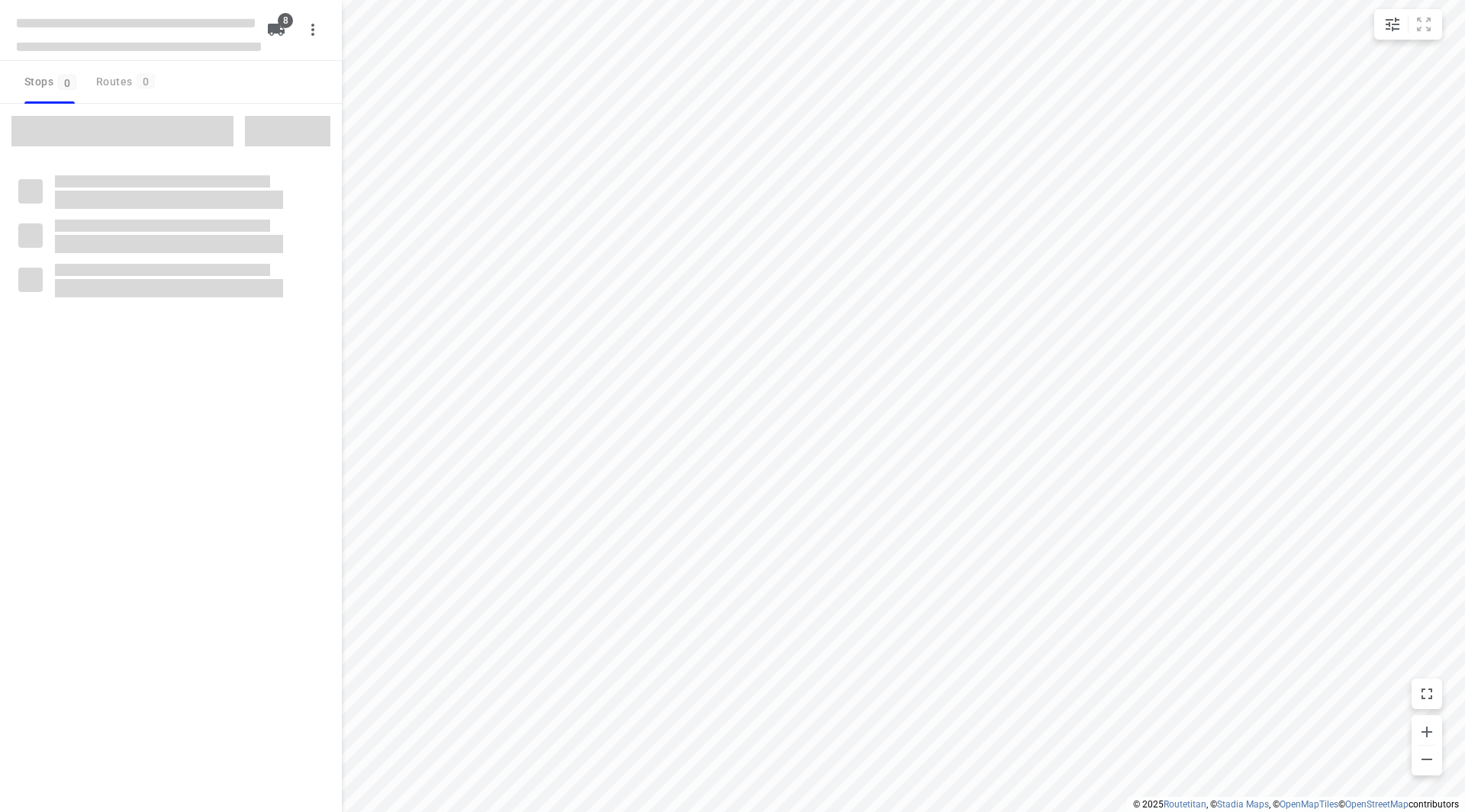
checkbox input "true"
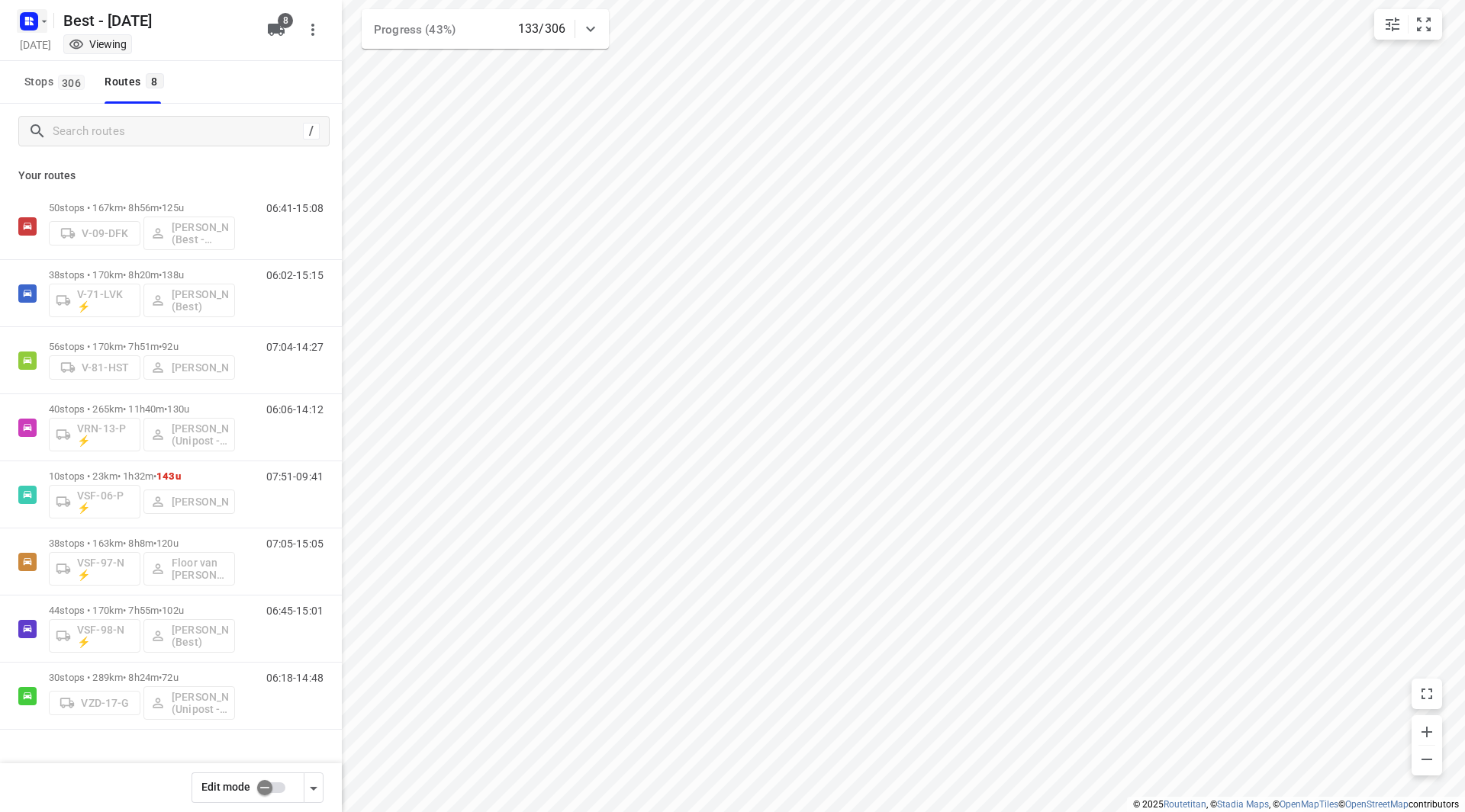
click at [47, 20] on icon "button" at bounding box center [44, 21] width 12 height 12
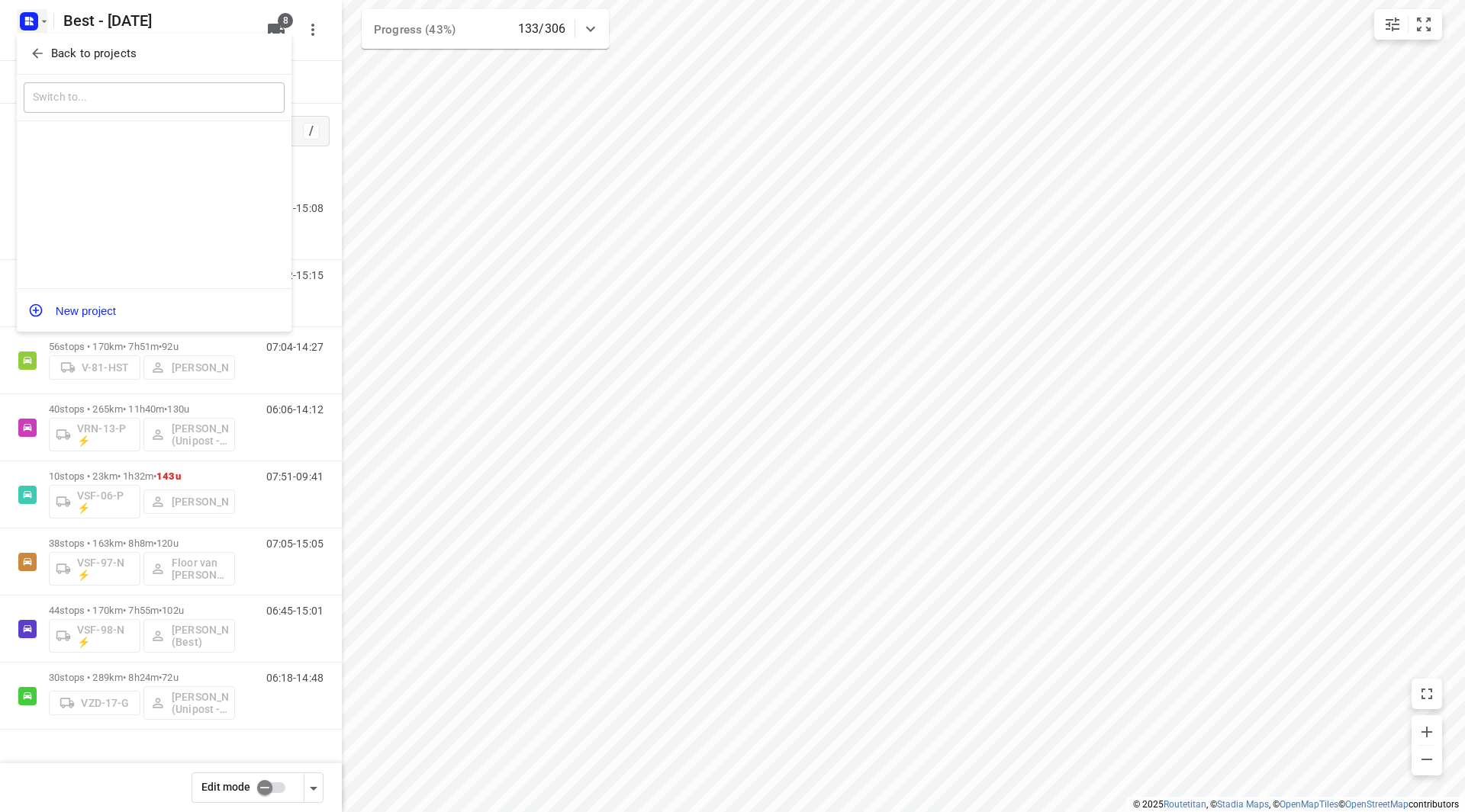
click at [50, 52] on span "Back to projects" at bounding box center [153, 53] width 249 height 17
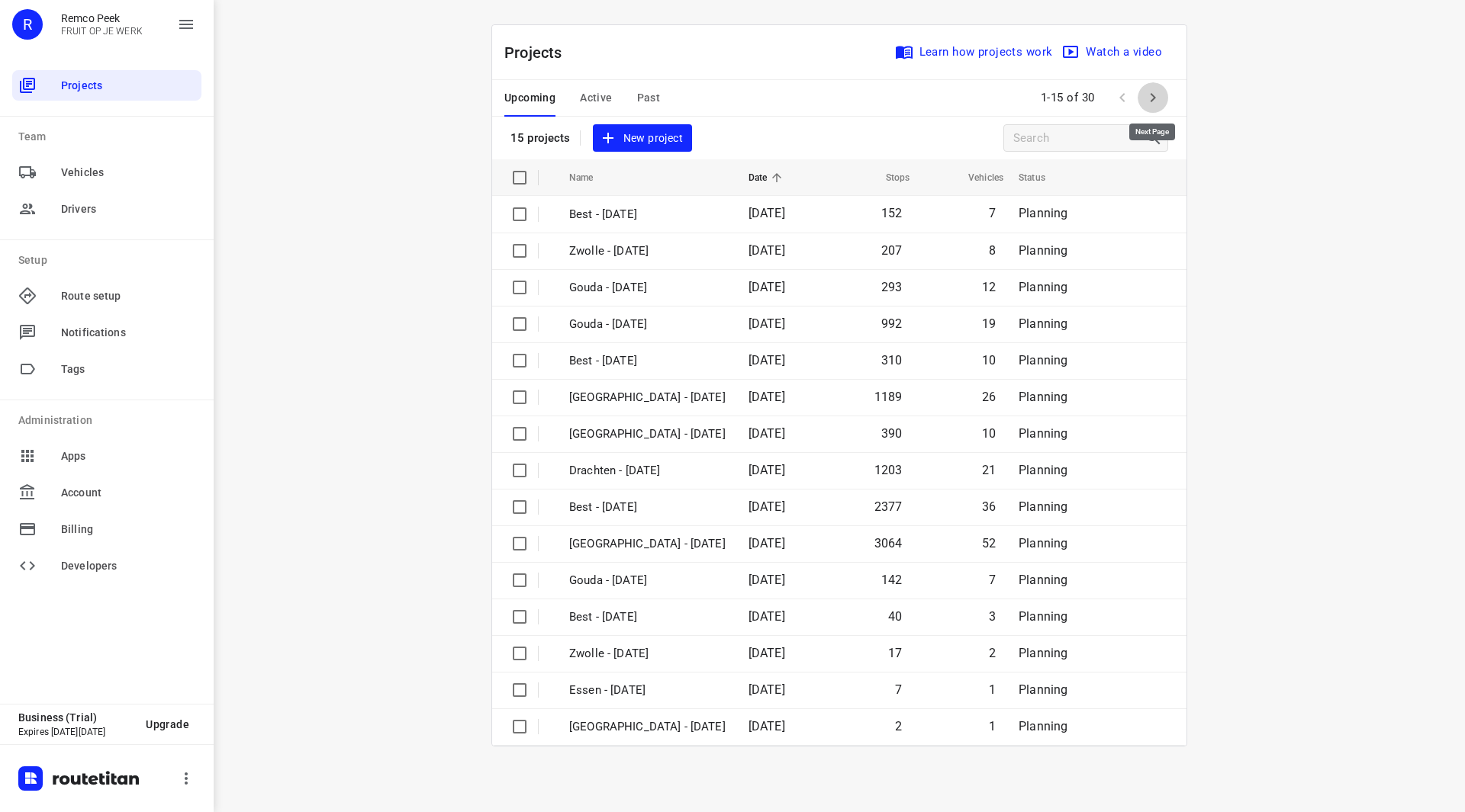
click at [1163, 88] on button "button" at bounding box center [1152, 97] width 30 height 30
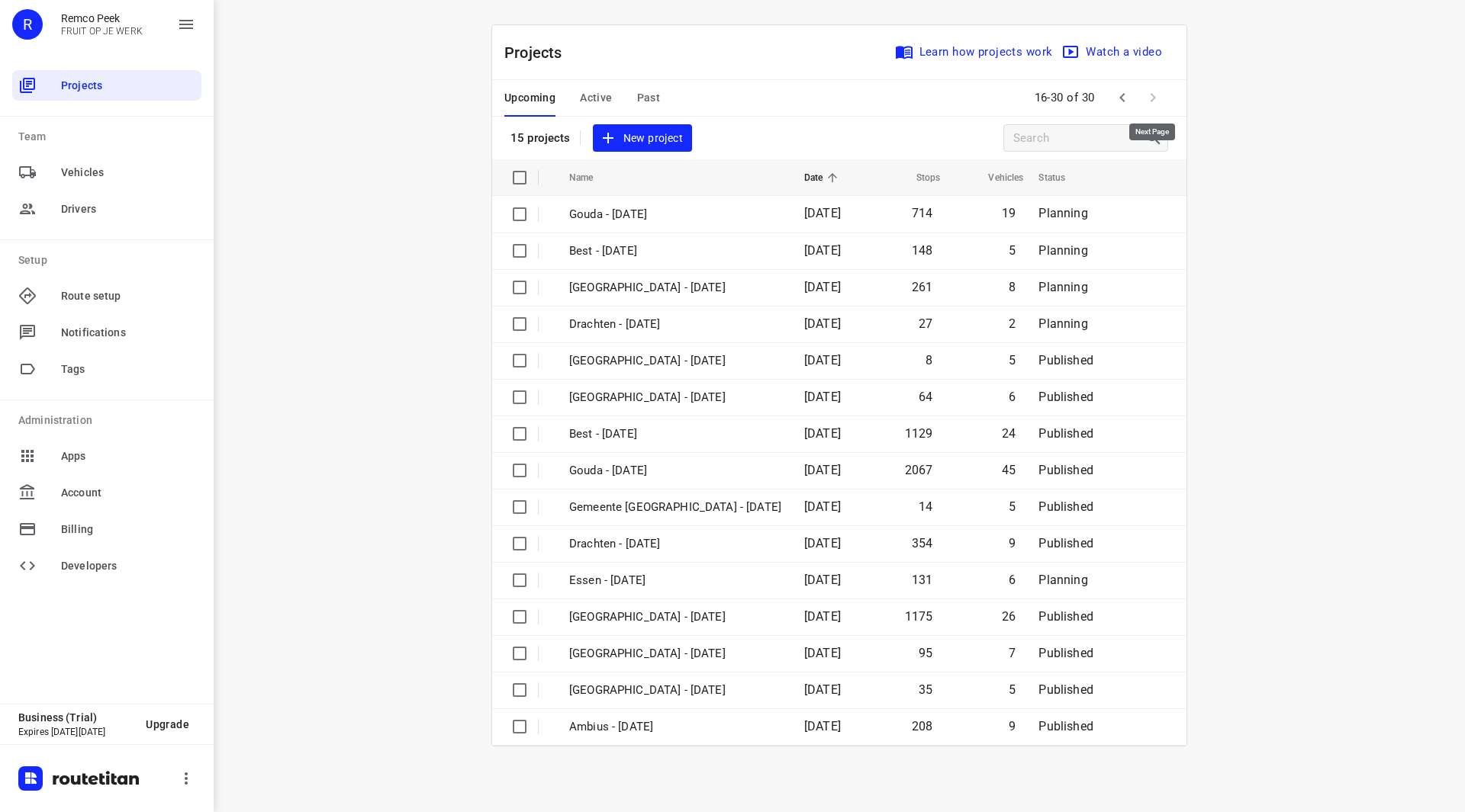
click at [1151, 98] on span at bounding box center [1152, 97] width 30 height 30
click at [590, 95] on span "Active" at bounding box center [596, 97] width 32 height 19
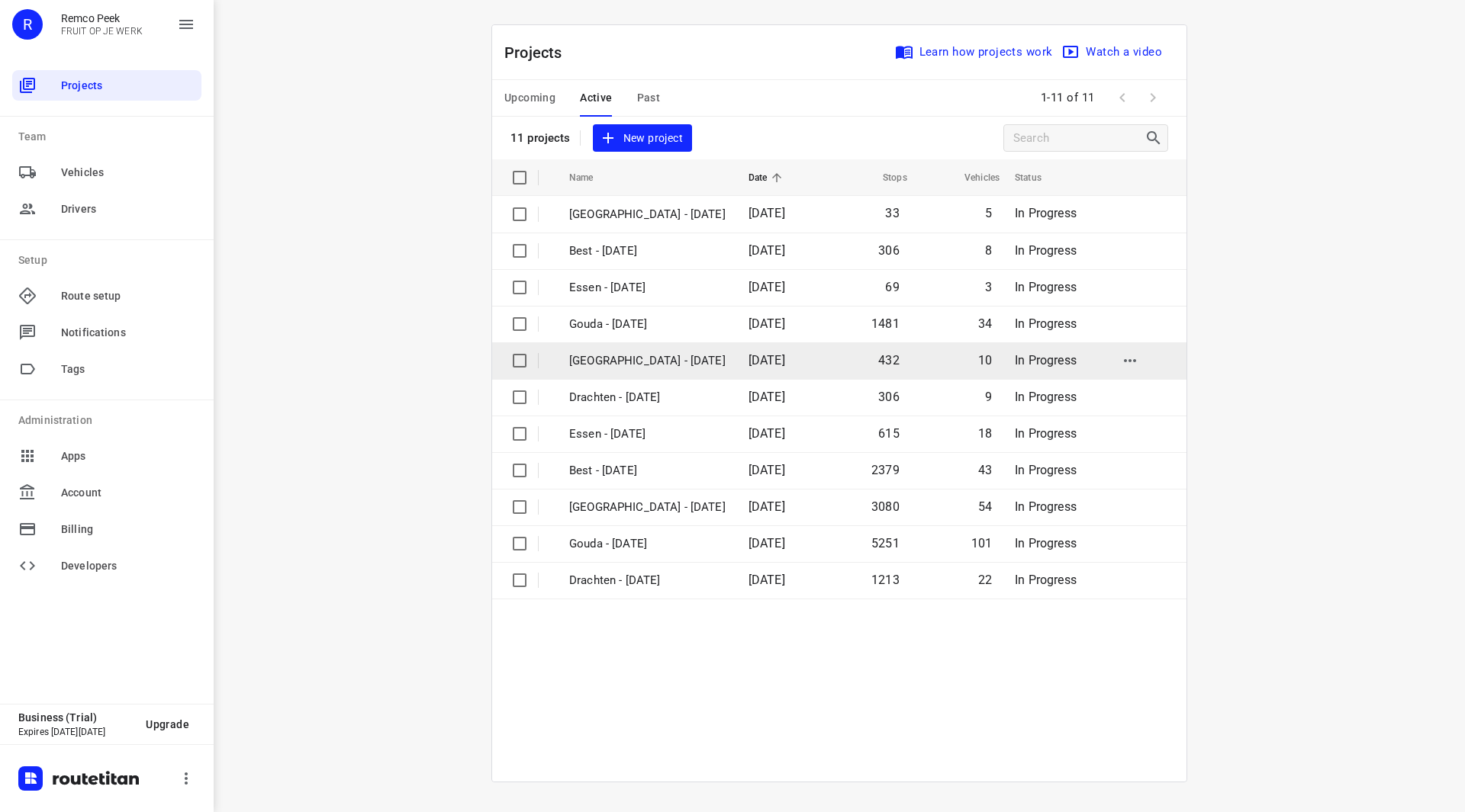
click at [639, 358] on p "[GEOGRAPHIC_DATA] - [DATE]" at bounding box center [647, 361] width 156 height 17
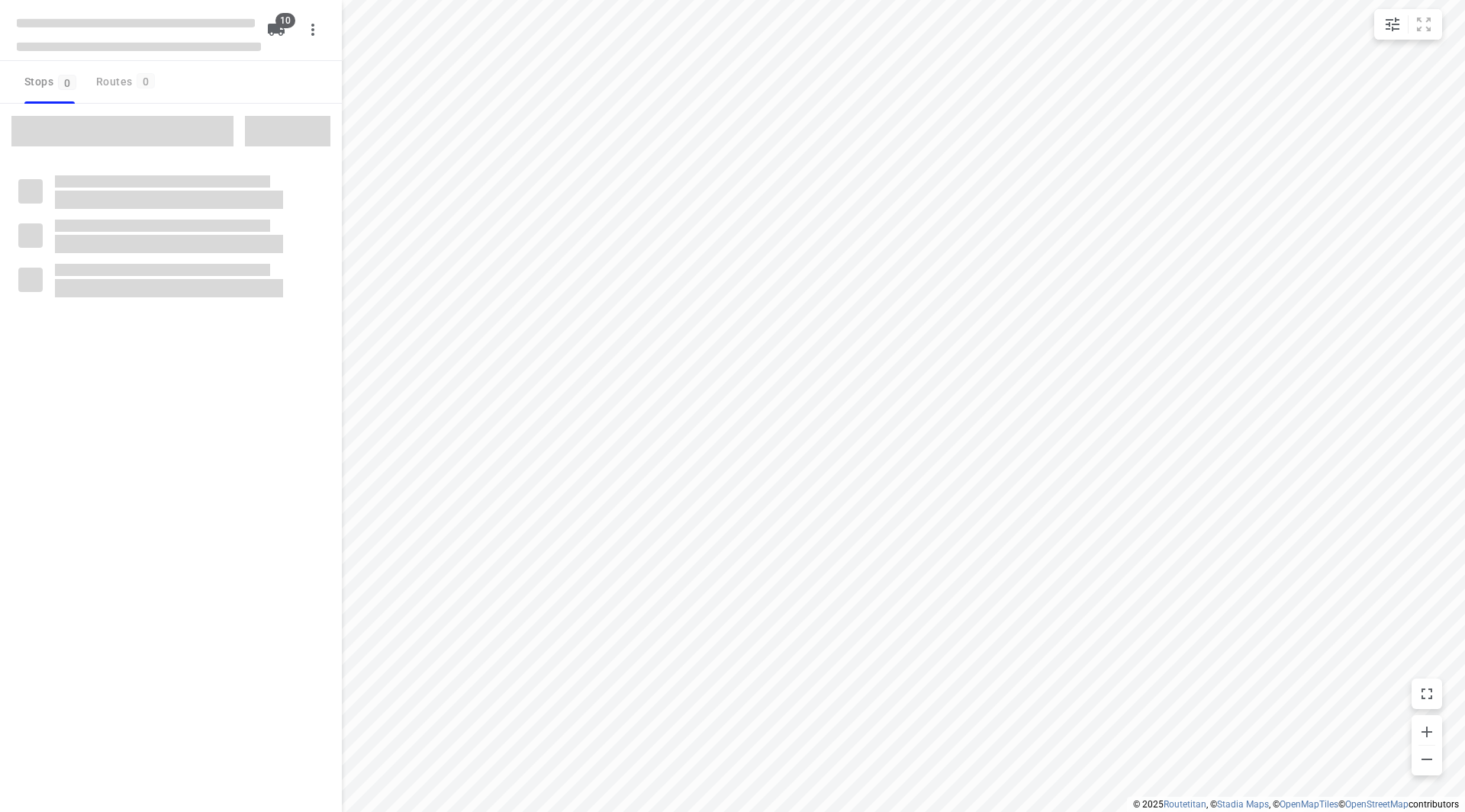
checkbox input "true"
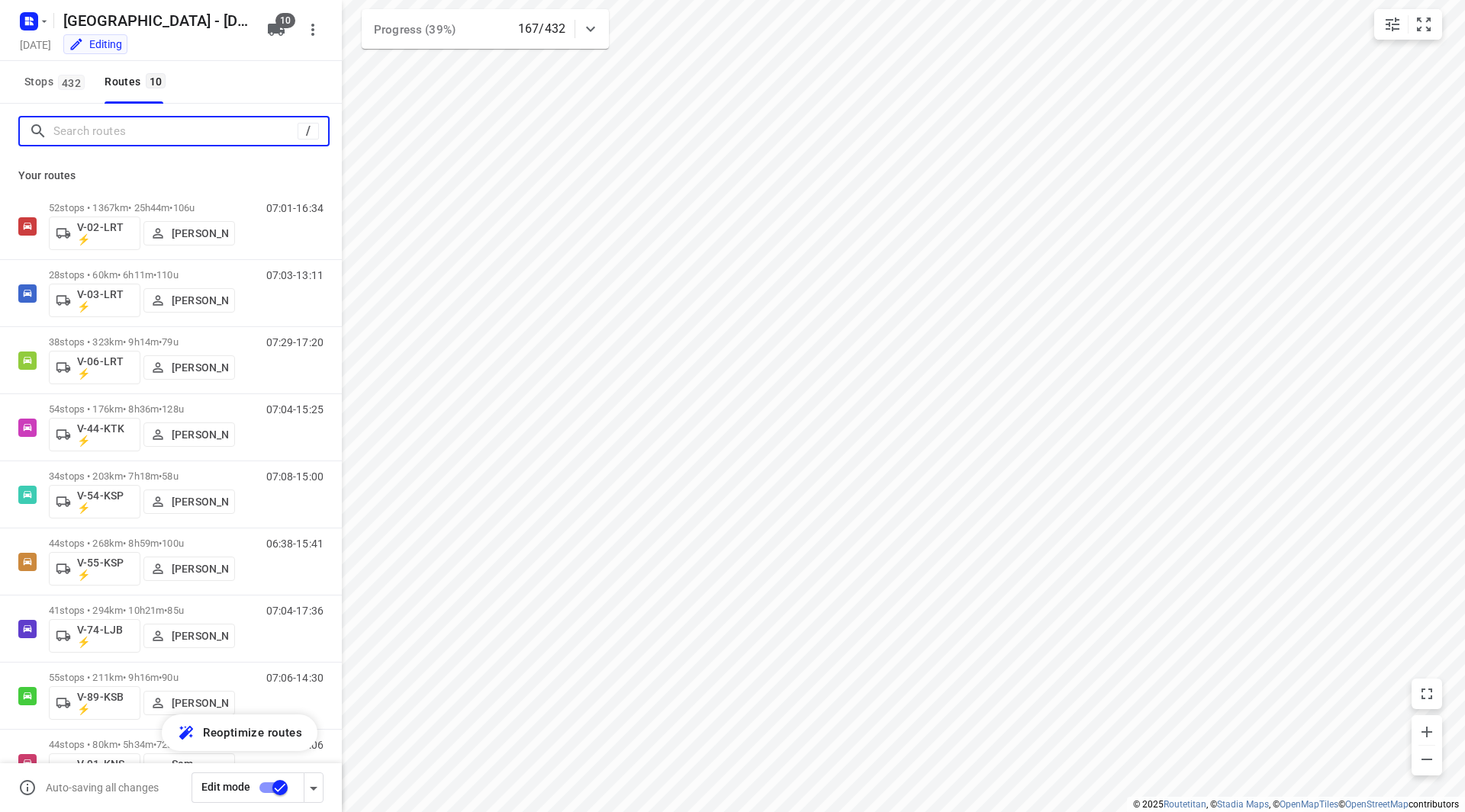
click at [169, 135] on input "Search routes" at bounding box center [175, 131] width 244 height 24
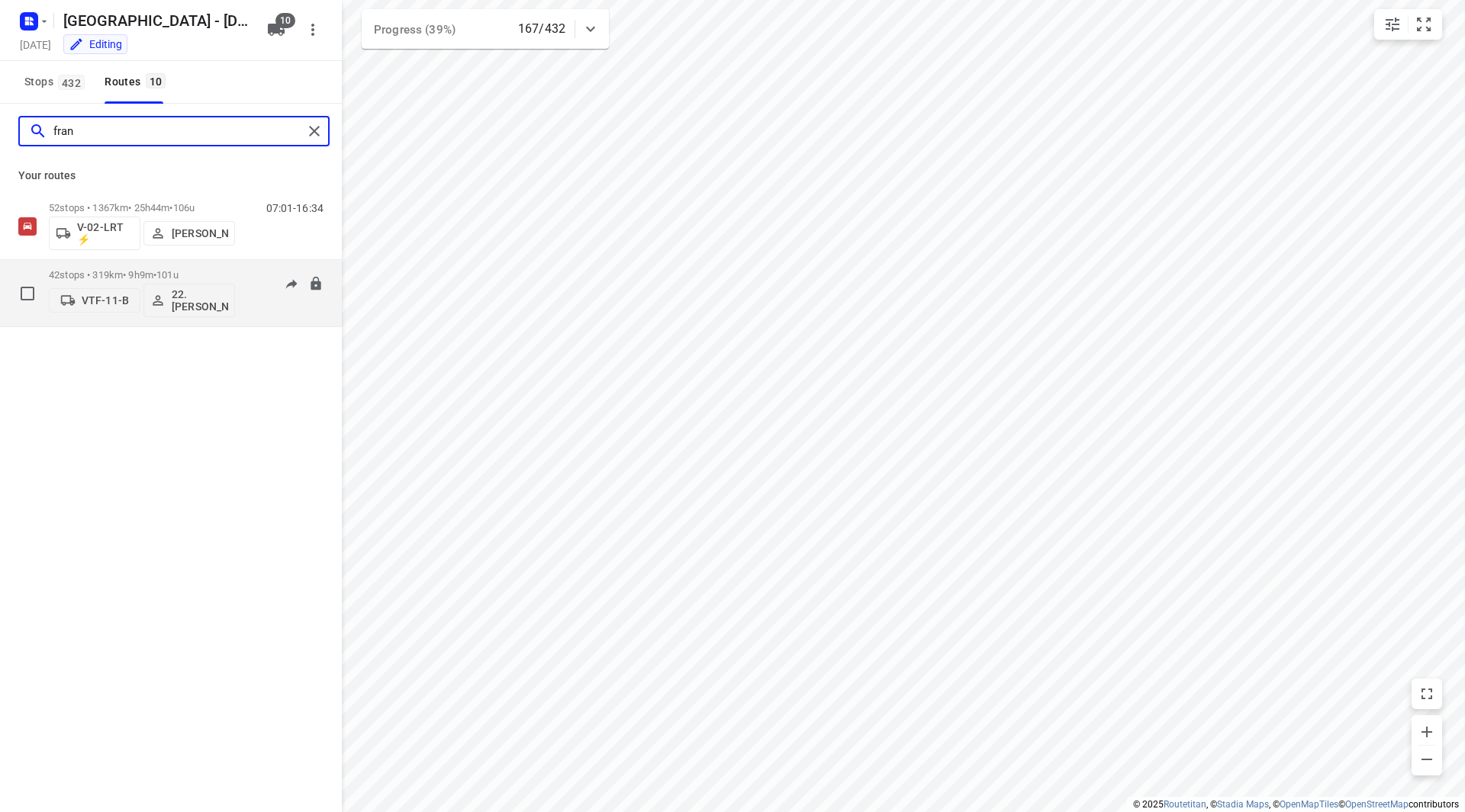
type input "fran"
click at [188, 269] on div "42 stops • 319km • 9h9m • 101u VTF-11-B 22. [PERSON_NAME]" at bounding box center [141, 293] width 186 height 63
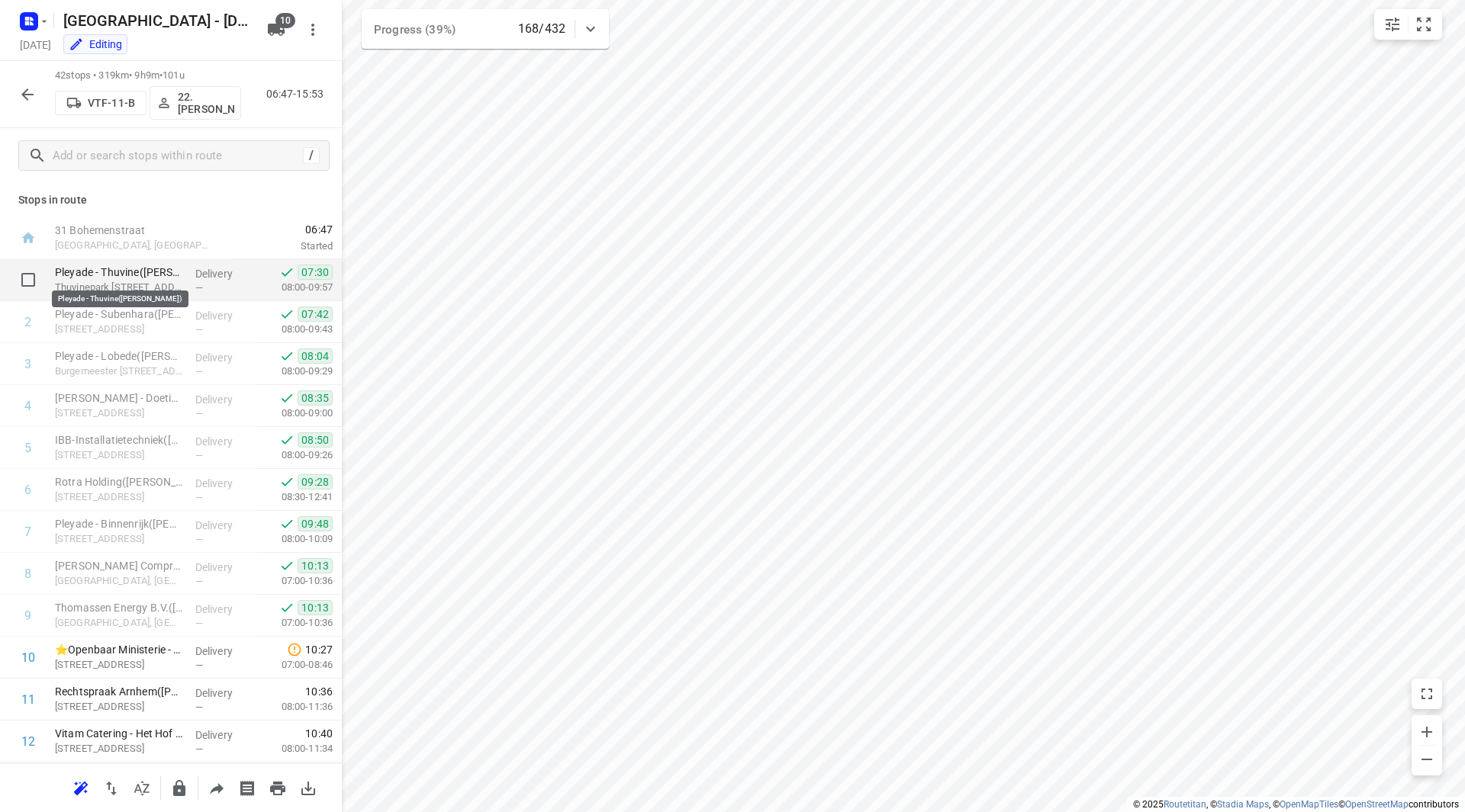
click at [125, 273] on p "Pleyade - Thuvine([PERSON_NAME])" at bounding box center [119, 272] width 129 height 16
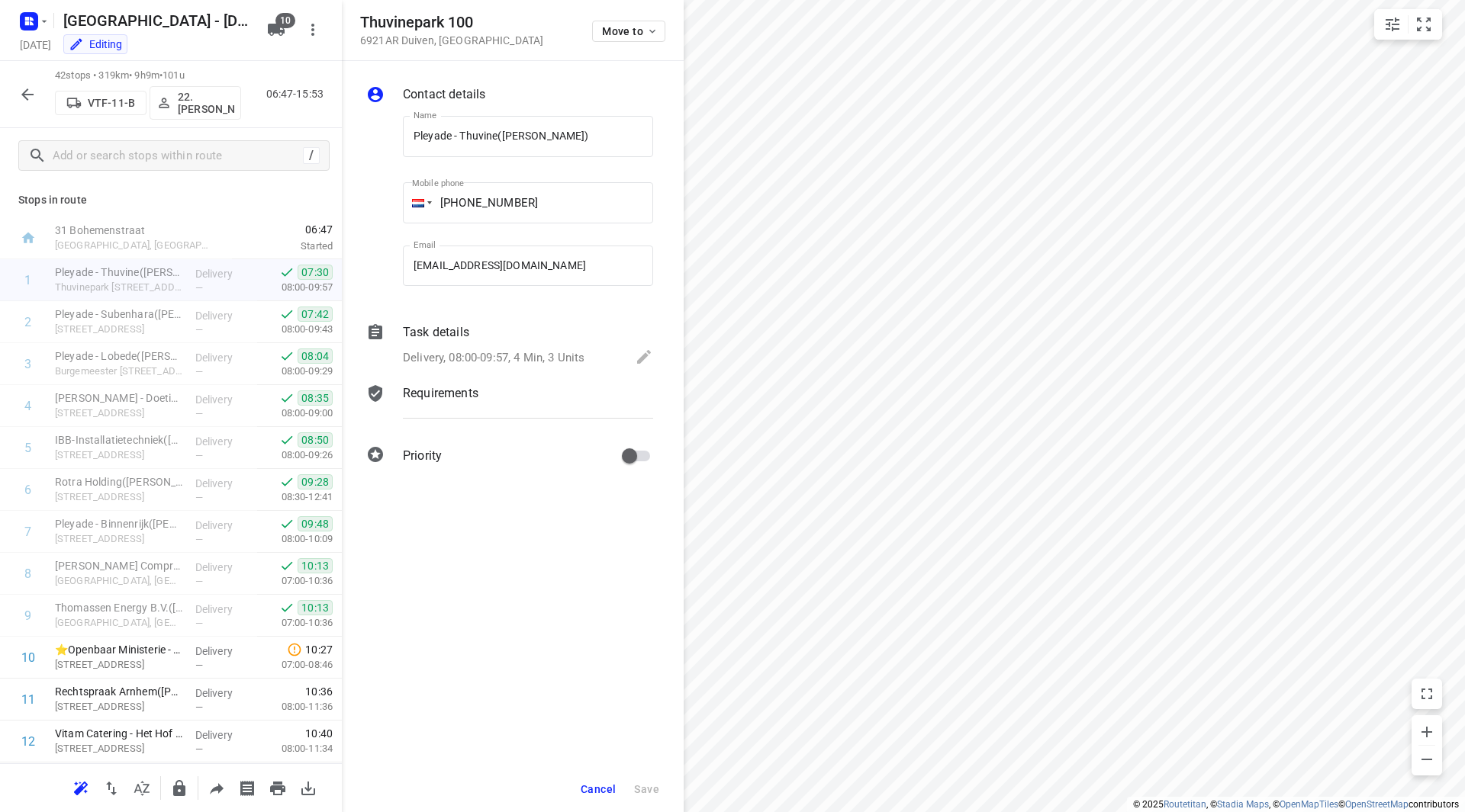
click at [482, 336] on div "Task details" at bounding box center [528, 332] width 251 height 18
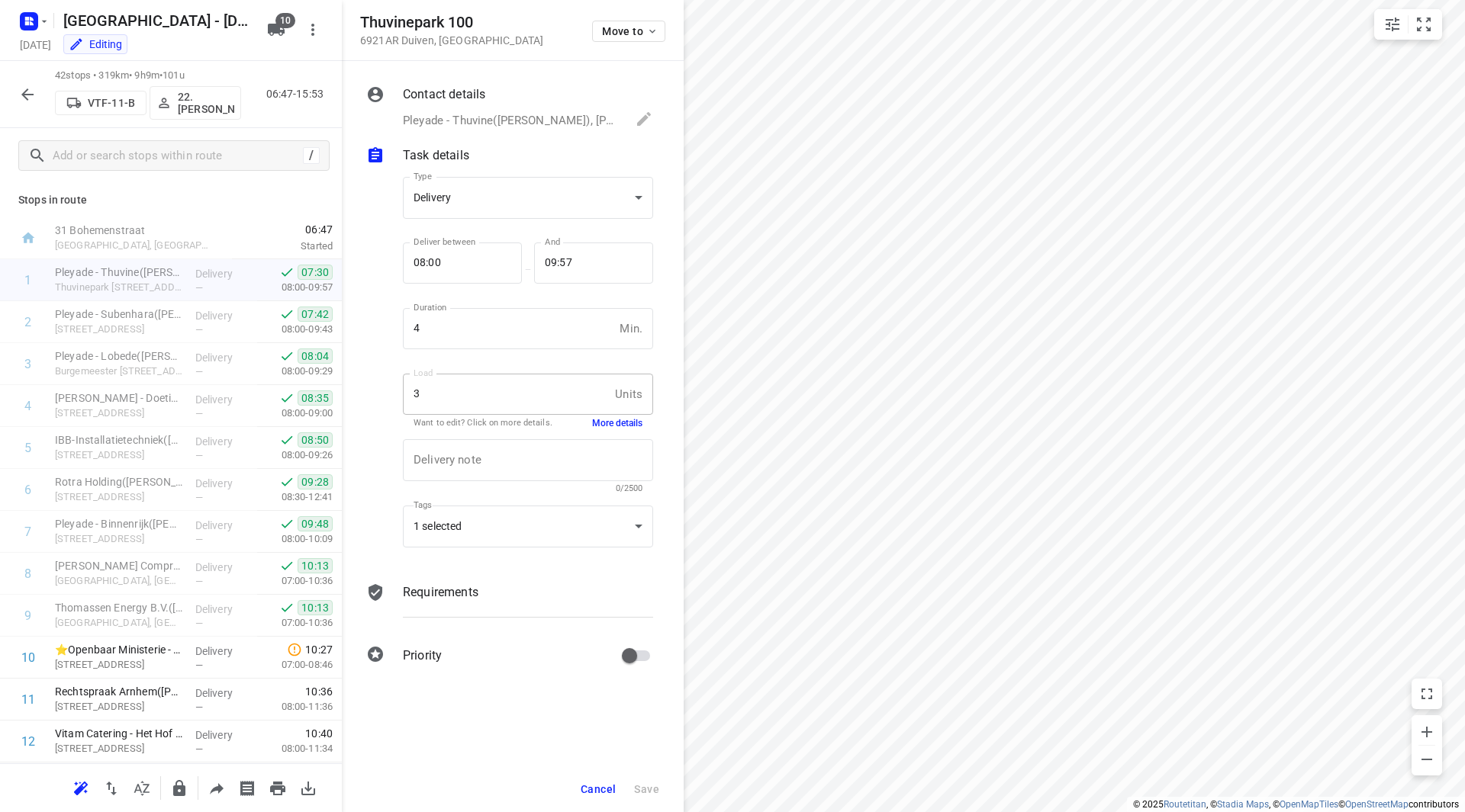
click at [615, 426] on button "More details" at bounding box center [617, 424] width 50 height 13
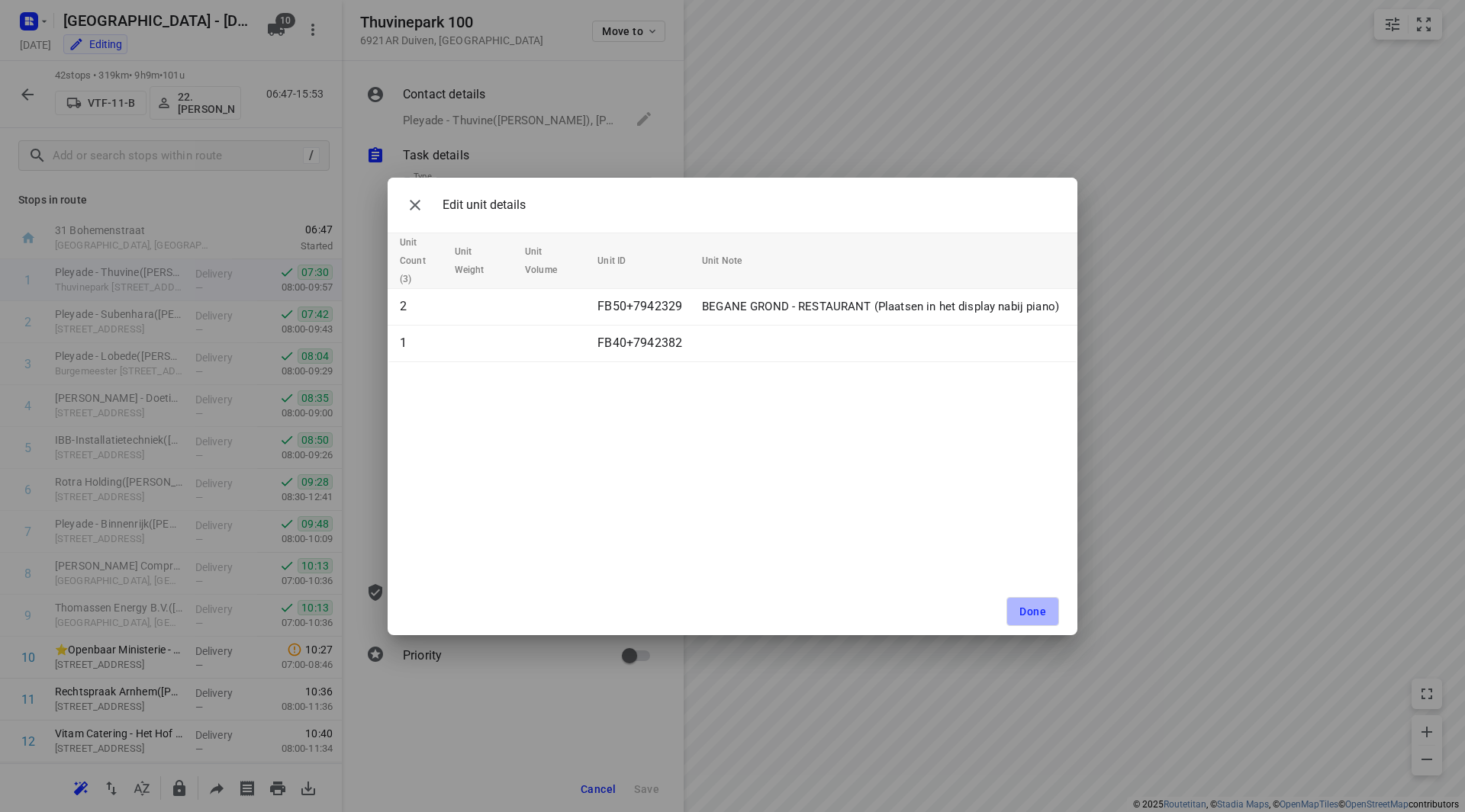
click at [1036, 609] on span "Done" at bounding box center [1032, 611] width 27 height 12
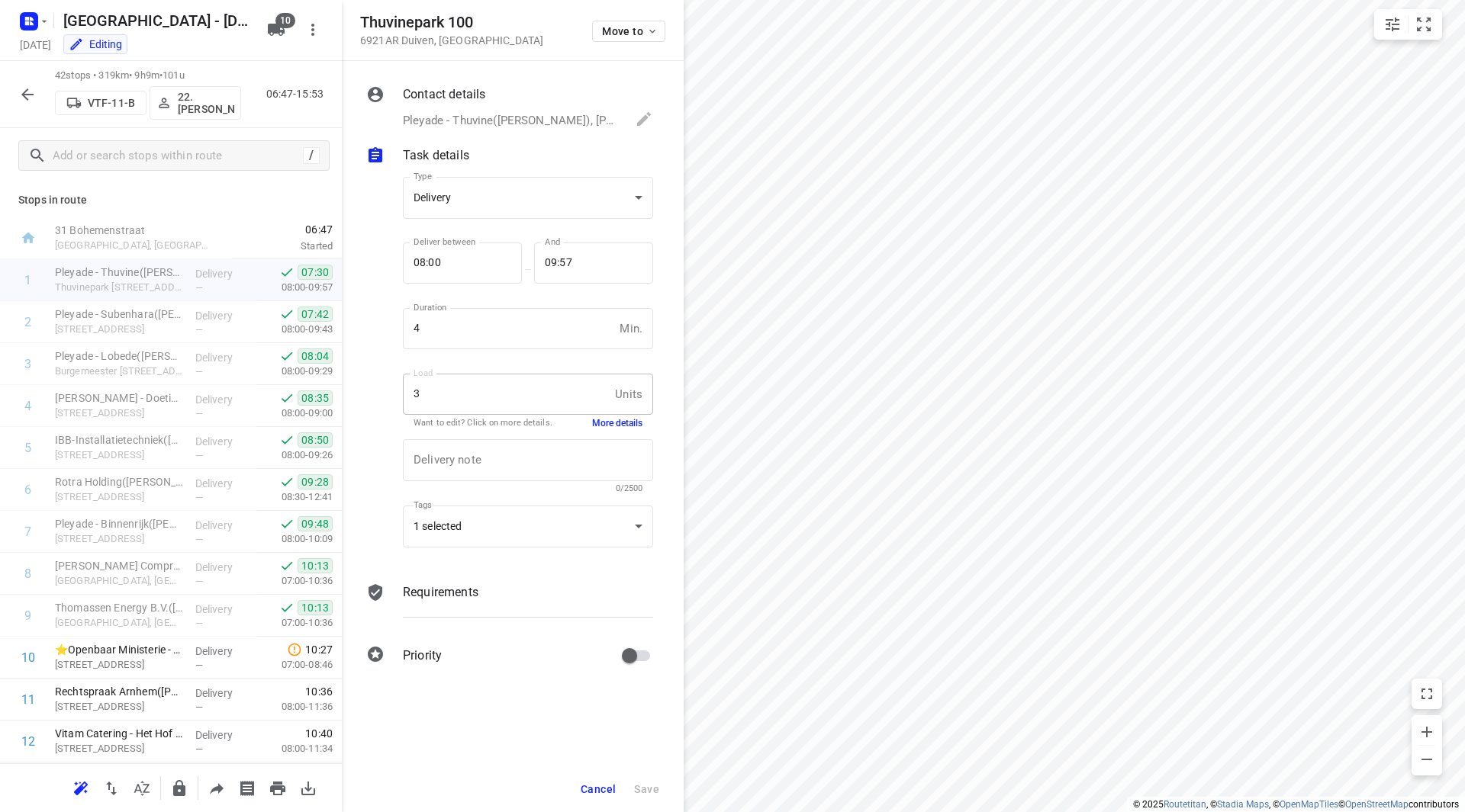
click at [598, 789] on span "Cancel" at bounding box center [598, 788] width 35 height 12
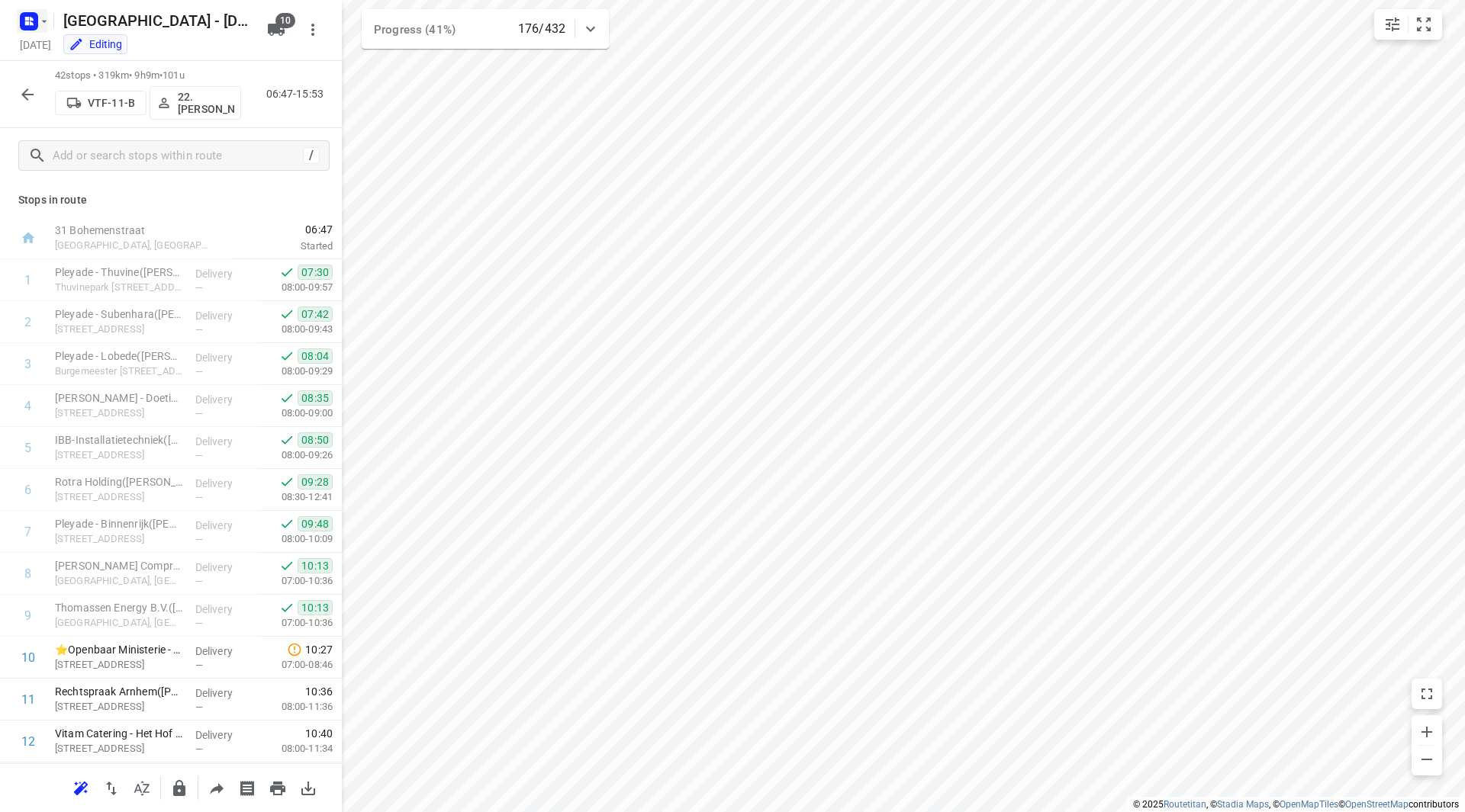
click at [39, 27] on button "button" at bounding box center [31, 21] width 30 height 25
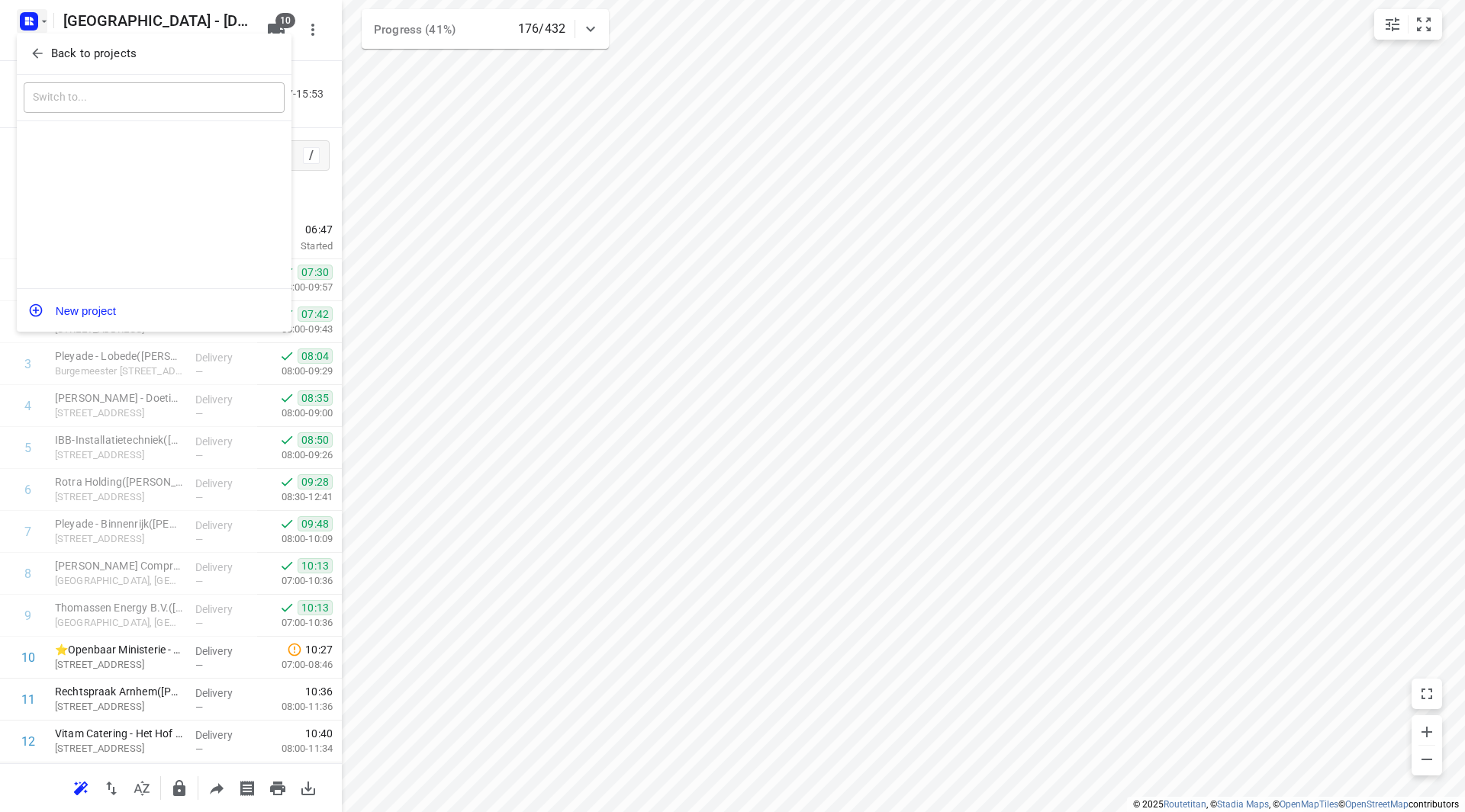
click at [45, 48] on span "Back to projects" at bounding box center [153, 53] width 249 height 17
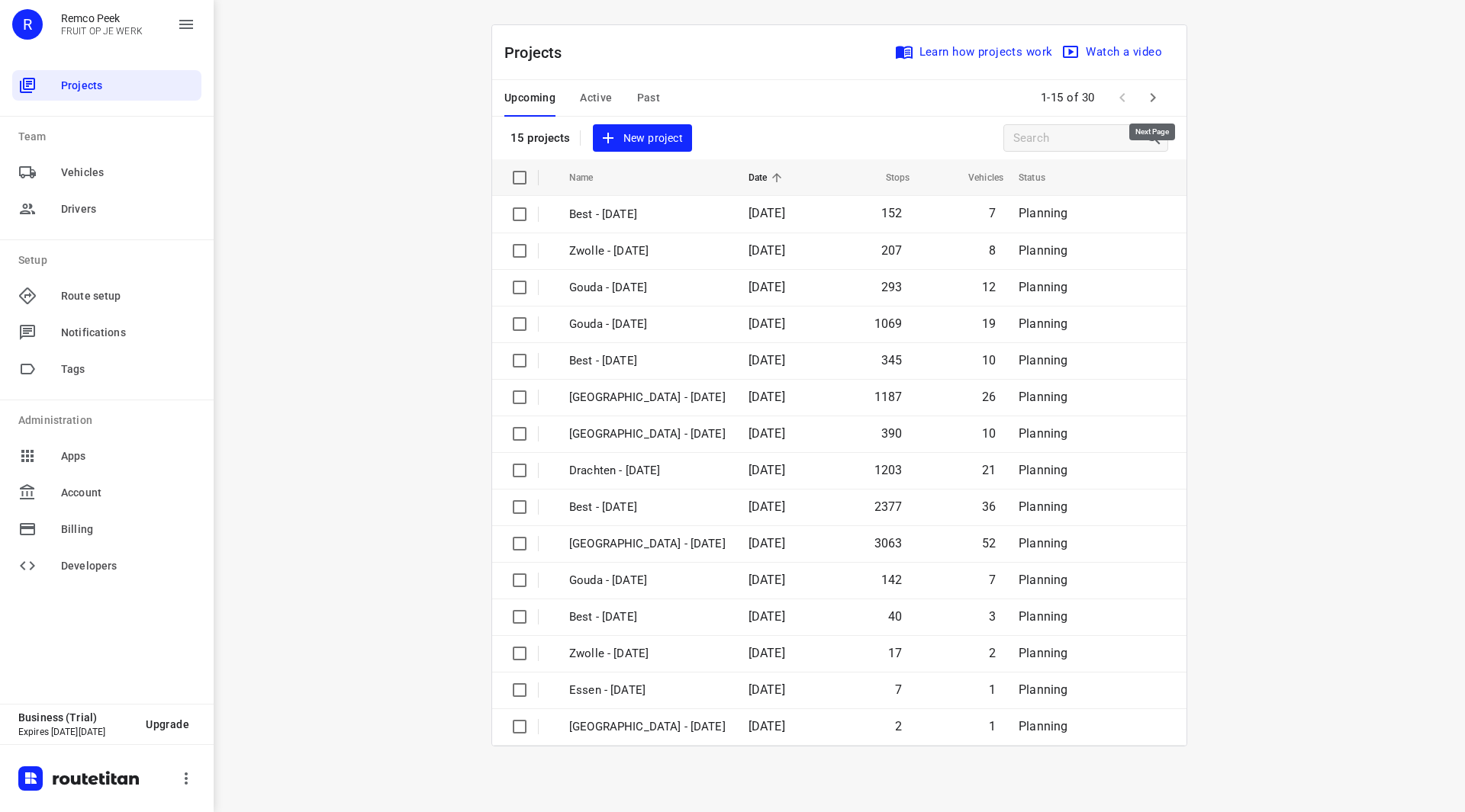
click at [1159, 95] on icon "button" at bounding box center [1153, 97] width 18 height 18
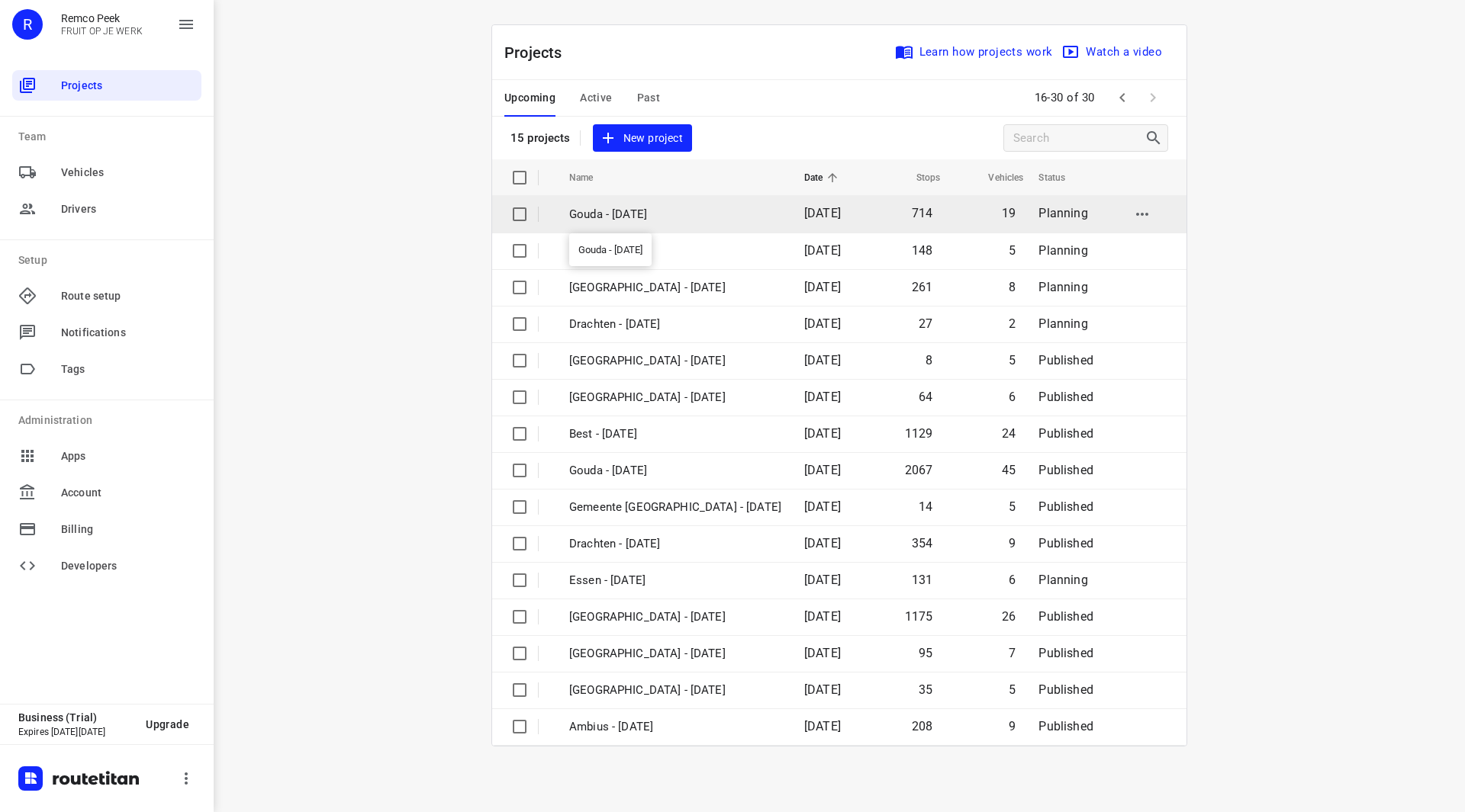
click at [651, 206] on p "Gouda - [DATE]" at bounding box center [675, 214] width 212 height 17
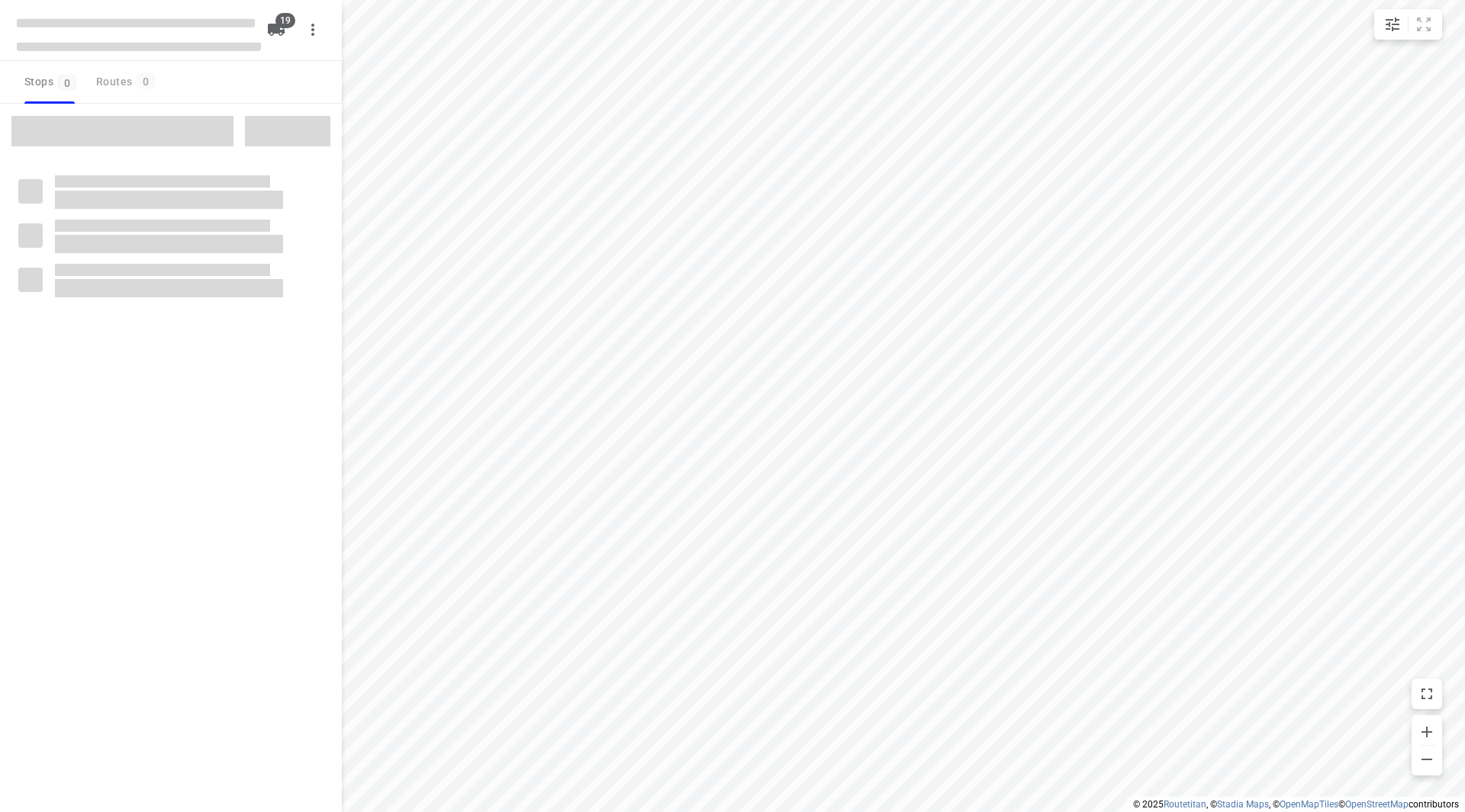
checkbox input "true"
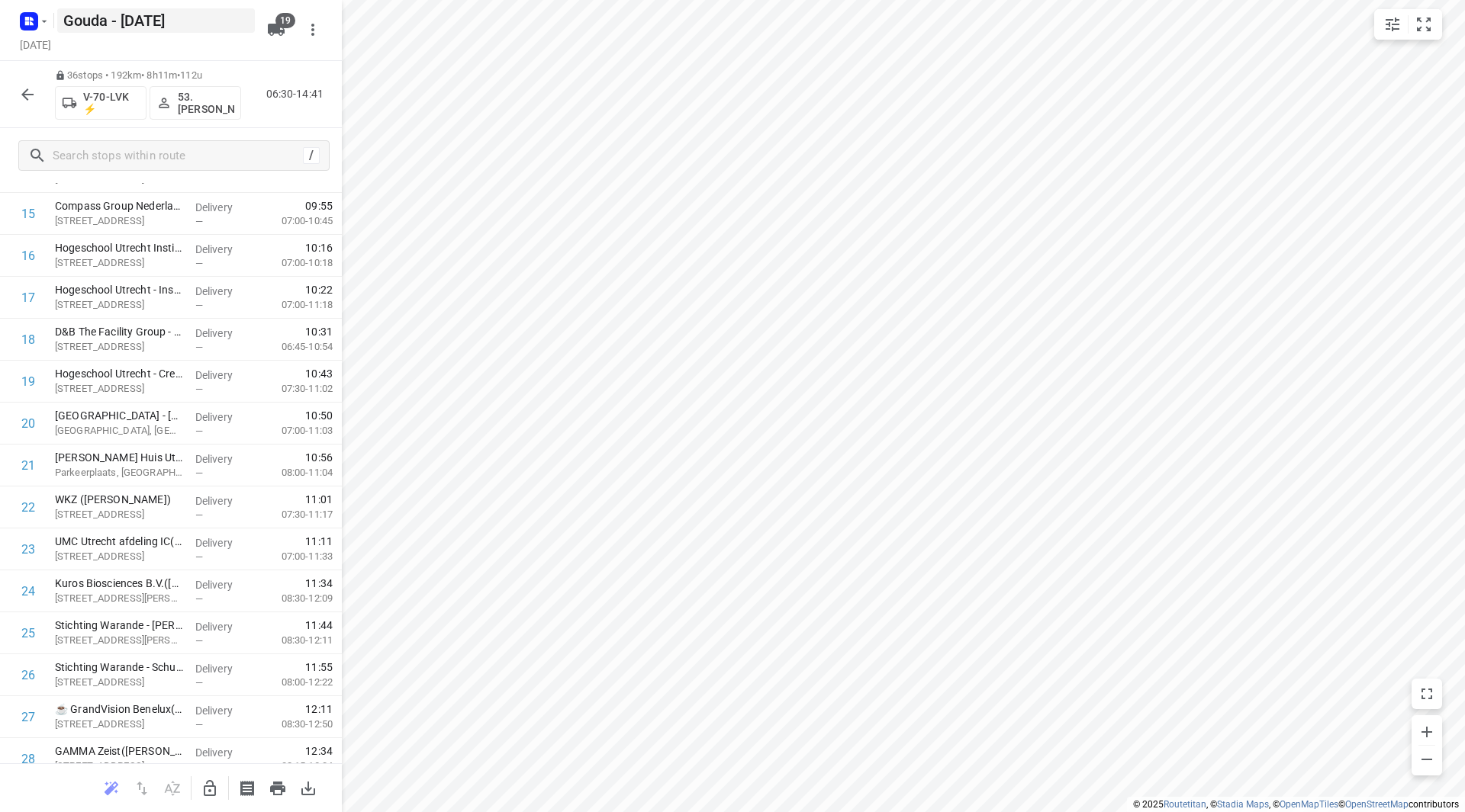
scroll to position [590, 0]
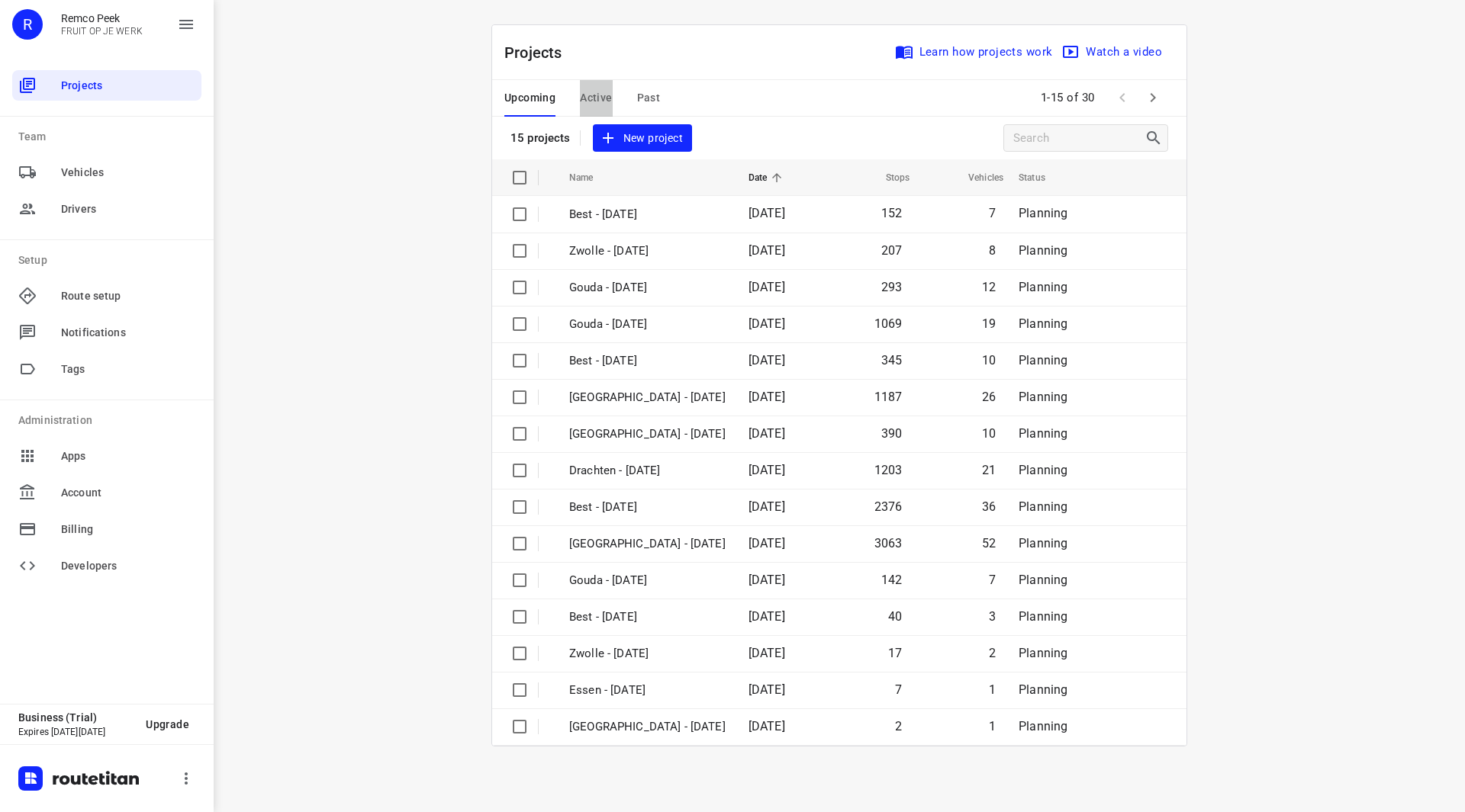
click at [593, 97] on span "Active" at bounding box center [596, 97] width 32 height 19
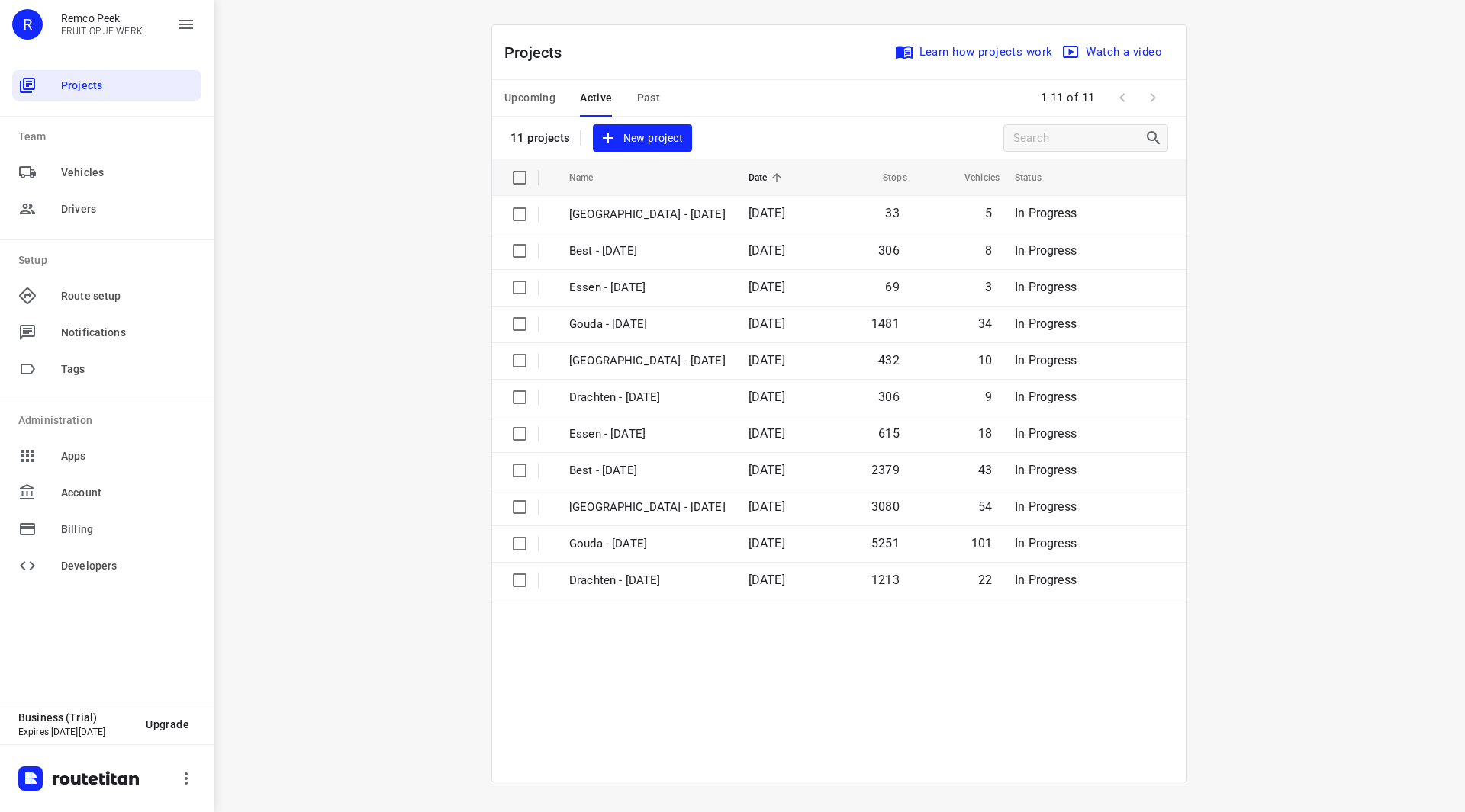
click at [535, 99] on span "Upcoming" at bounding box center [530, 97] width 51 height 19
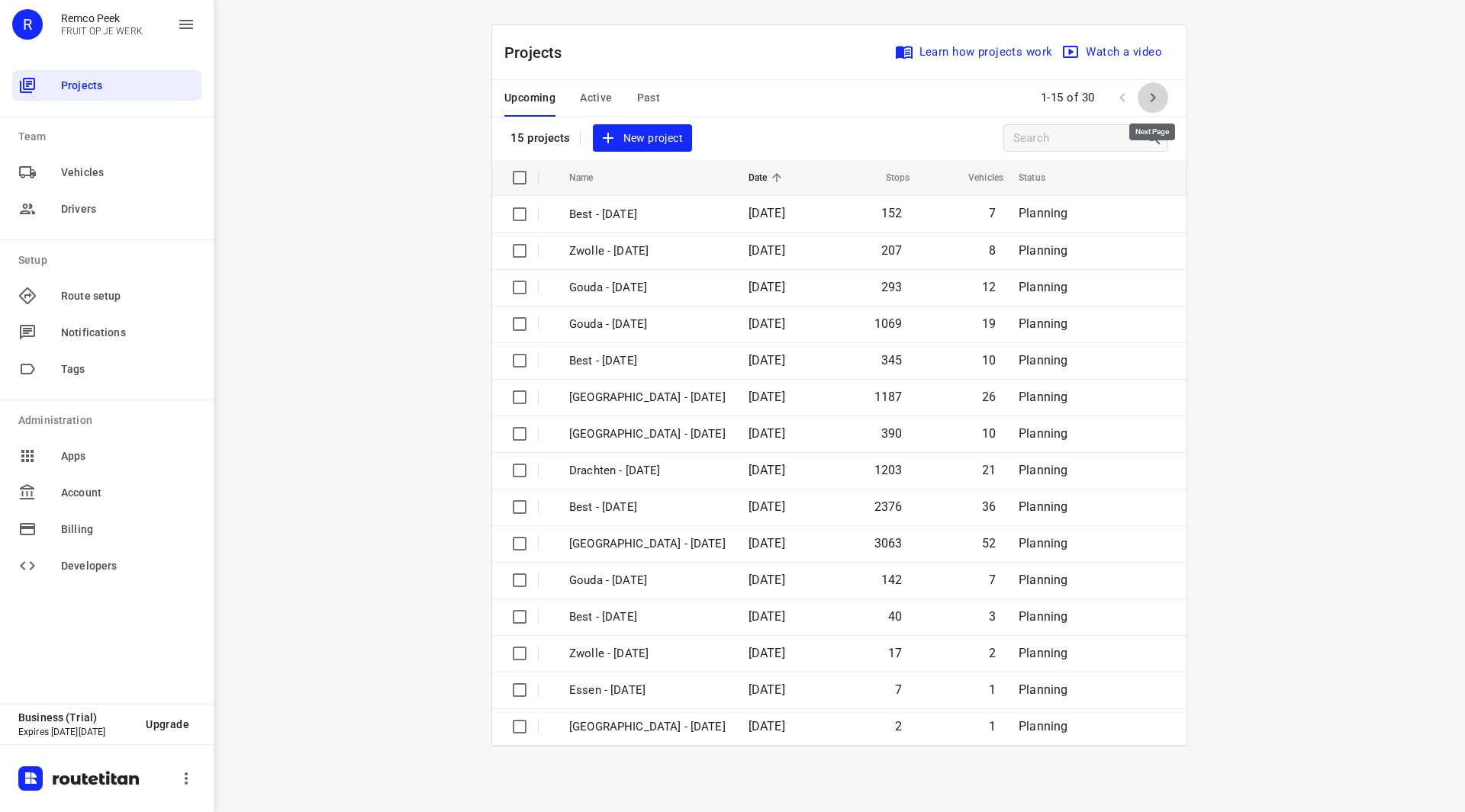
click at [1141, 97] on button "button" at bounding box center [1152, 97] width 30 height 30
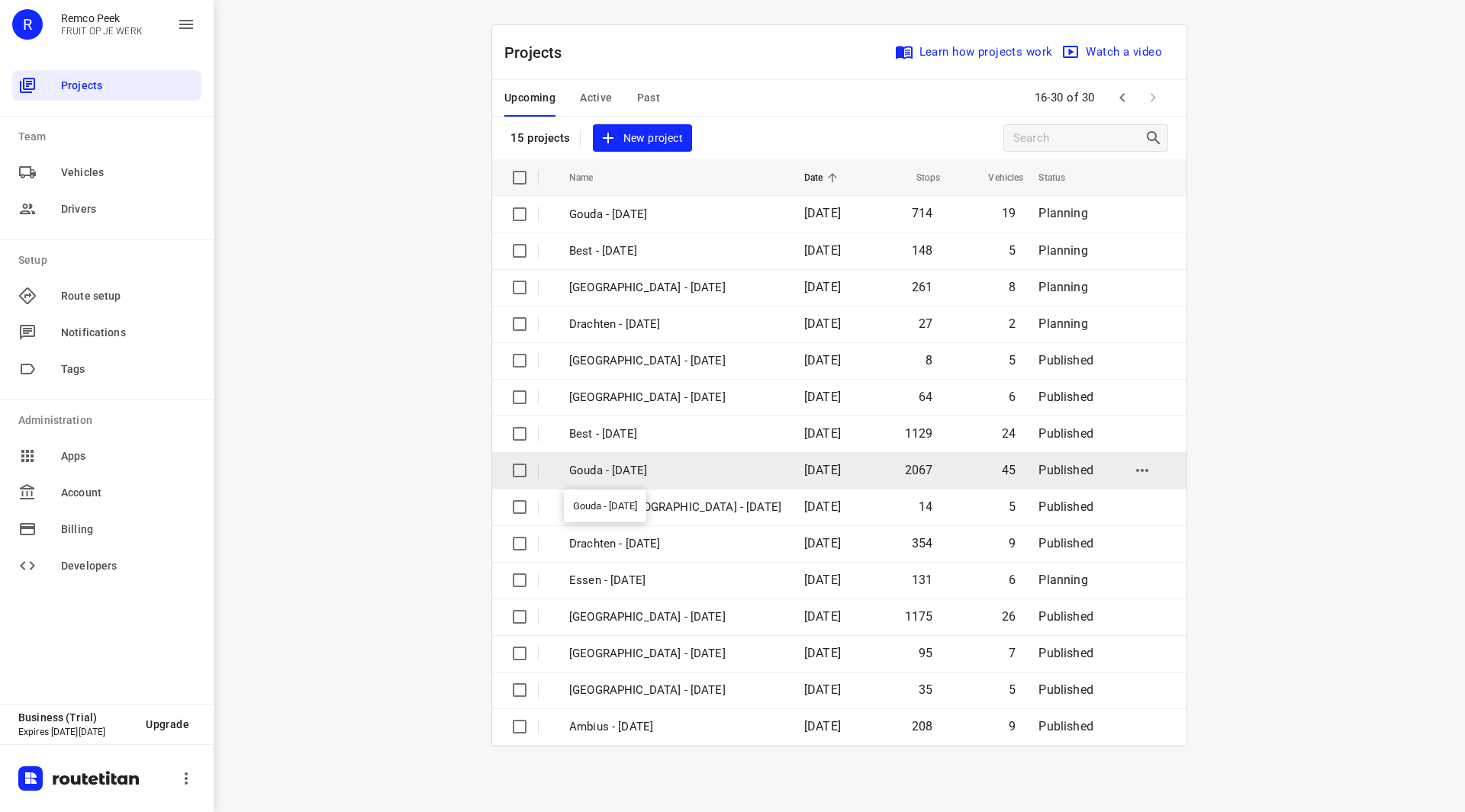
click at [657, 467] on p "Gouda - [DATE]" at bounding box center [675, 471] width 212 height 17
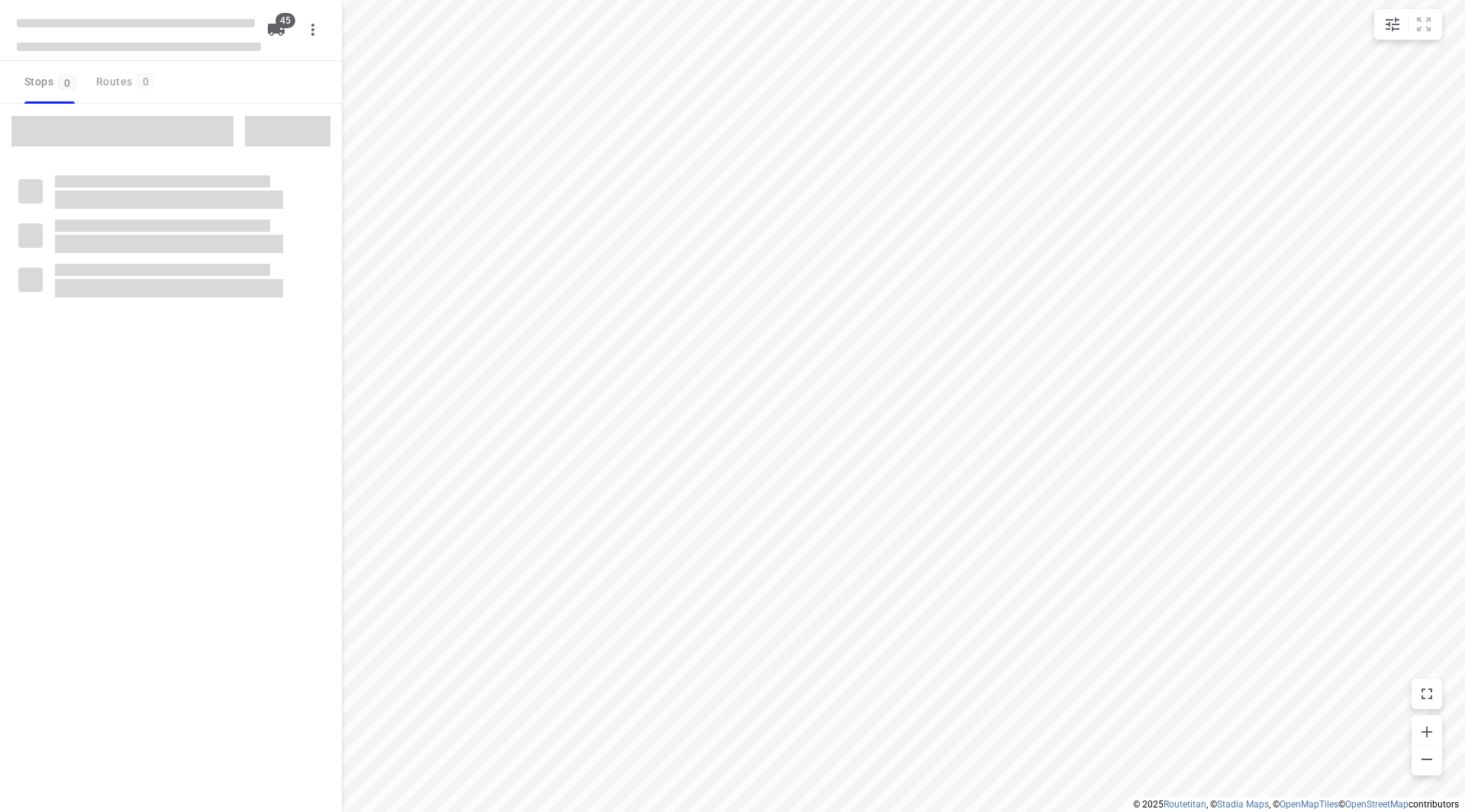
checkbox input "true"
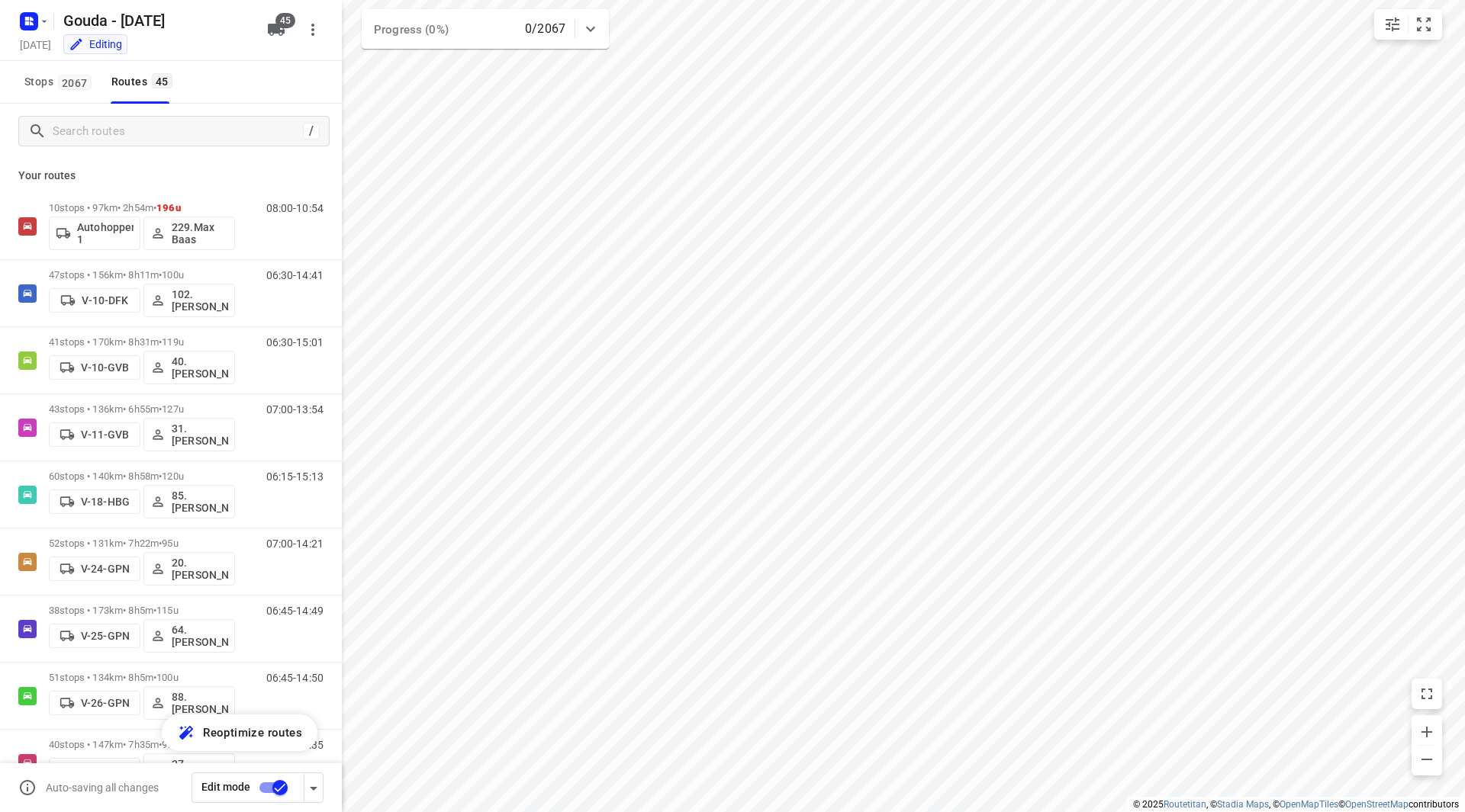
click at [48, 29] on div at bounding box center [32, 21] width 37 height 29
click at [48, 27] on icon "button" at bounding box center [44, 21] width 12 height 12
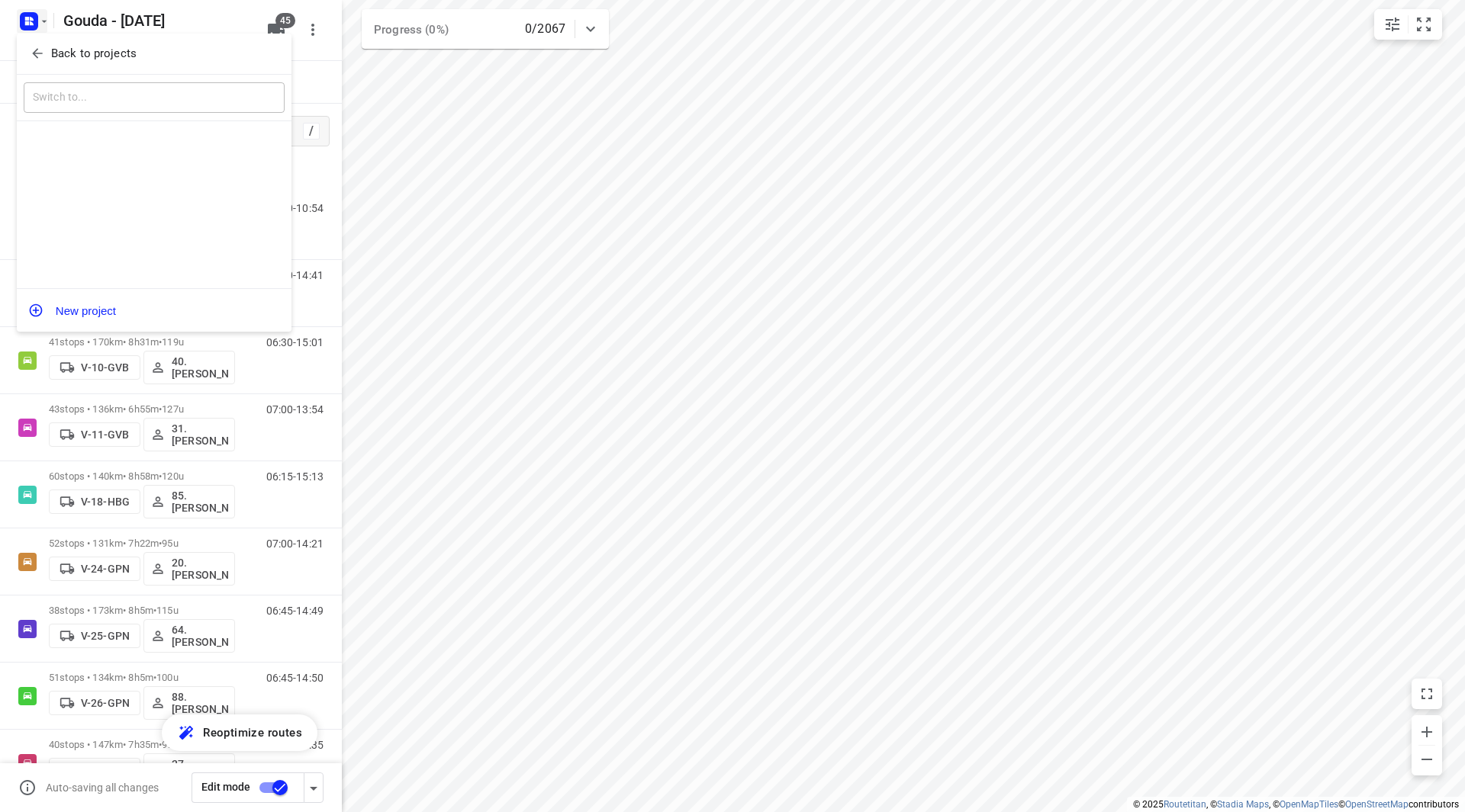
click at [51, 45] on p "Back to projects" at bounding box center [94, 53] width 85 height 17
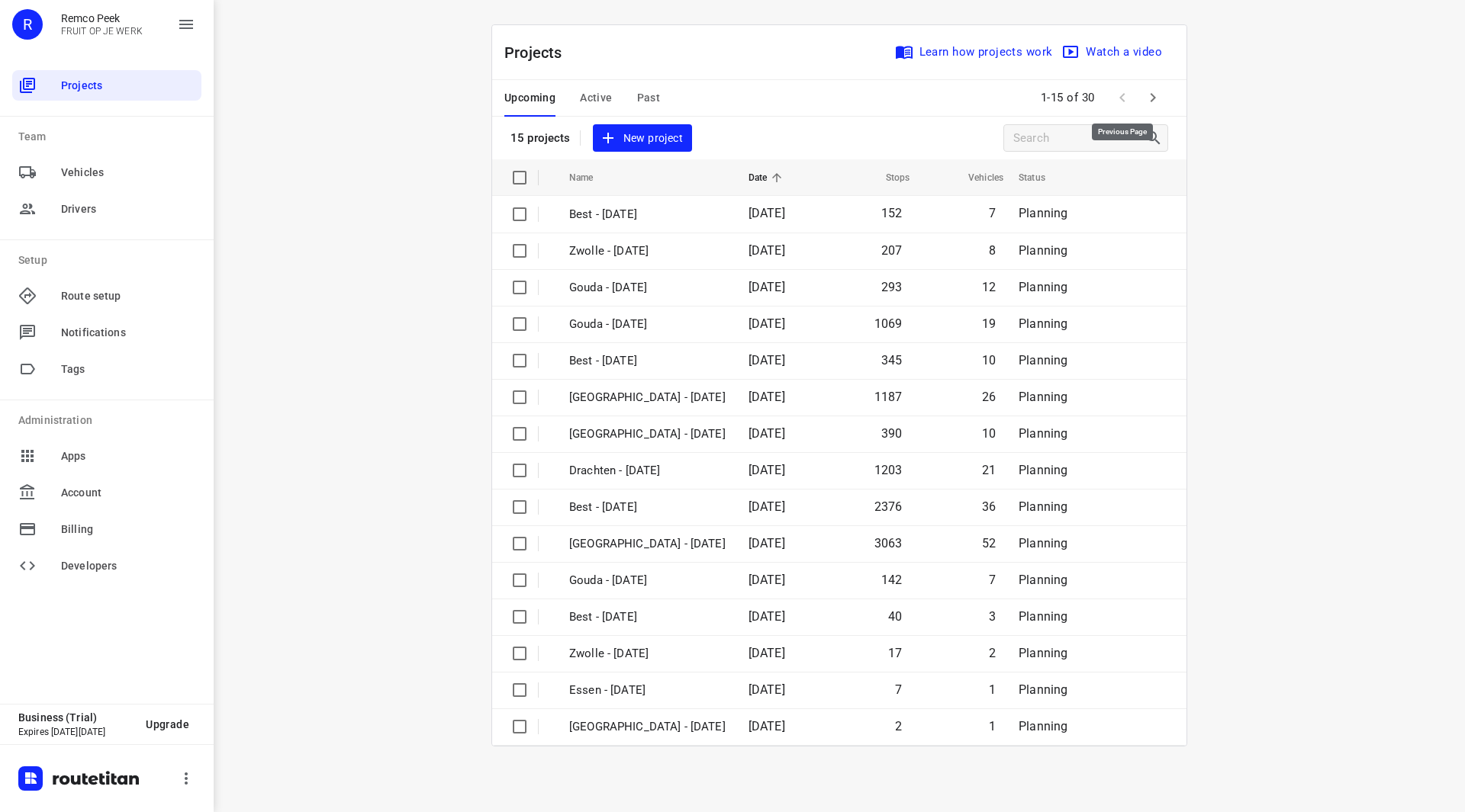
click at [1147, 98] on icon "button" at bounding box center [1153, 97] width 18 height 18
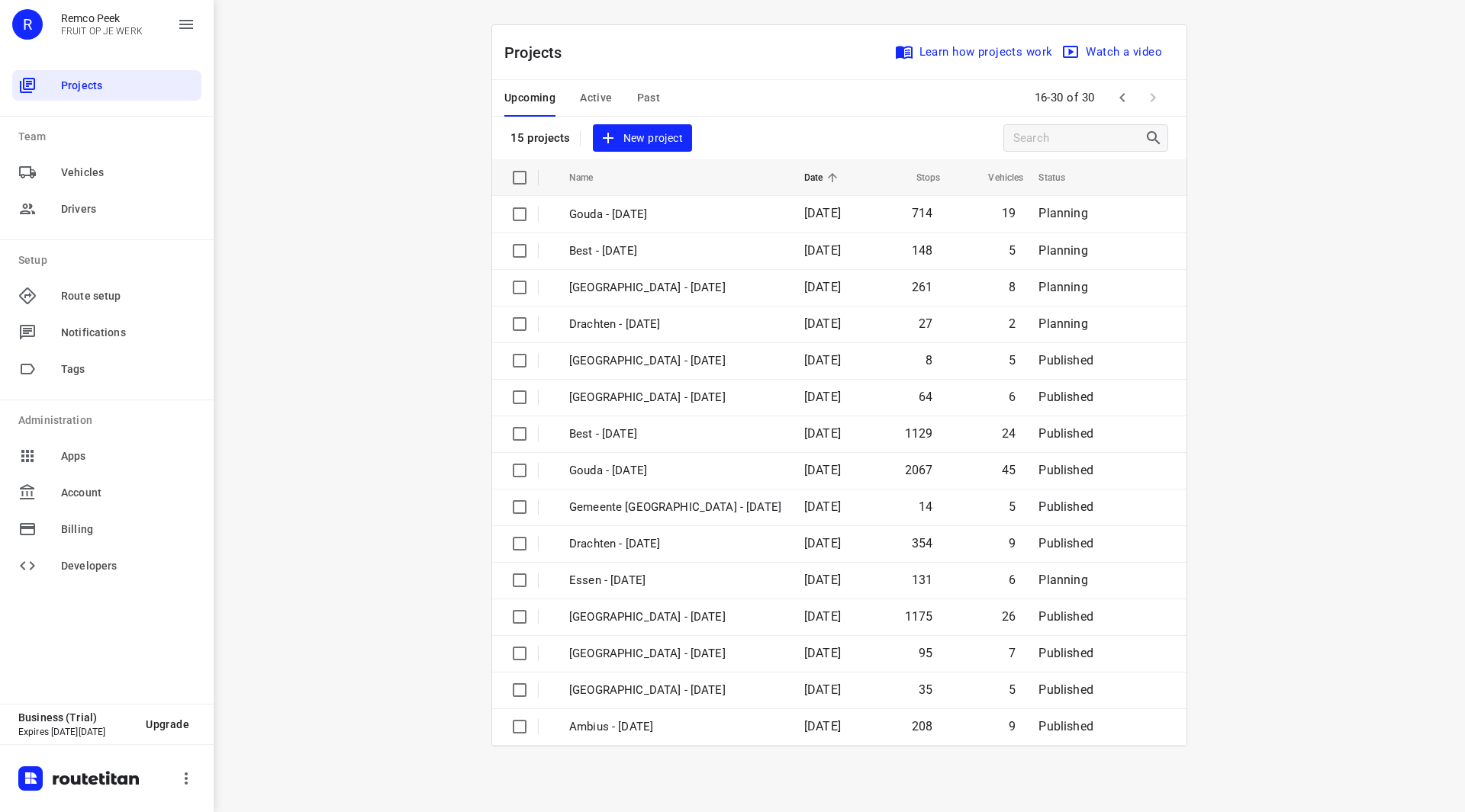
click at [597, 97] on span "Active" at bounding box center [596, 97] width 32 height 19
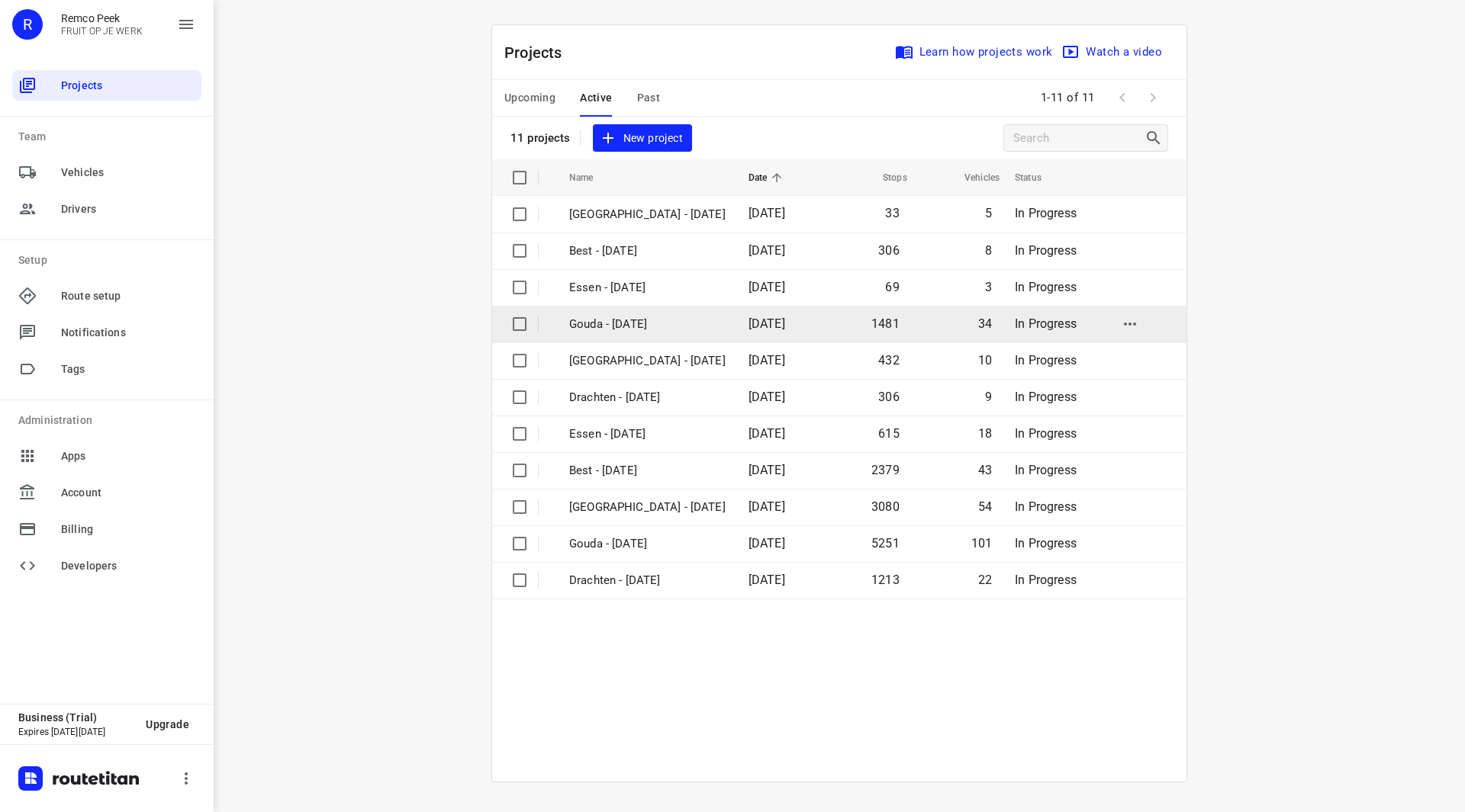
click at [621, 336] on td "Gouda - [DATE]" at bounding box center [644, 324] width 183 height 37
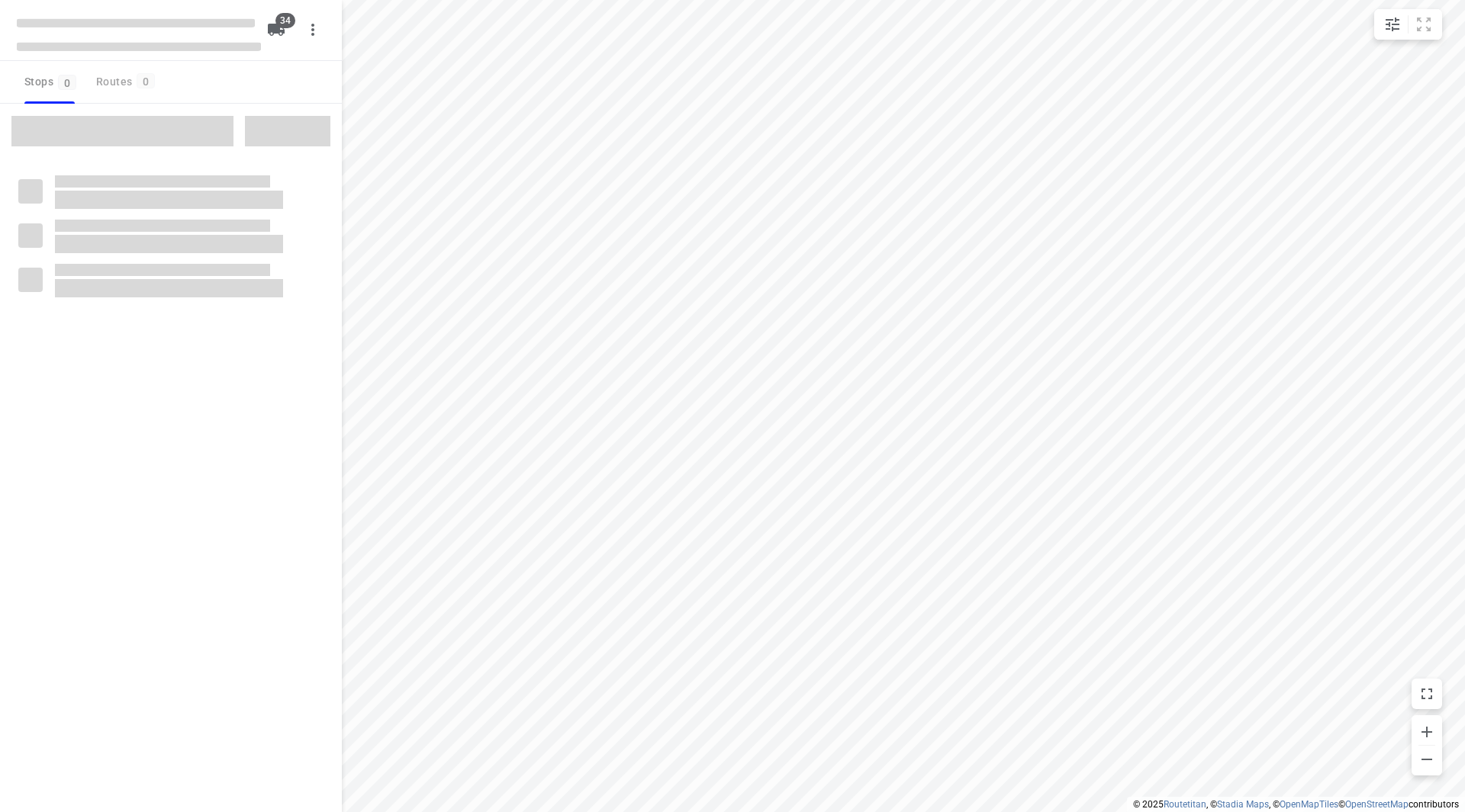
checkbox input "true"
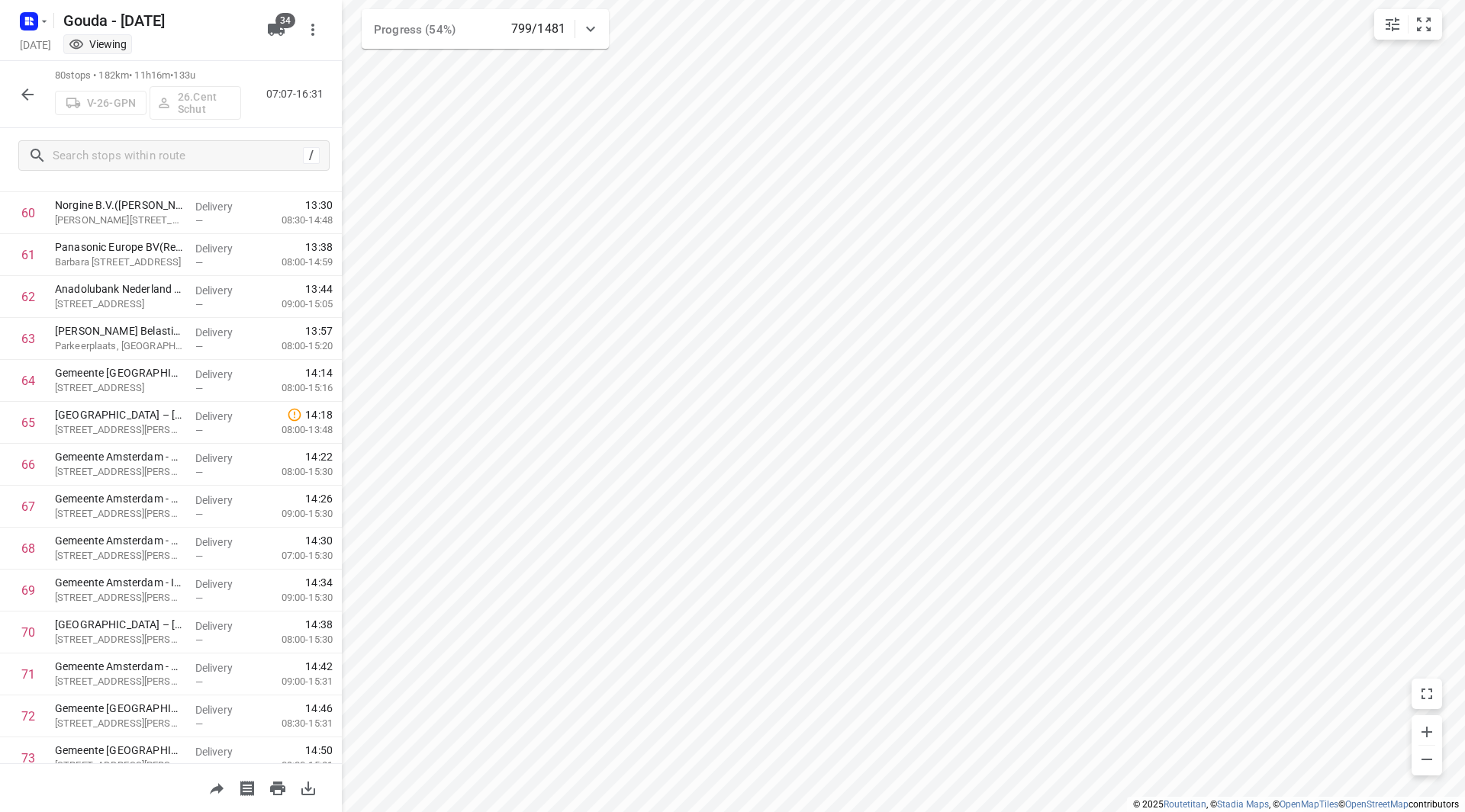
scroll to position [2546, 0]
click at [25, 90] on icon "button" at bounding box center [28, 95] width 18 height 18
